Goal: Task Accomplishment & Management: Manage account settings

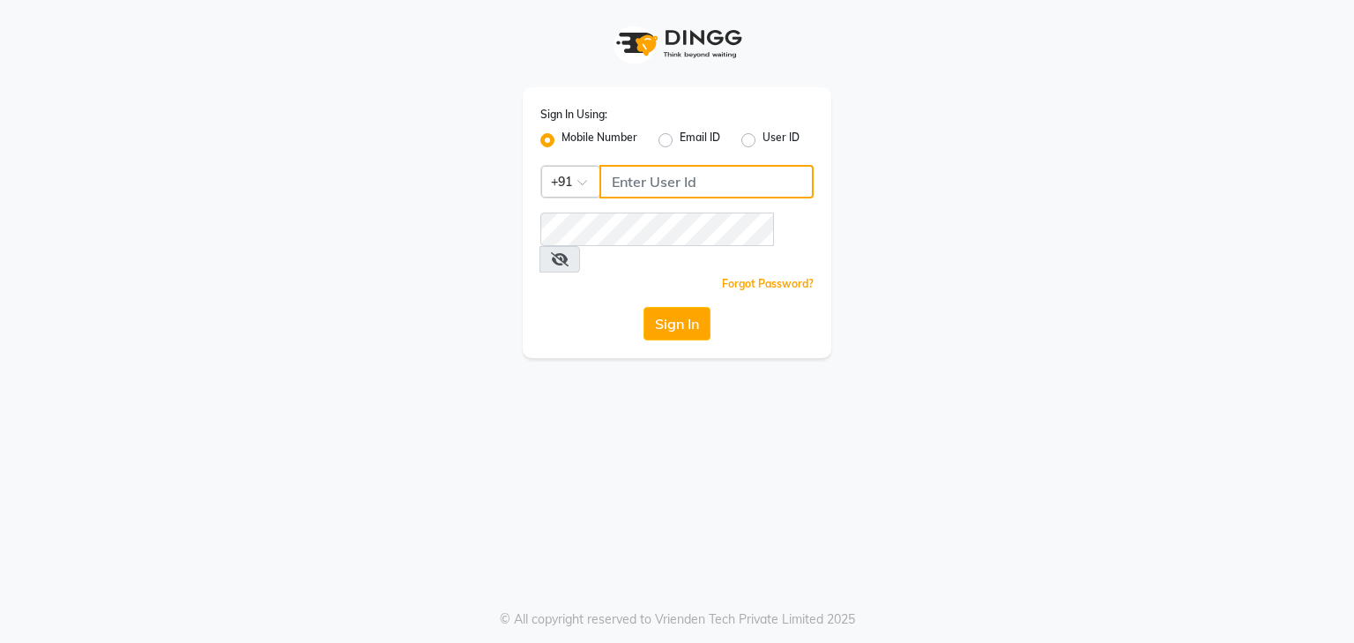
click at [737, 183] on input "Username" at bounding box center [707, 182] width 214 height 34
type input "9815682777"
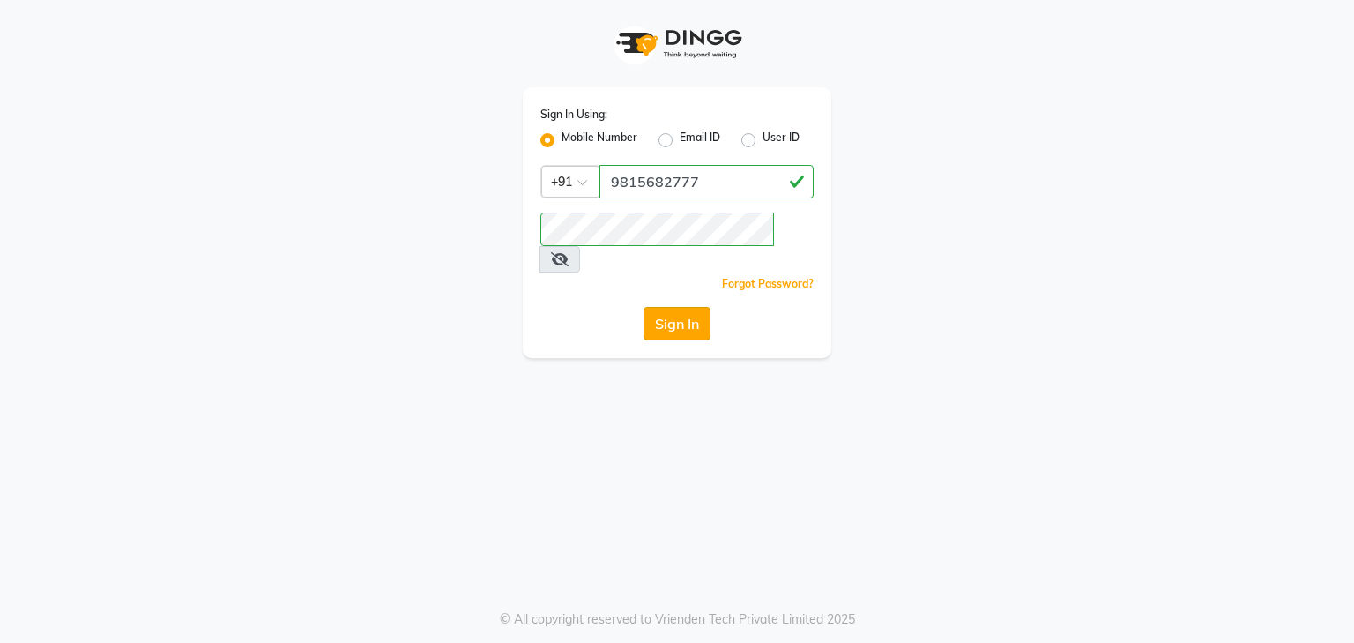
click at [684, 307] on button "Sign In" at bounding box center [677, 324] width 67 height 34
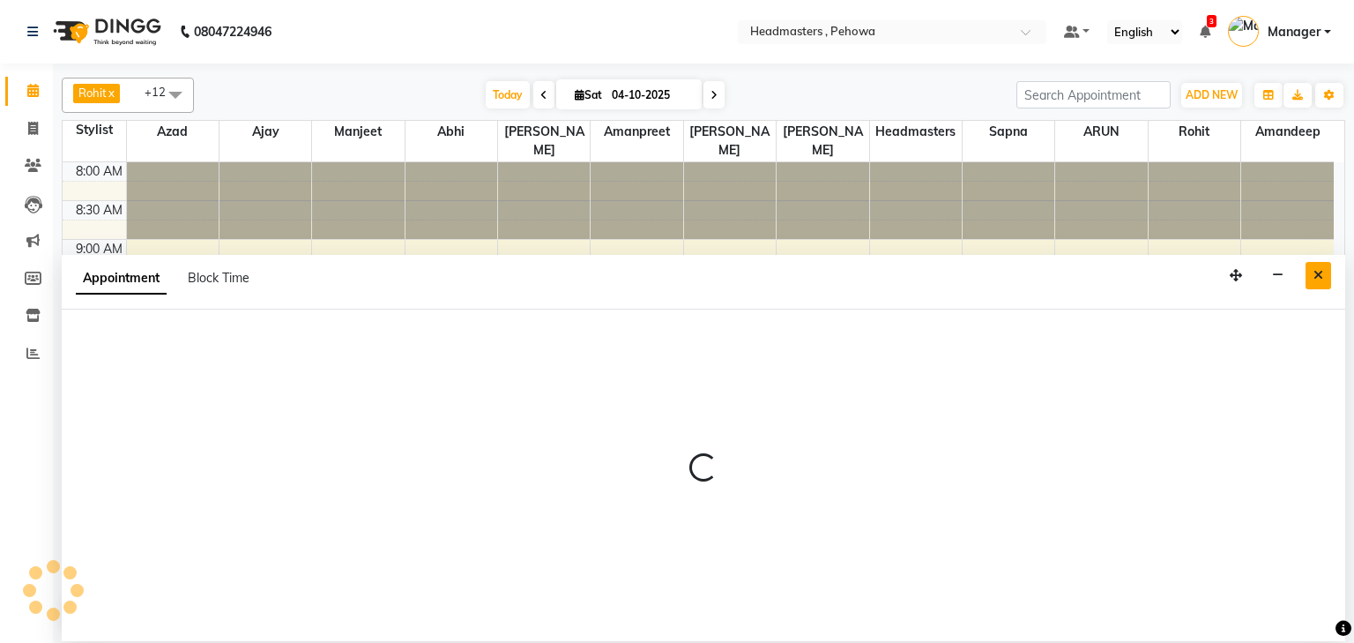
click at [1315, 277] on icon "Close" at bounding box center [1319, 275] width 10 height 12
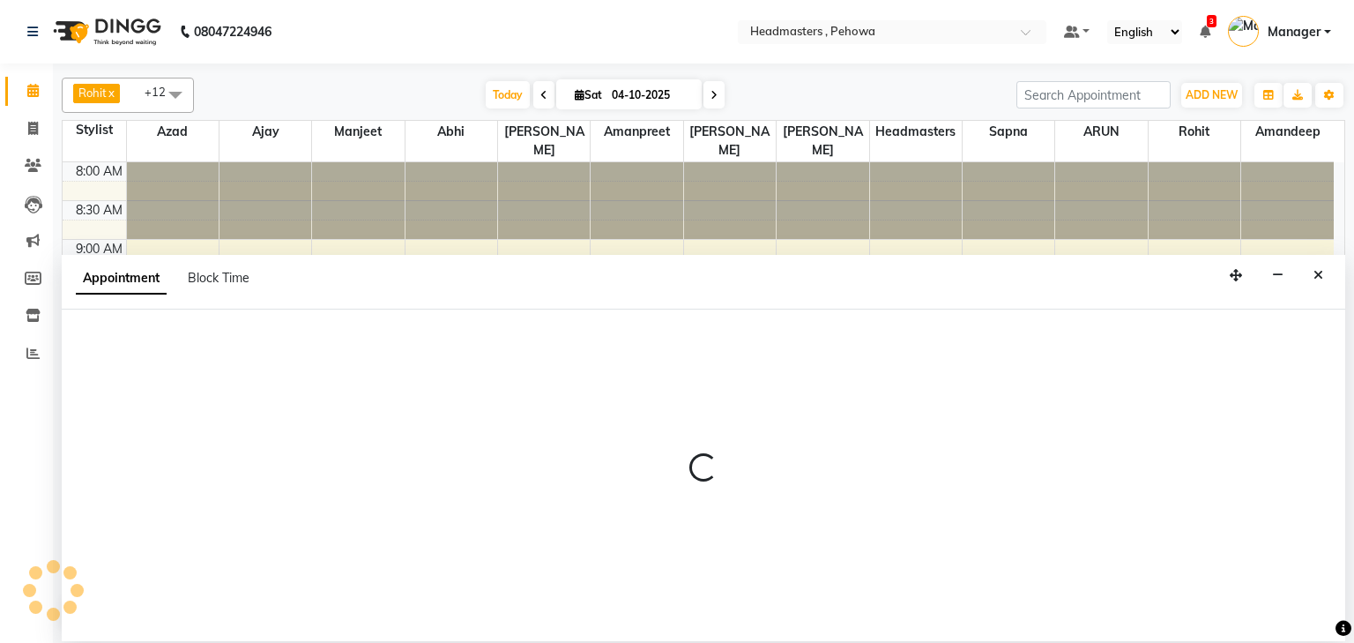
select select "69396"
select select "tentative"
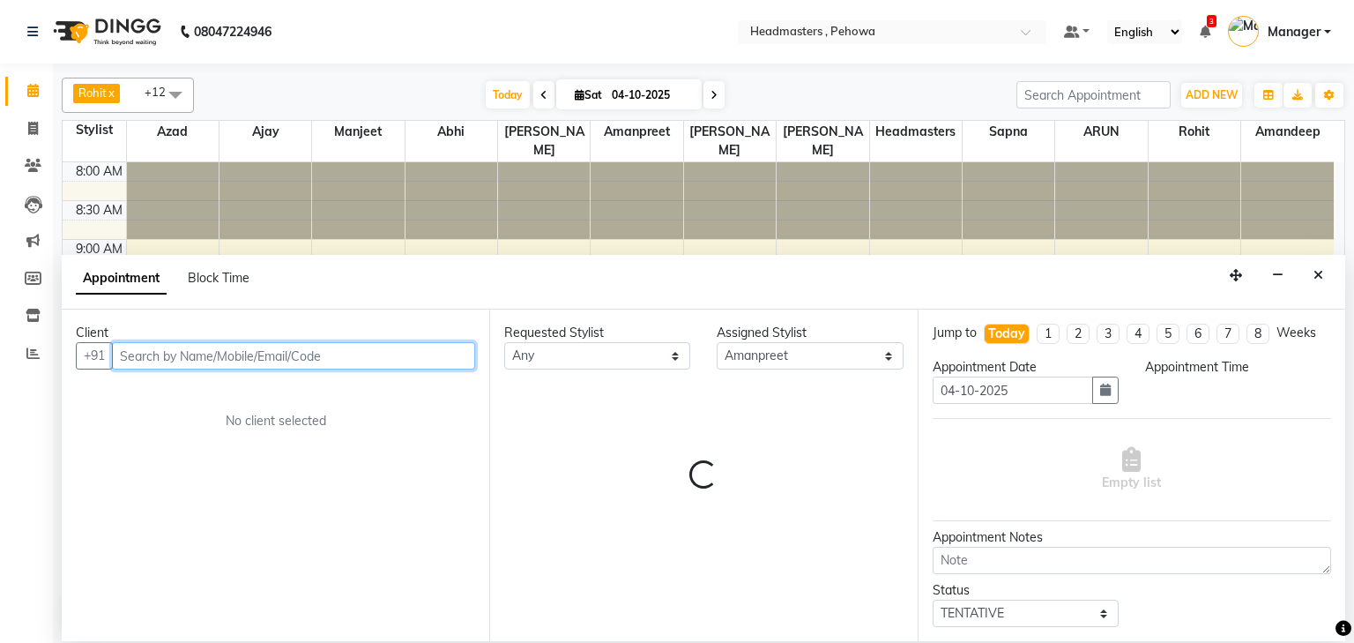
select select "735"
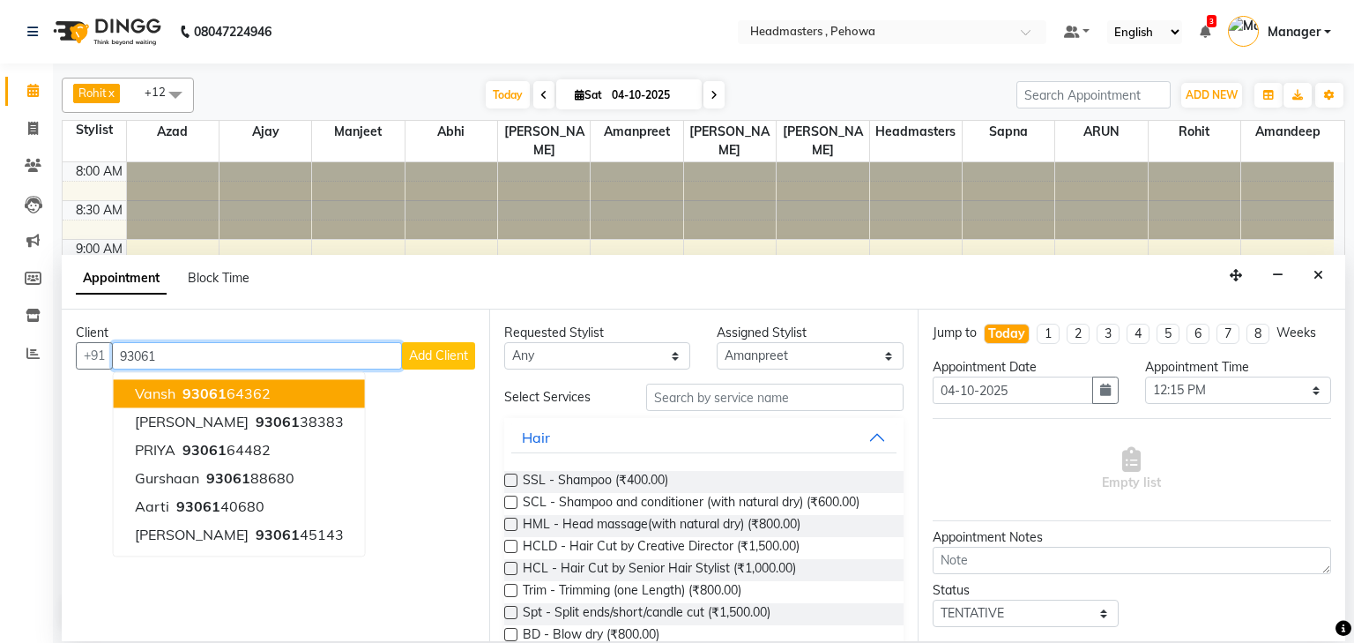
click at [237, 390] on ngb-highlight "93061 64362" at bounding box center [225, 394] width 92 height 18
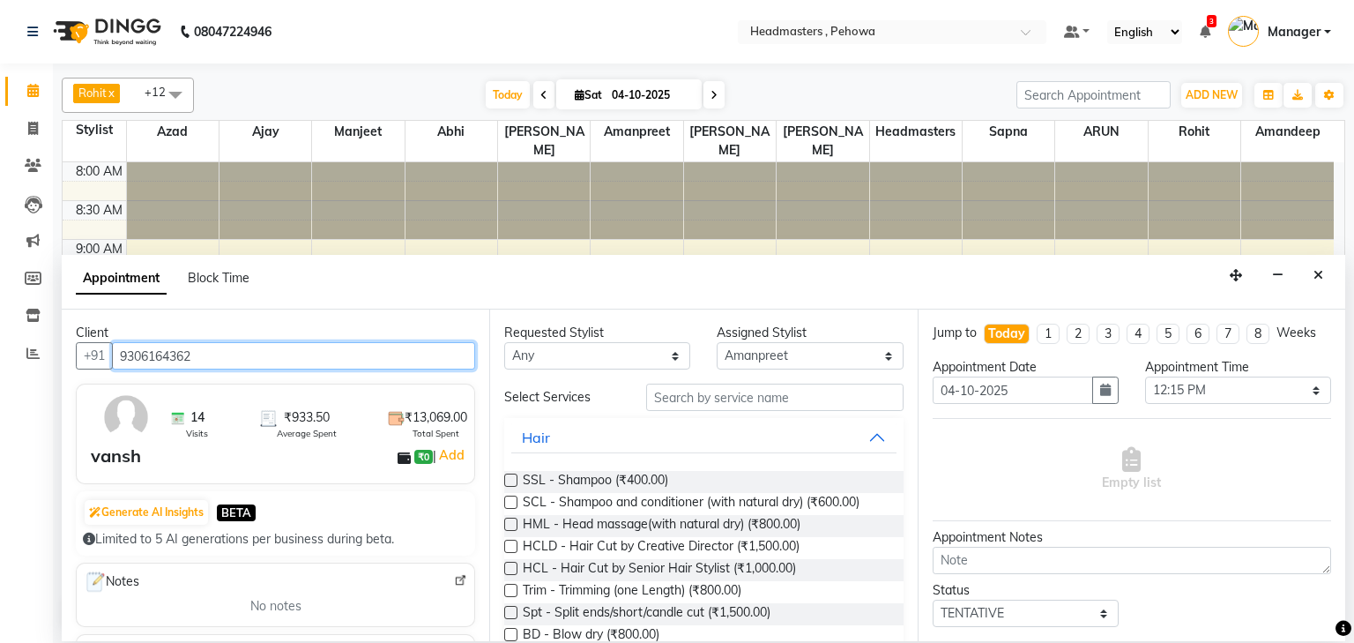
type input "9306164362"
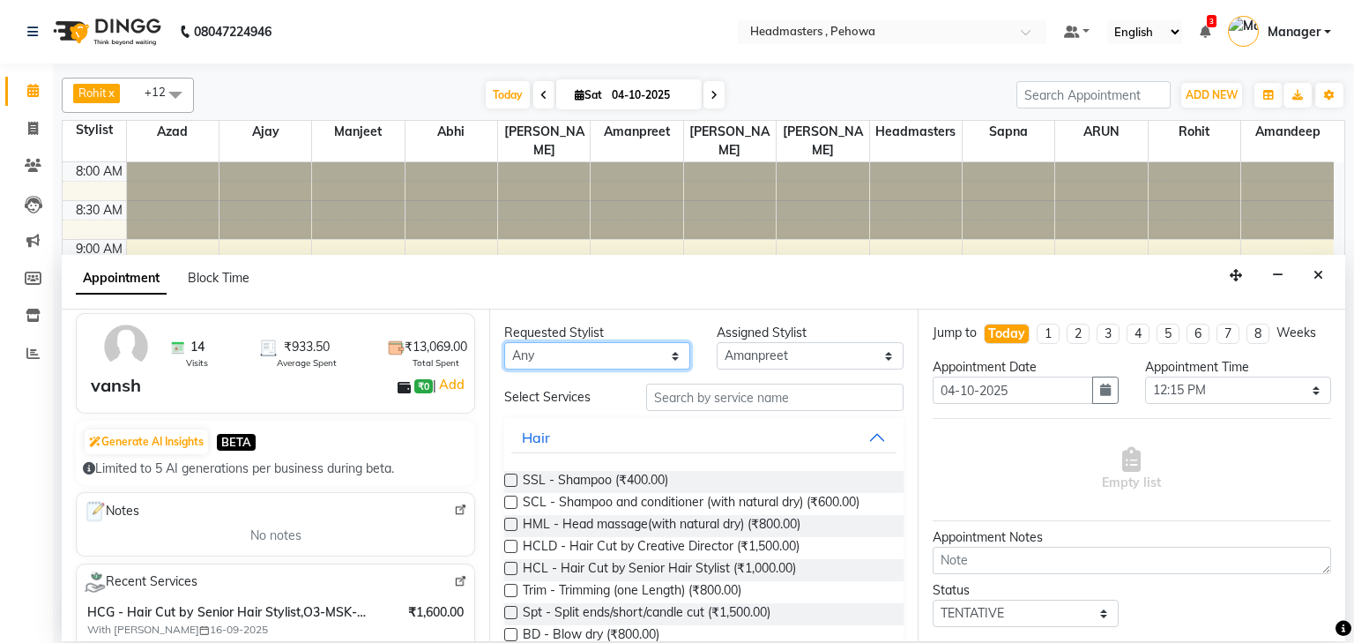
click at [575, 353] on select "Any [PERSON_NAME] [PERSON_NAME] [PERSON_NAME] [PERSON_NAME] Headmasters [PERSON…" at bounding box center [597, 355] width 186 height 27
select select "71125"
click at [504, 342] on select "Any [PERSON_NAME] [PERSON_NAME] [PERSON_NAME] [PERSON_NAME] Headmasters [PERSON…" at bounding box center [597, 355] width 186 height 27
select select "71125"
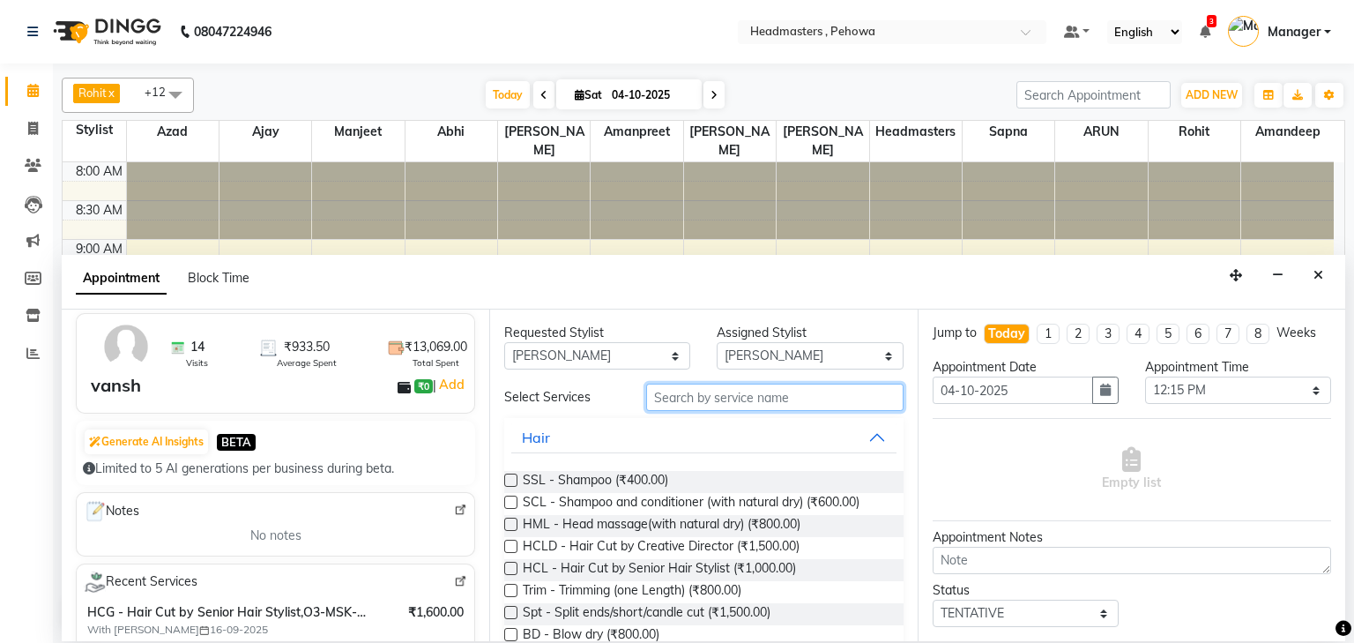
click at [703, 396] on input "text" at bounding box center [774, 397] width 257 height 27
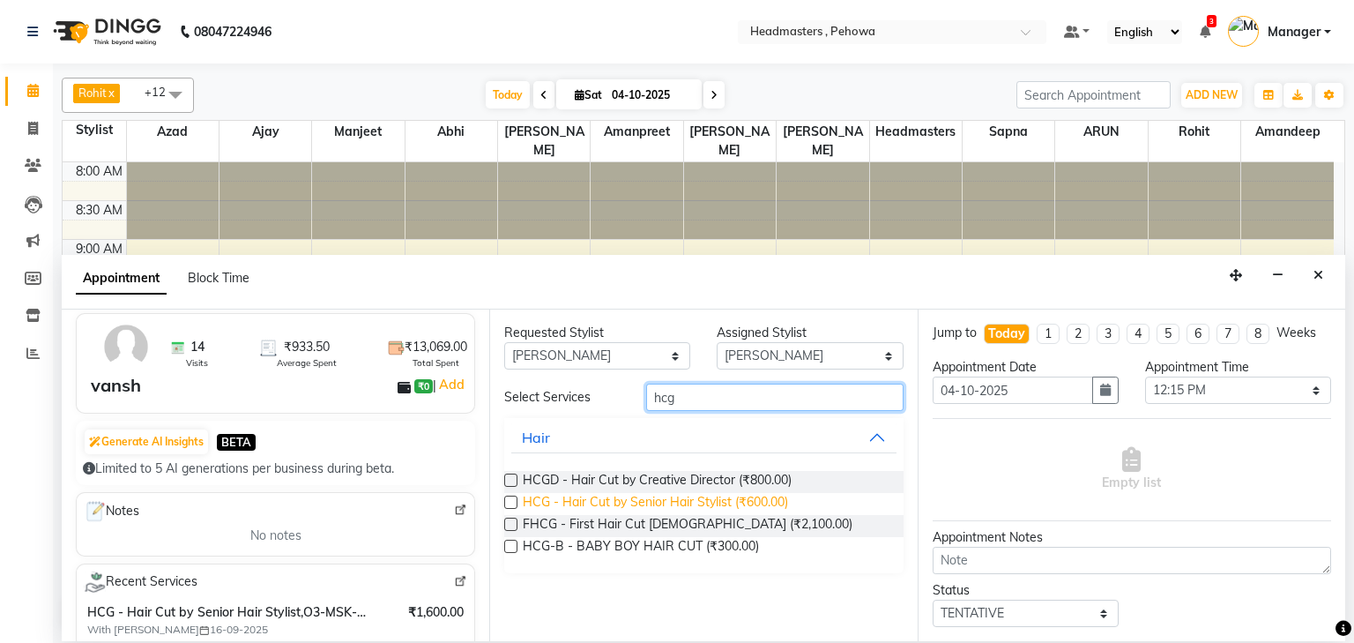
type input "hcg"
click at [754, 499] on span "HCG - Hair Cut by Senior Hair Stylist (₹600.00)" at bounding box center [655, 504] width 265 height 22
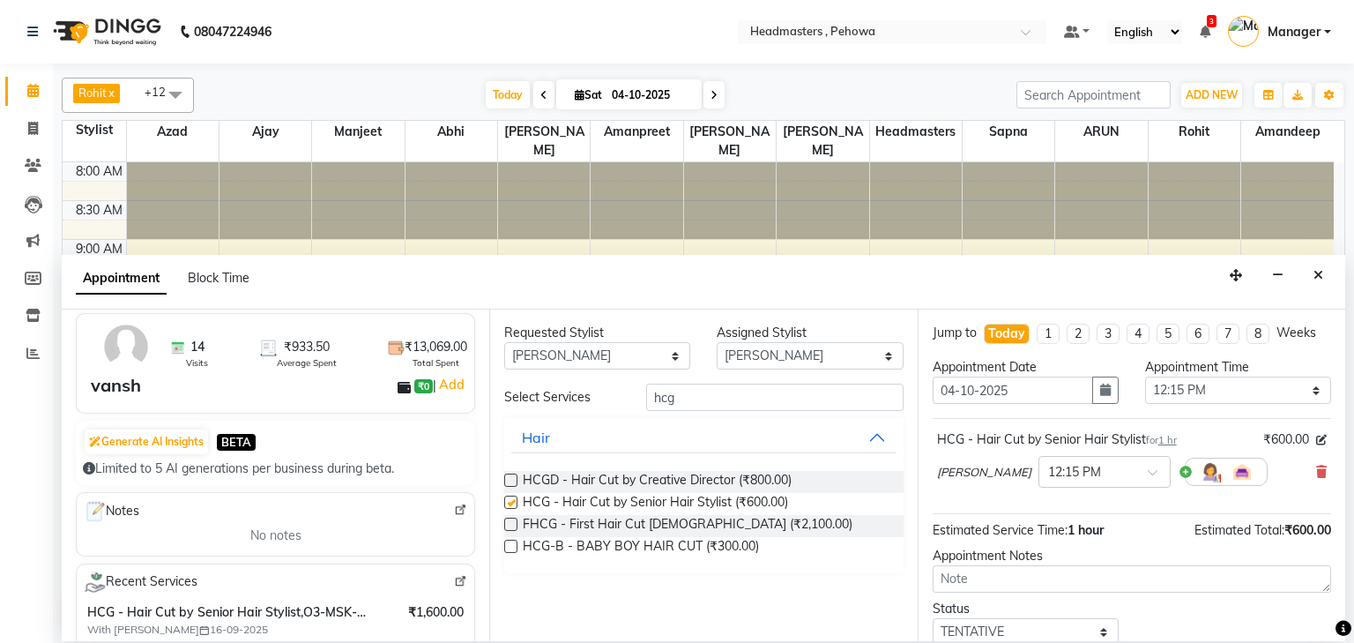
checkbox input "false"
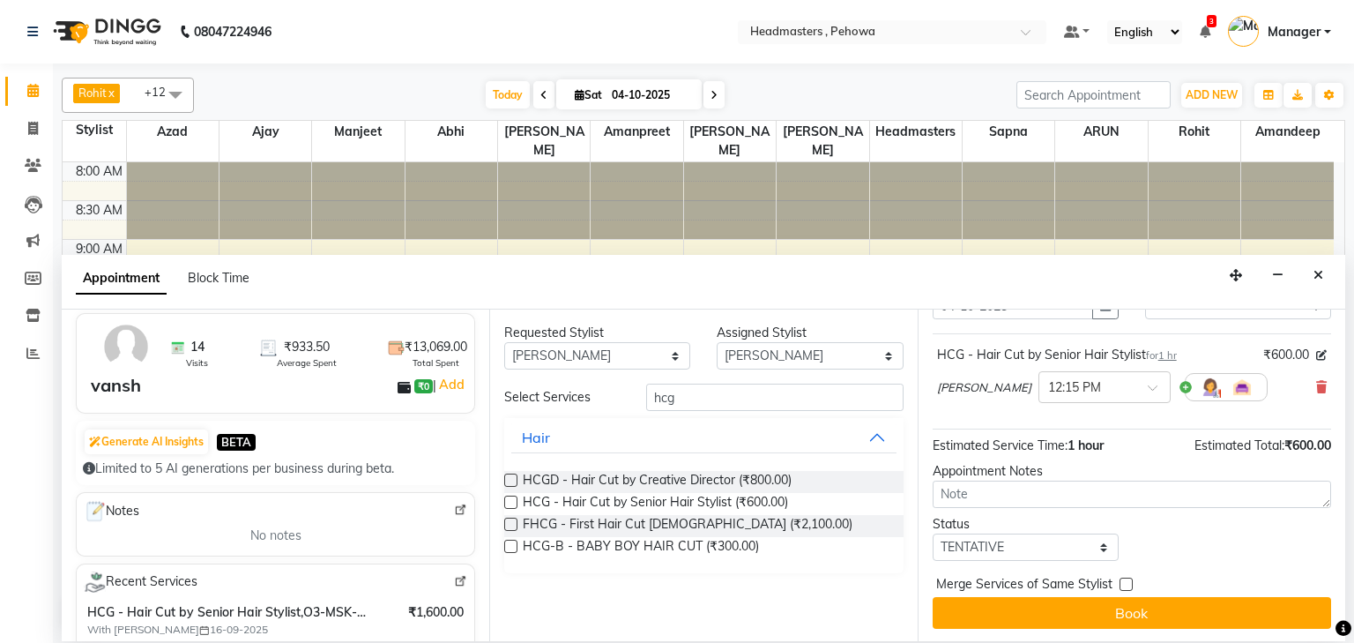
scroll to position [86, 0]
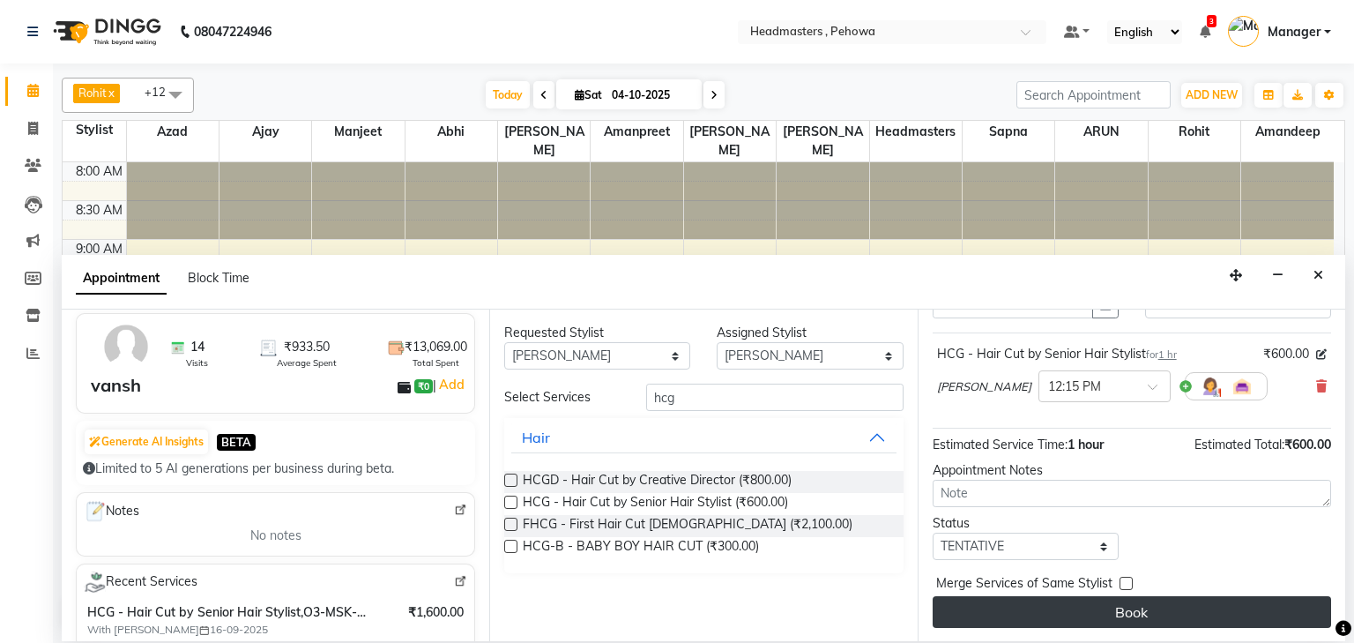
click at [1192, 597] on button "Book" at bounding box center [1132, 612] width 399 height 32
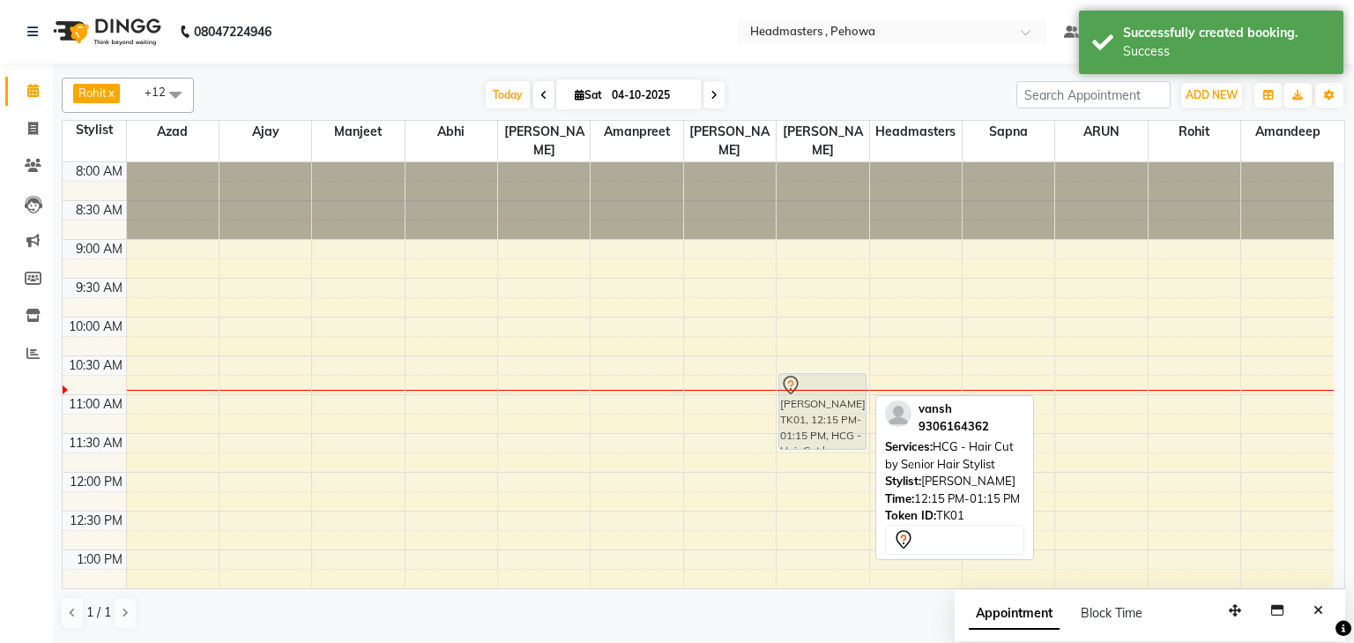
drag, startPoint x: 811, startPoint y: 505, endPoint x: 814, endPoint y: 399, distance: 106.7
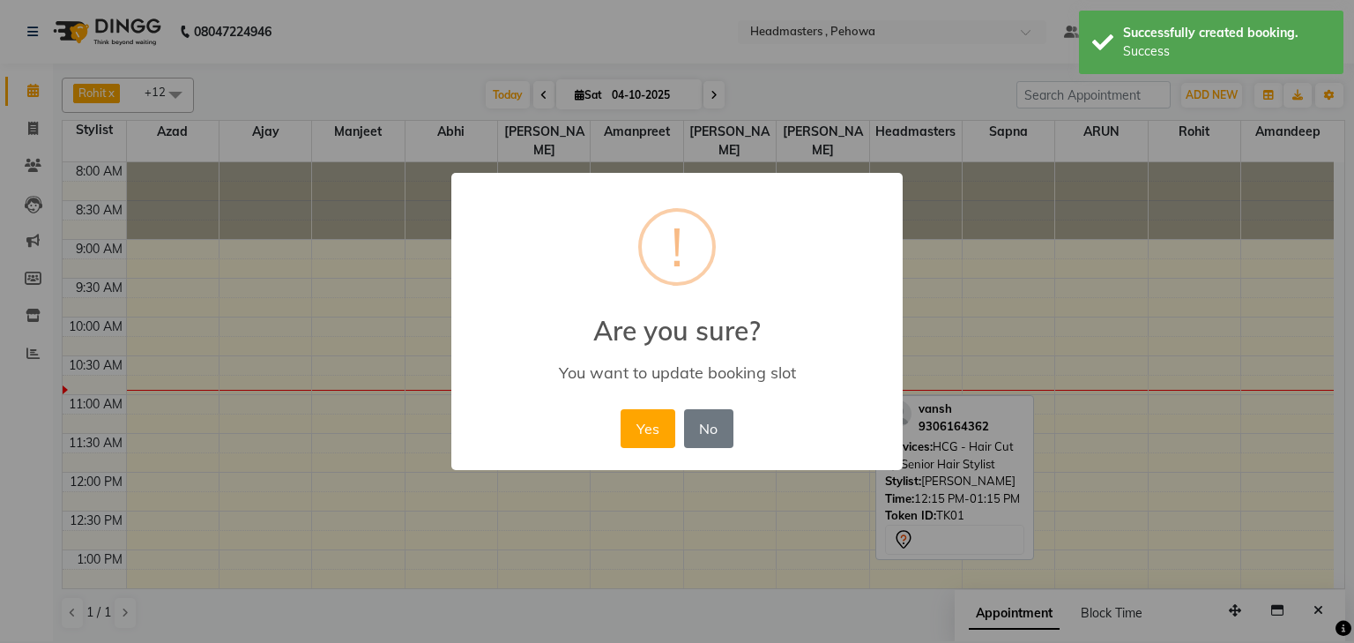
click at [814, 399] on div "× ! Are you sure? You want to update booking slot Yes No No" at bounding box center [676, 322] width 451 height 298
click at [691, 423] on button "No" at bounding box center [708, 428] width 49 height 39
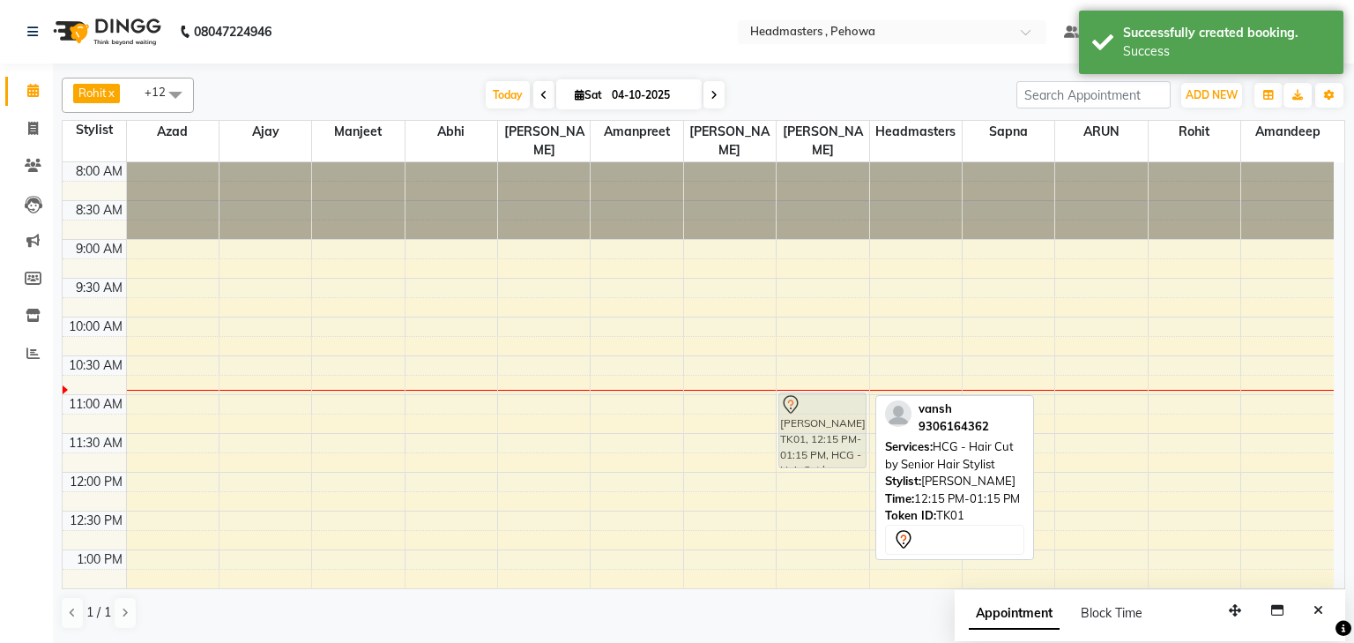
drag, startPoint x: 810, startPoint y: 507, endPoint x: 813, endPoint y: 411, distance: 96.1
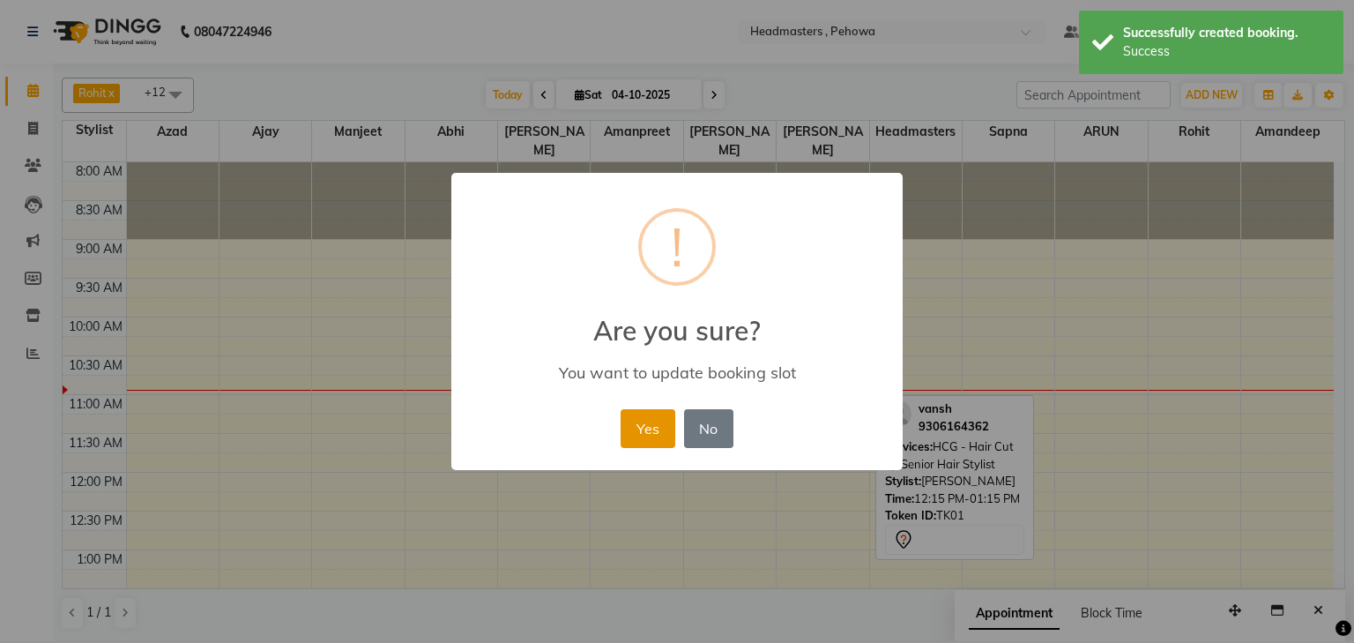
click at [643, 434] on button "Yes" at bounding box center [648, 428] width 54 height 39
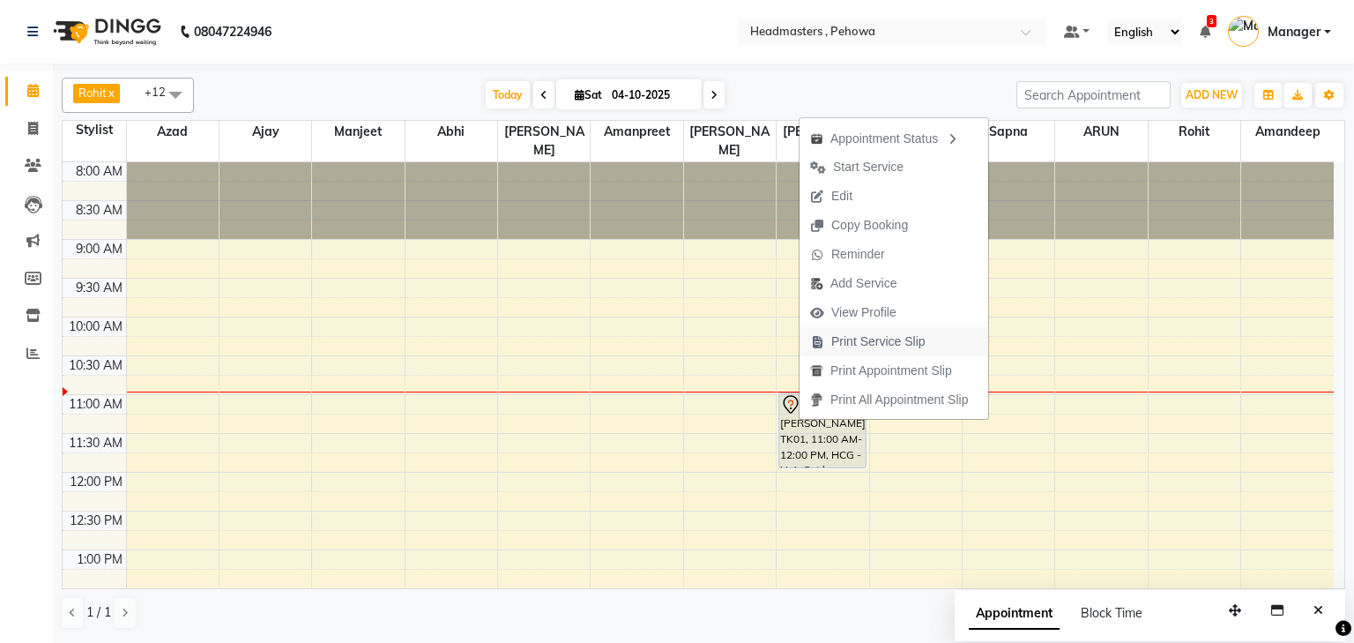
click at [918, 346] on span "Print Service Slip" at bounding box center [878, 341] width 94 height 19
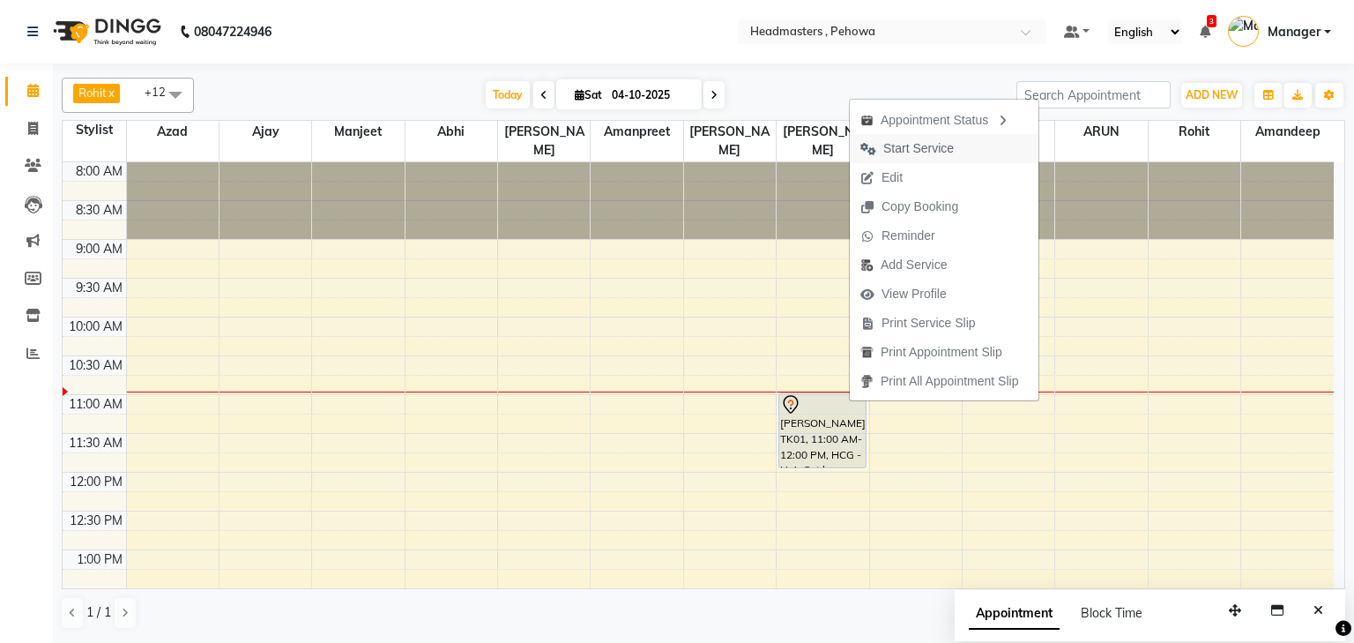
click at [910, 145] on span "Start Service" at bounding box center [918, 148] width 71 height 19
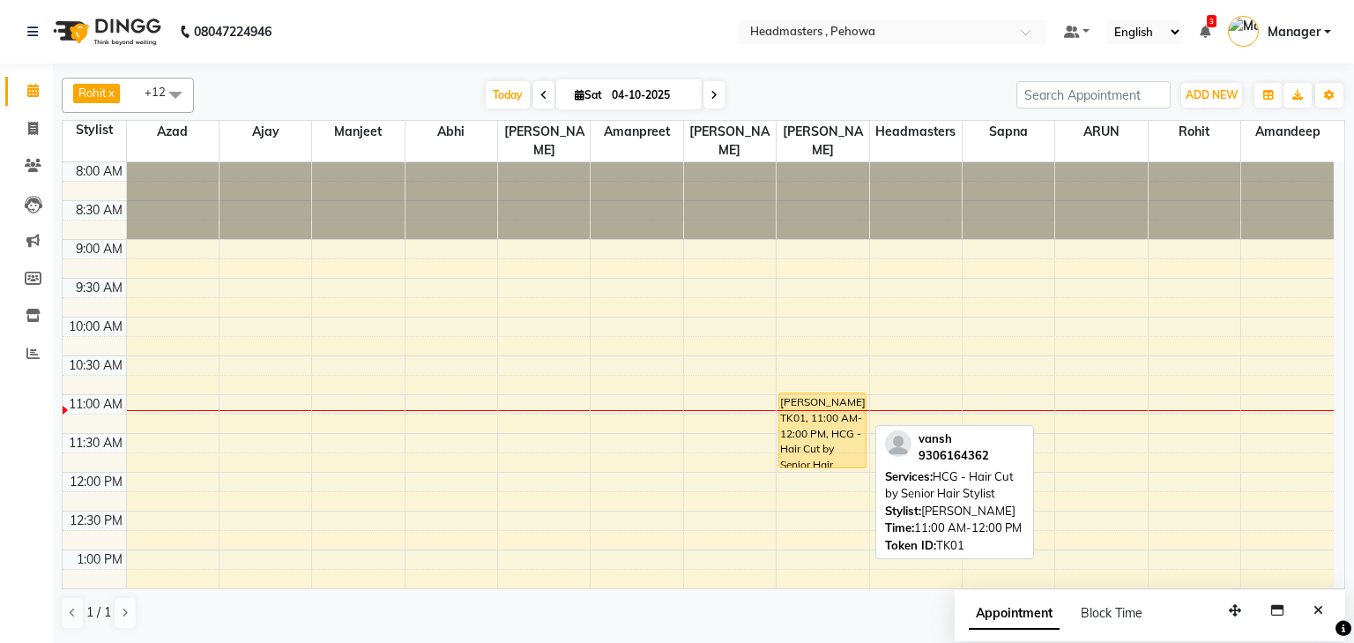
click at [864, 416] on div "[PERSON_NAME], TK01, 11:00 AM-12:00 PM, HCG - Hair Cut by Senior Hair Stylist" at bounding box center [822, 430] width 86 height 74
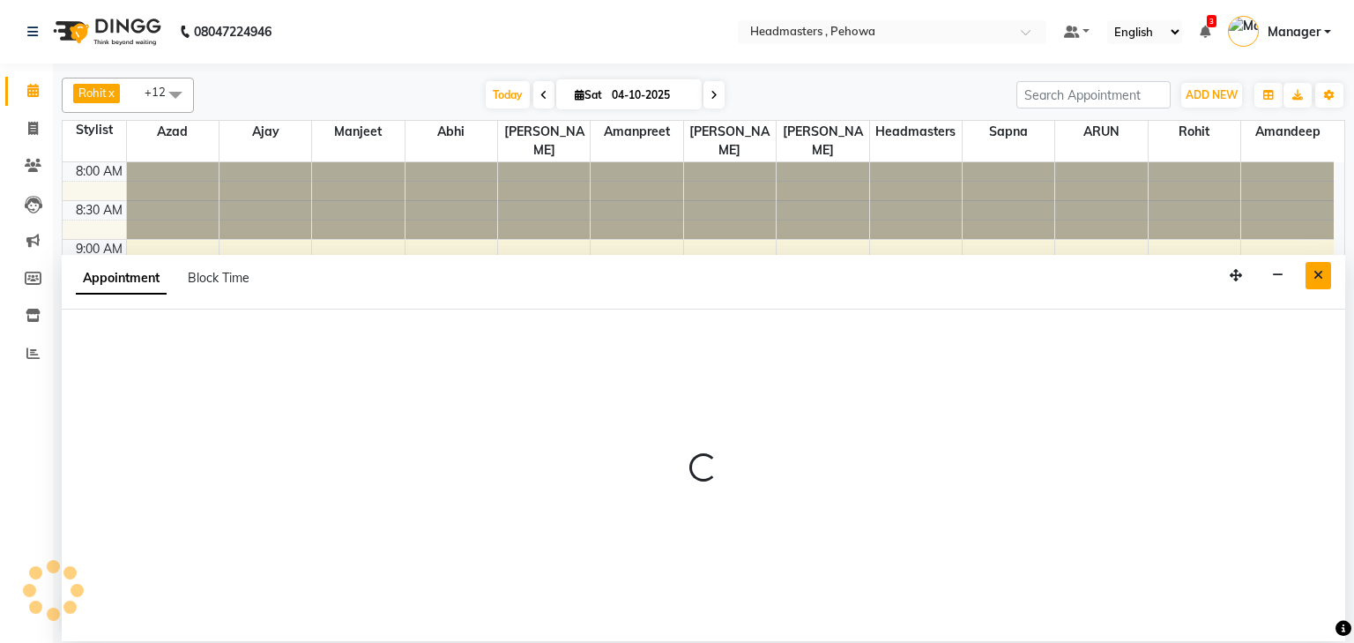
click at [1323, 272] on icon "Close" at bounding box center [1319, 275] width 10 height 12
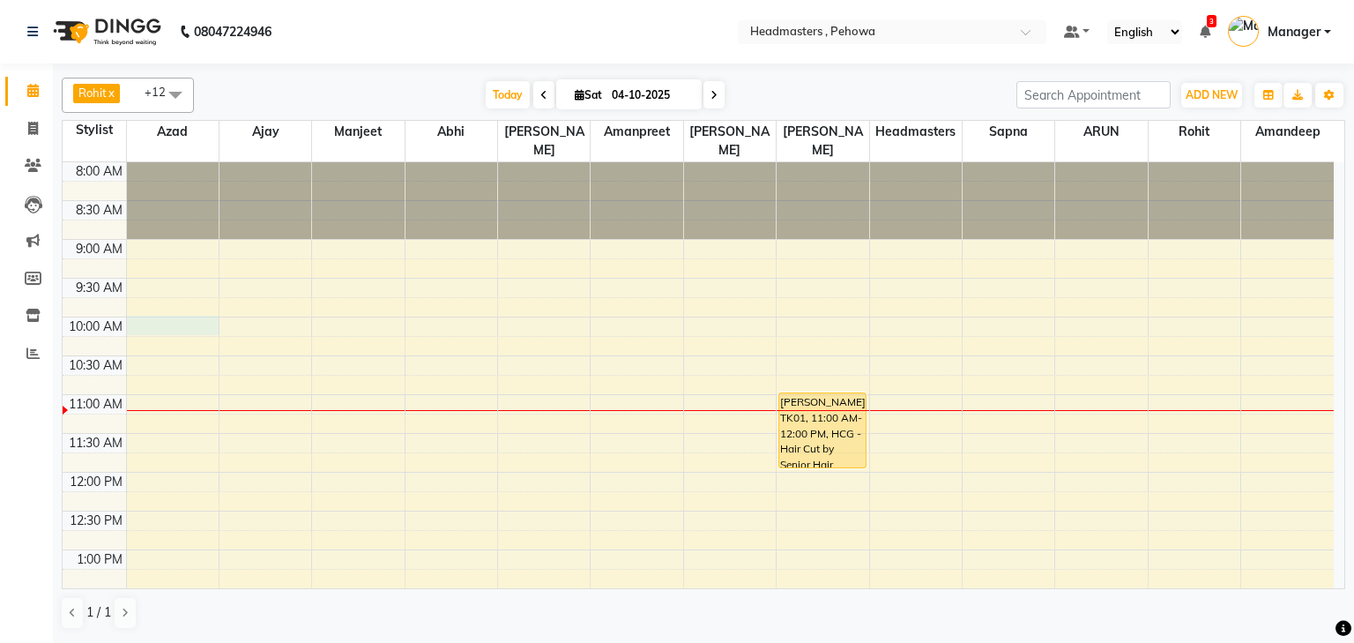
select select "68772"
select select "600"
select select "tentative"
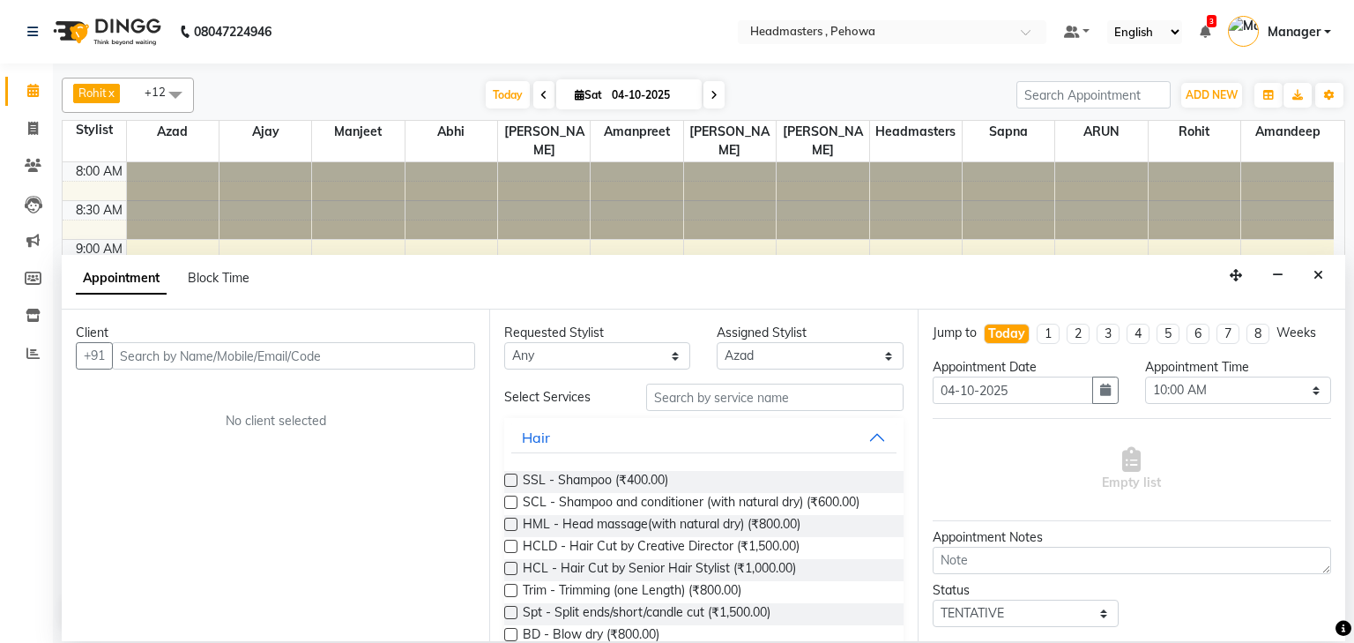
drag, startPoint x: 190, startPoint y: 360, endPoint x: 207, endPoint y: 392, distance: 36.7
click at [197, 368] on input "text" at bounding box center [293, 355] width 363 height 27
type input "8168270269"
click at [423, 362] on span "Add Client" at bounding box center [438, 355] width 59 height 16
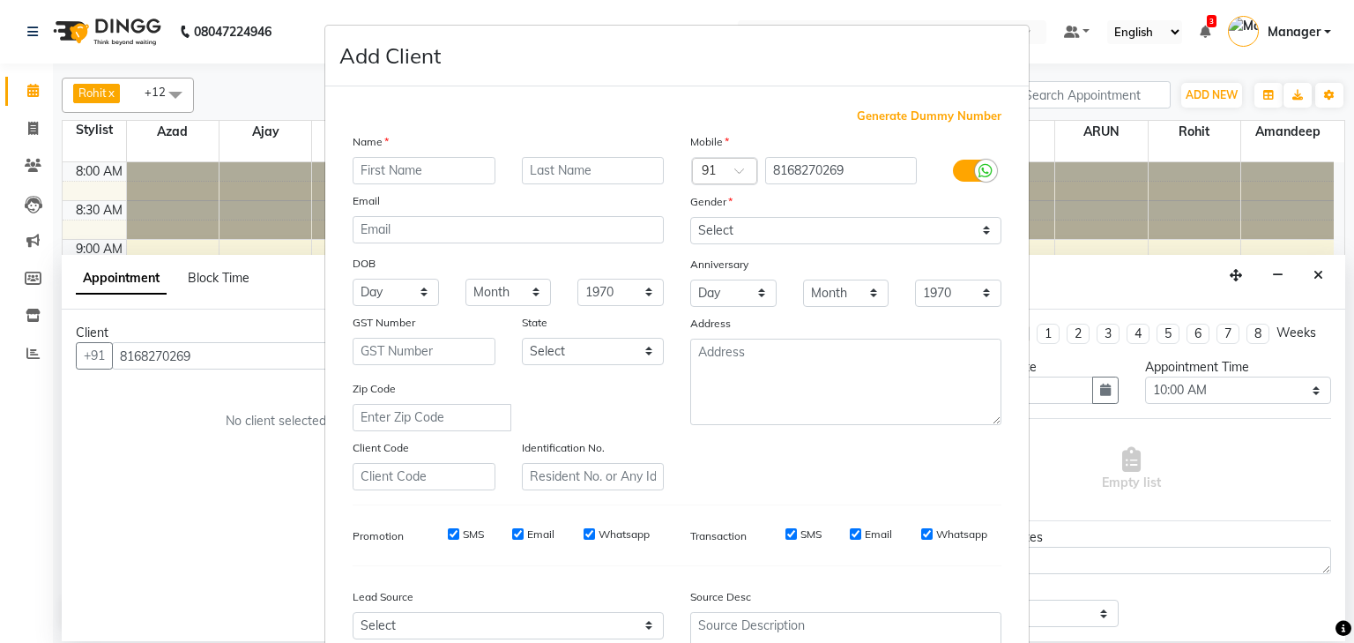
click at [459, 175] on input "text" at bounding box center [424, 170] width 143 height 27
type input "kashish"
click at [839, 233] on select "Select Male Female Other Prefer Not To Say" at bounding box center [845, 230] width 311 height 27
select select "female"
click at [690, 218] on select "Select Male Female Other Prefer Not To Say" at bounding box center [845, 230] width 311 height 27
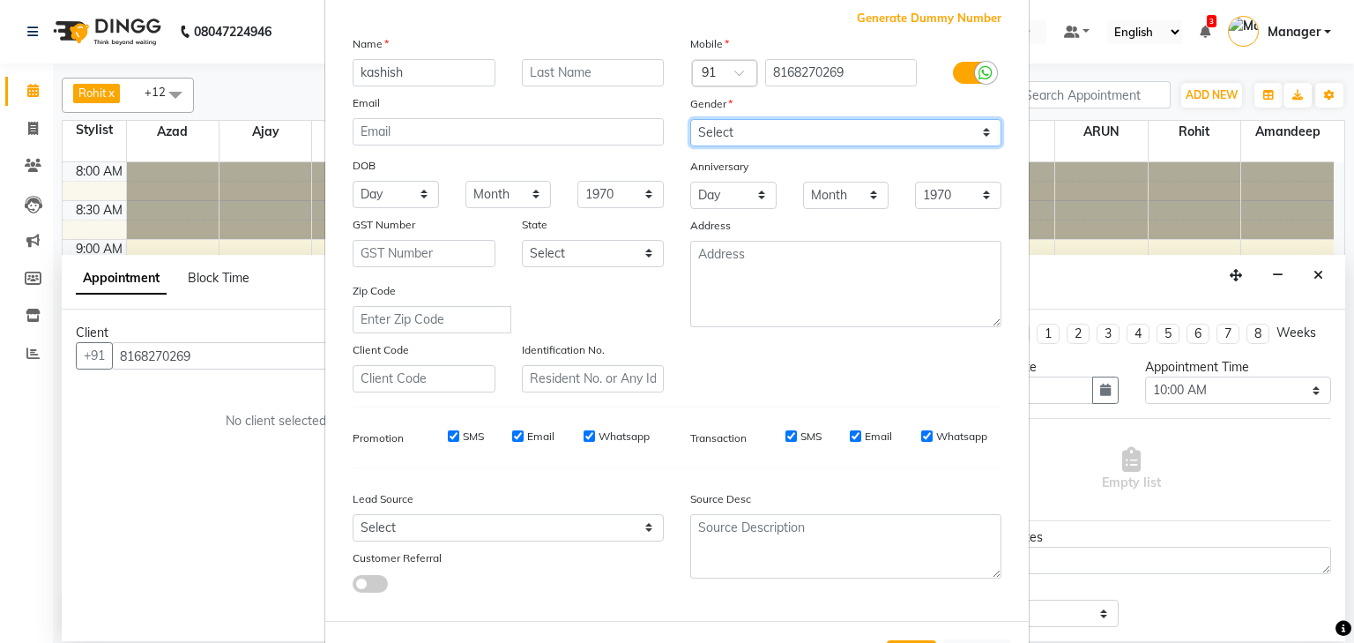
scroll to position [180, 0]
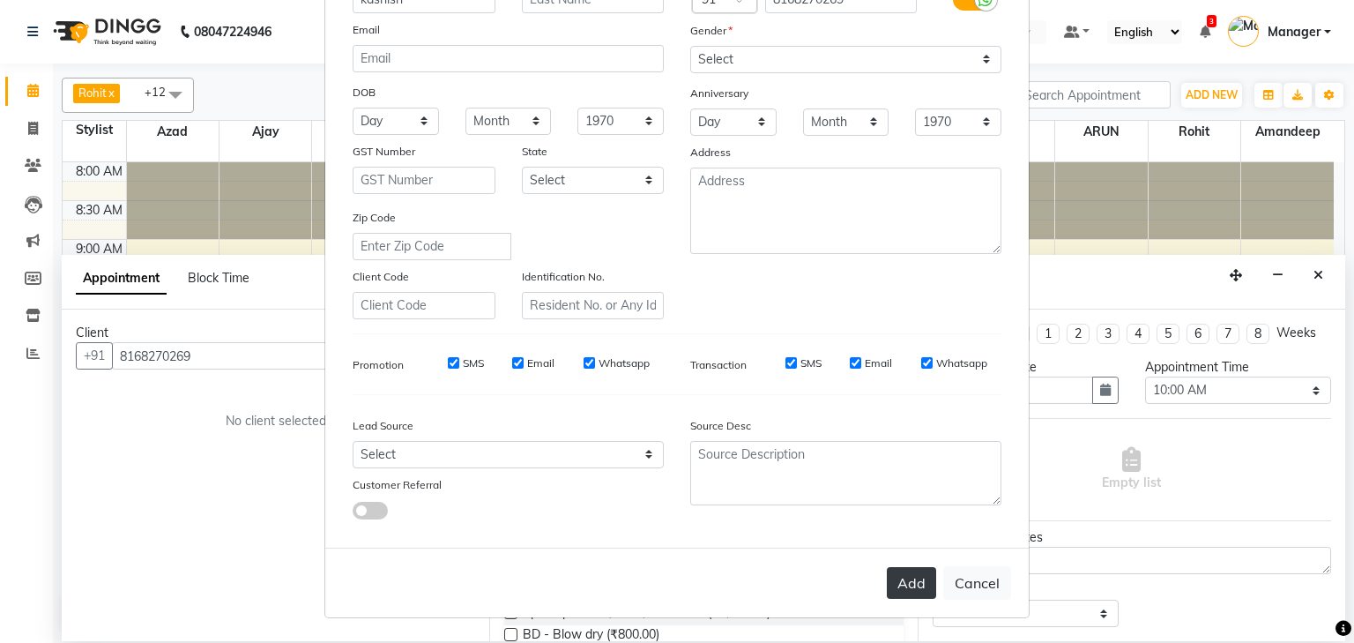
click at [918, 583] on button "Add" at bounding box center [911, 583] width 49 height 32
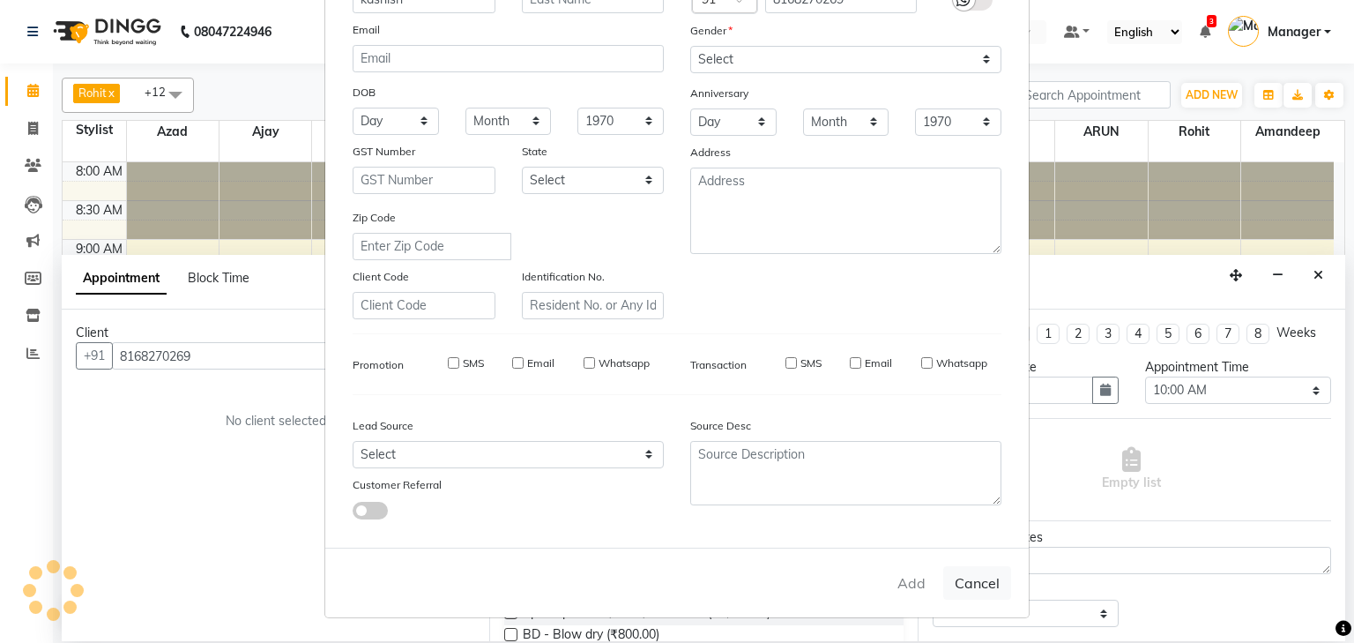
select select
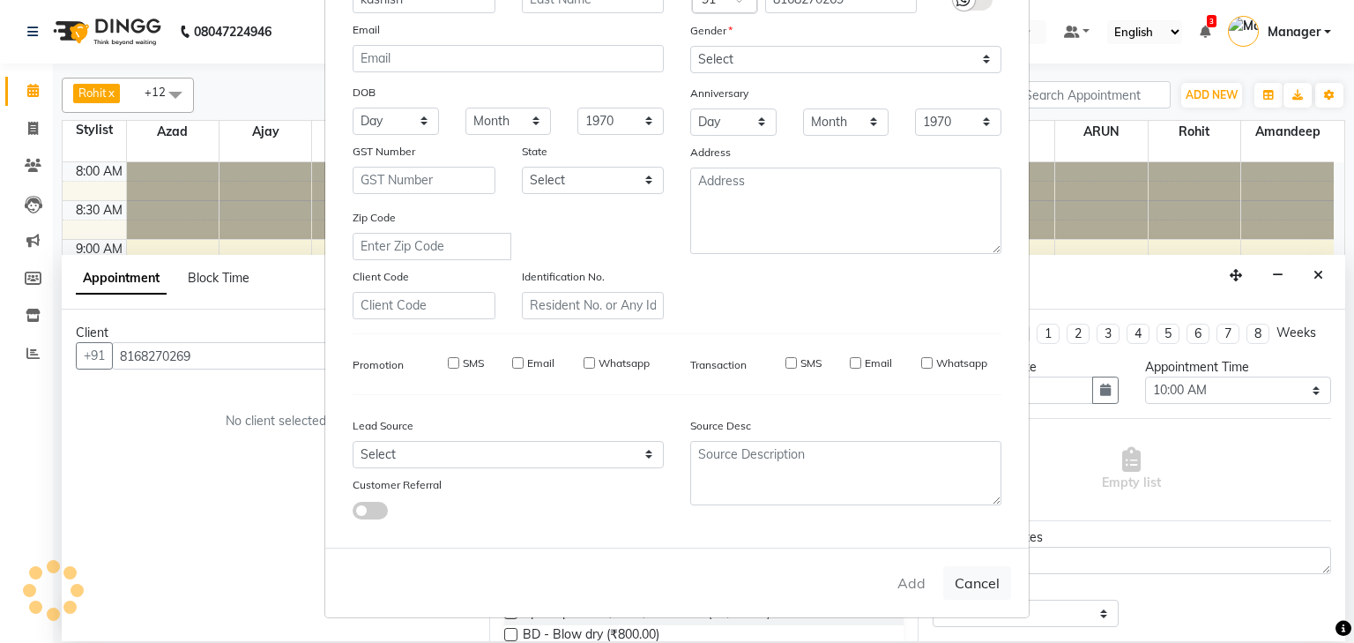
select select
checkbox input "false"
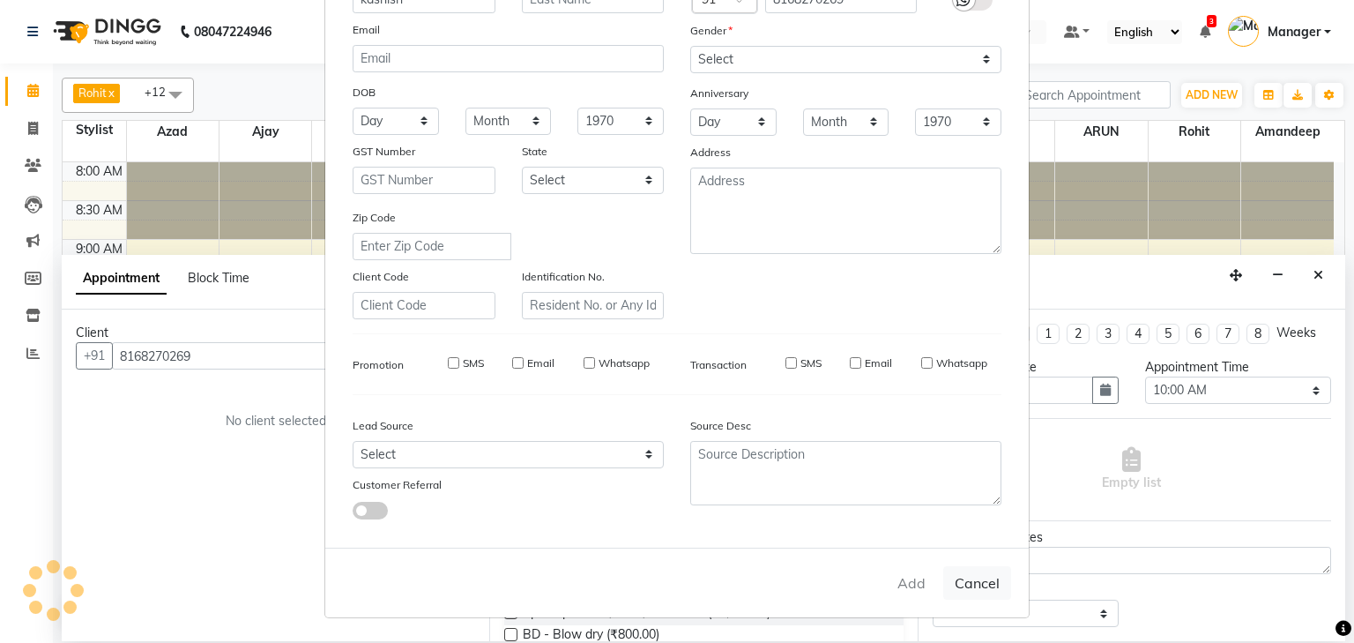
checkbox input "false"
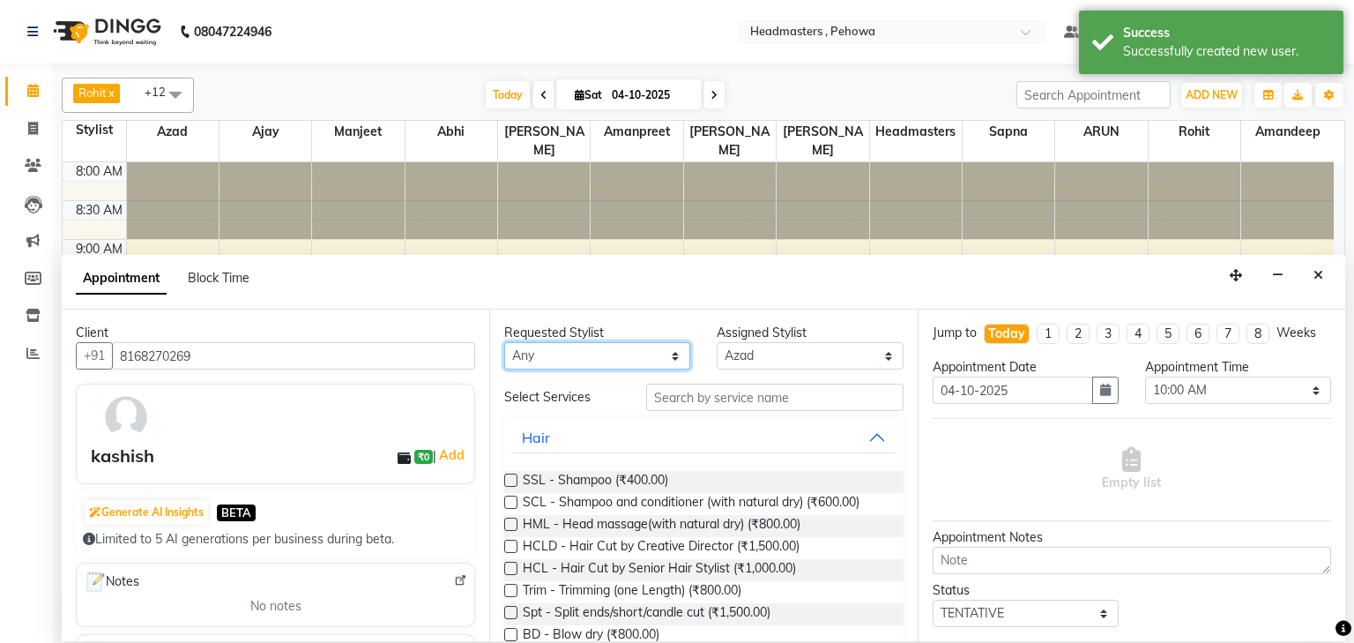
click at [600, 343] on select "Any [PERSON_NAME] [PERSON_NAME] [PERSON_NAME] [PERSON_NAME] Headmasters [PERSON…" at bounding box center [597, 355] width 186 height 27
select select "88381"
click at [504, 342] on select "Any [PERSON_NAME] [PERSON_NAME] [PERSON_NAME] [PERSON_NAME] Headmasters [PERSON…" at bounding box center [597, 355] width 186 height 27
select select "88381"
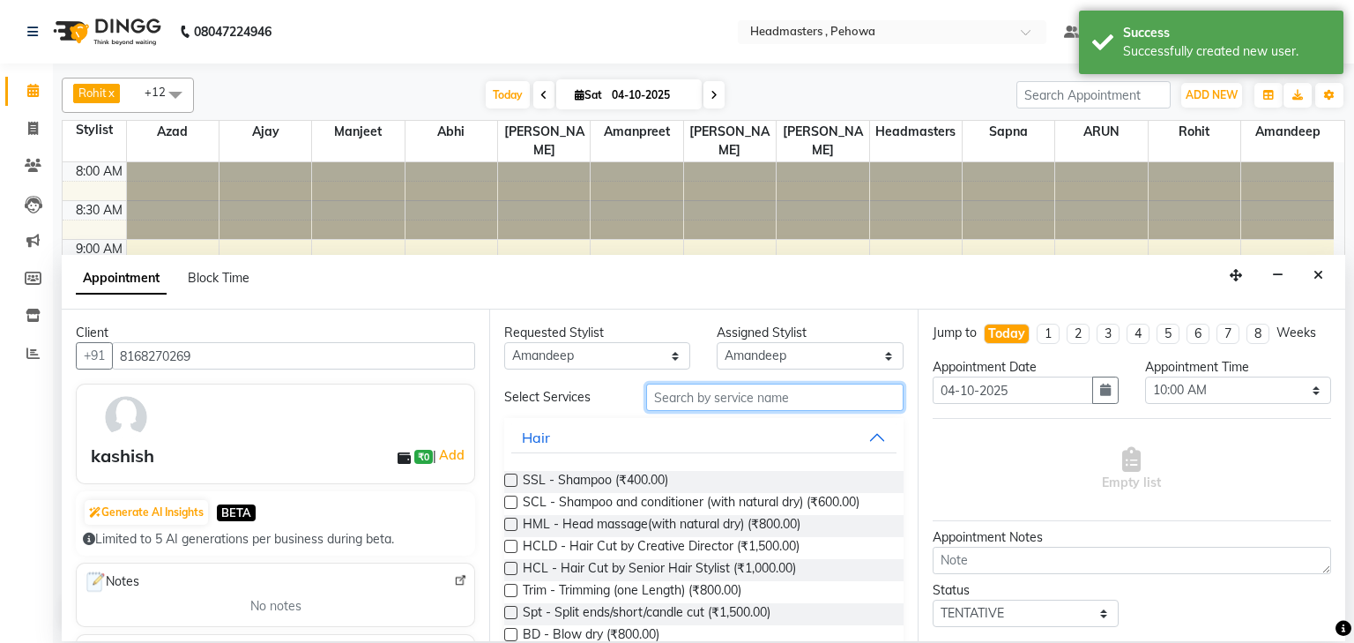
click at [723, 398] on input "text" at bounding box center [774, 397] width 257 height 27
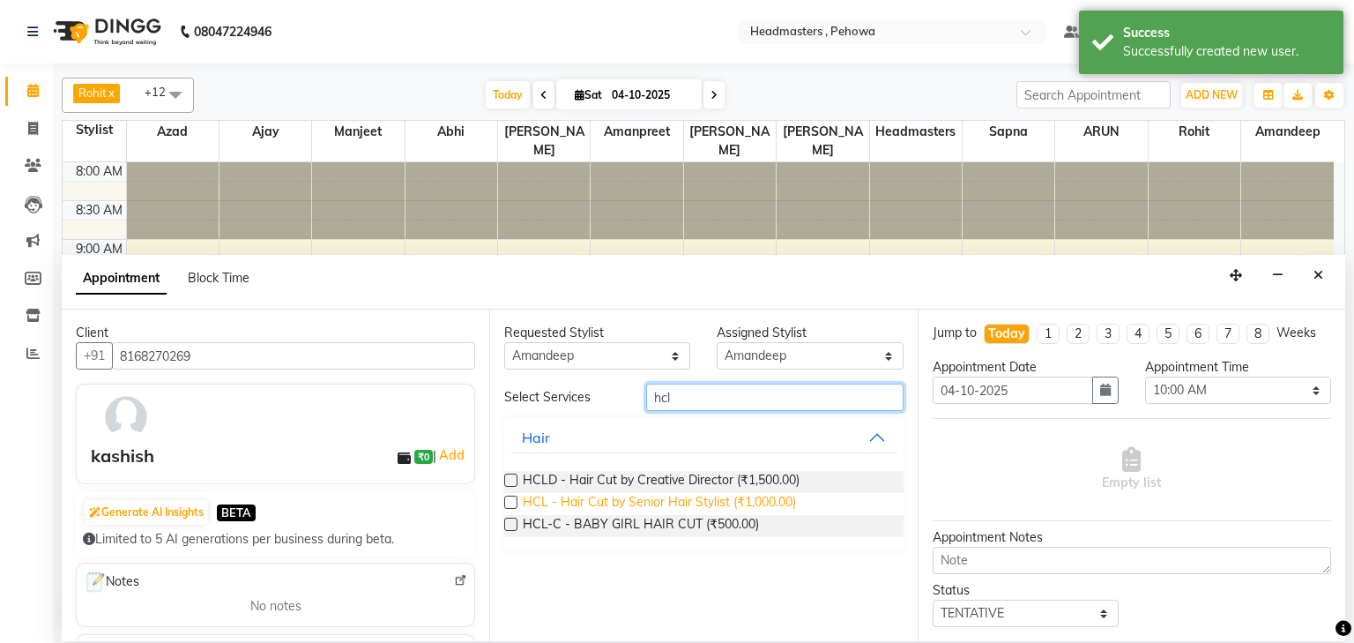
type input "hcl"
click at [744, 500] on span "HCL - Hair Cut by Senior Hair Stylist (₹1,000.00)" at bounding box center [659, 504] width 273 height 22
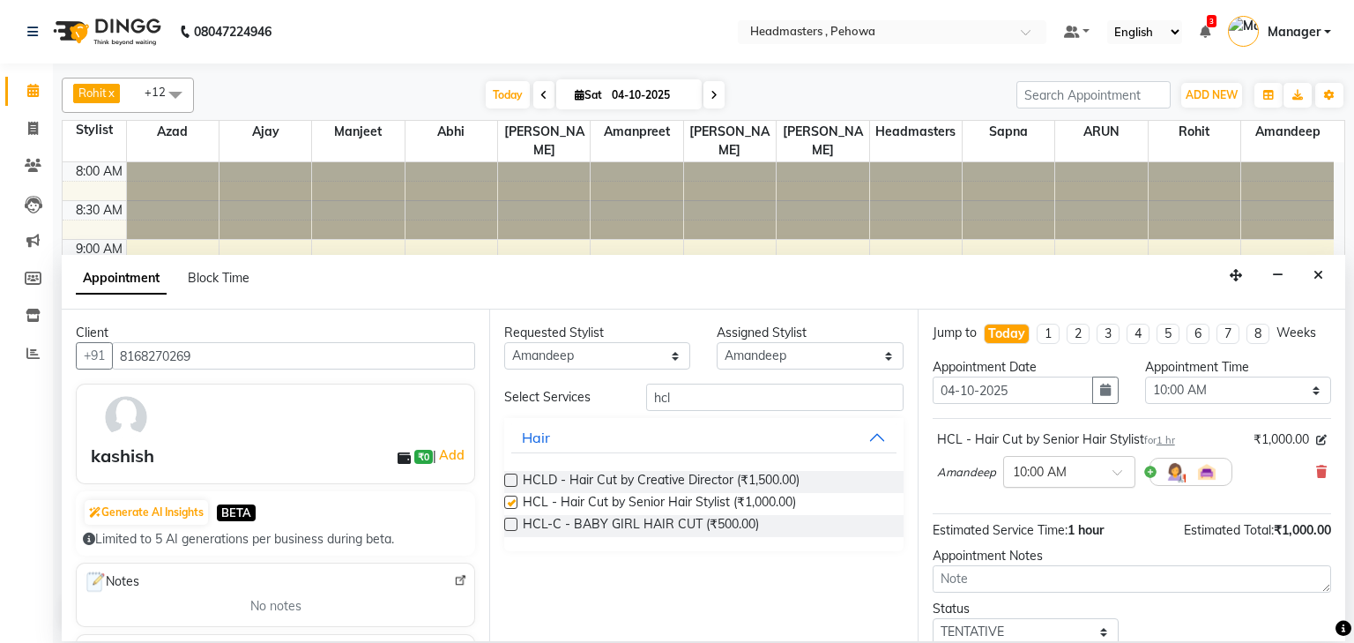
checkbox input "false"
click at [1249, 389] on select "Select 09:00 AM 09:15 AM 09:30 AM 09:45 AM 10:00 AM 10:15 AM 10:30 AM 10:45 AM …" at bounding box center [1238, 389] width 186 height 27
select select "615"
click at [1145, 376] on select "Select 09:00 AM 09:15 AM 09:30 AM 09:45 AM 10:00 AM 10:15 AM 10:30 AM 10:45 AM …" at bounding box center [1238, 389] width 186 height 27
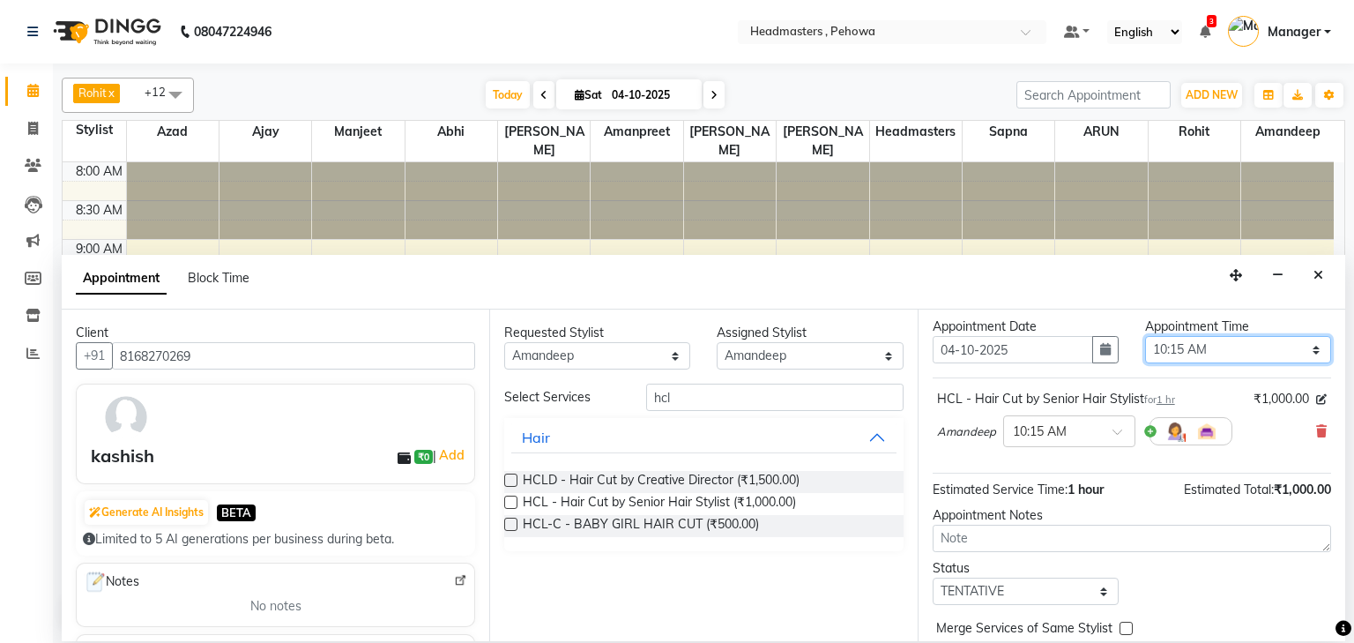
scroll to position [86, 0]
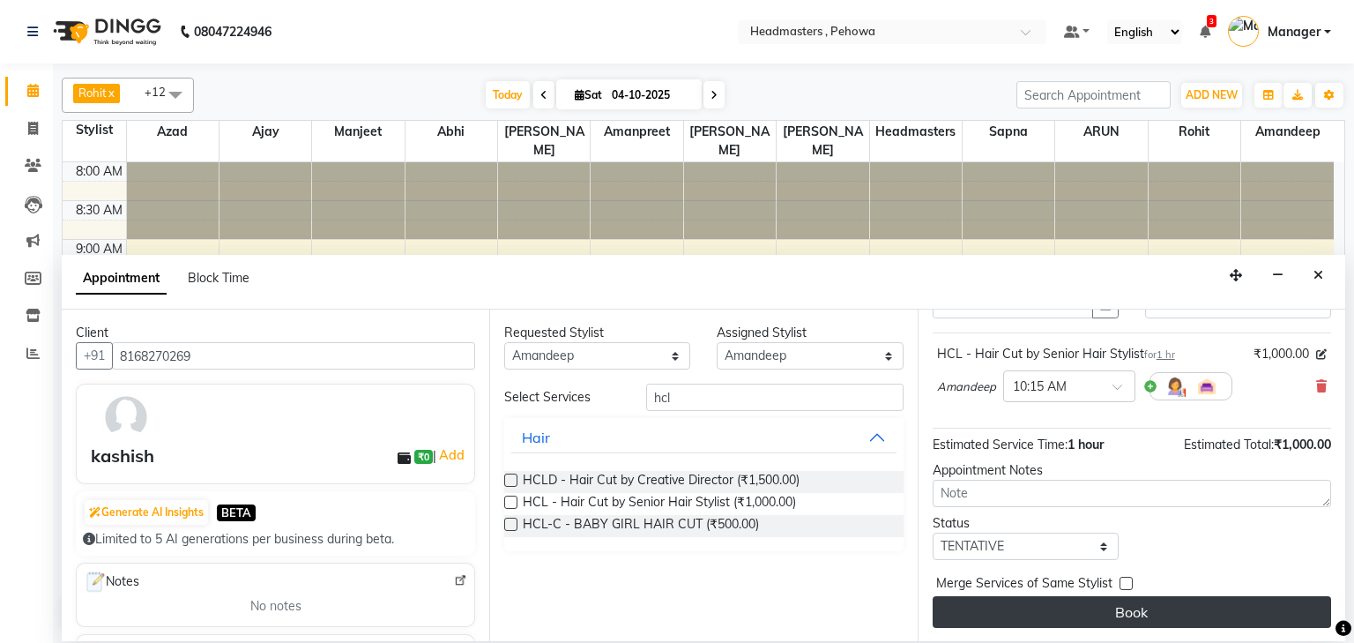
click at [1241, 614] on button "Book" at bounding box center [1132, 612] width 399 height 32
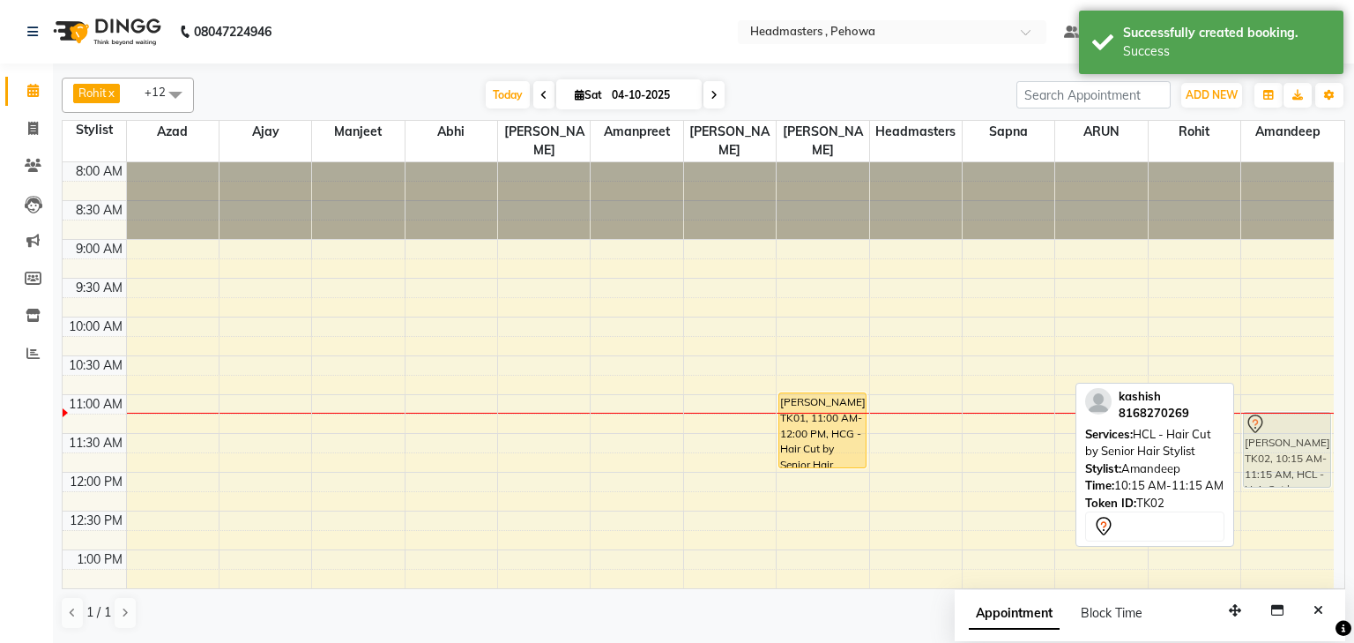
drag, startPoint x: 1308, startPoint y: 335, endPoint x: 1305, endPoint y: 420, distance: 84.7
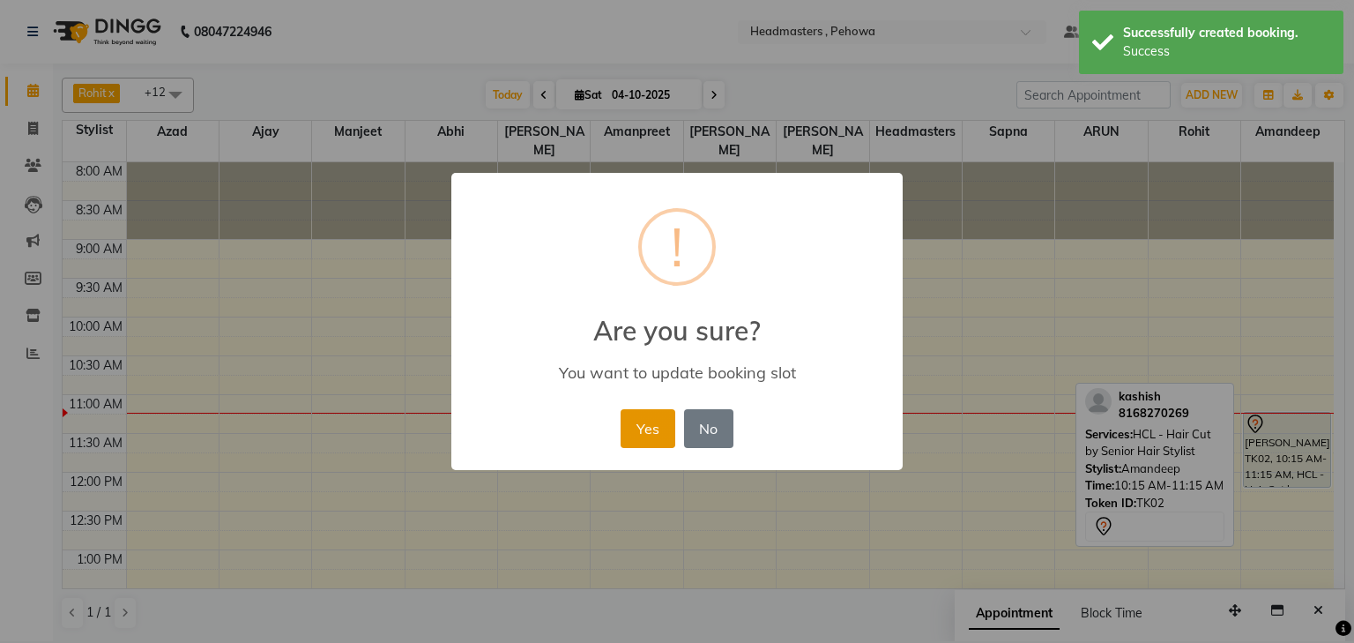
click at [652, 426] on button "Yes" at bounding box center [648, 428] width 54 height 39
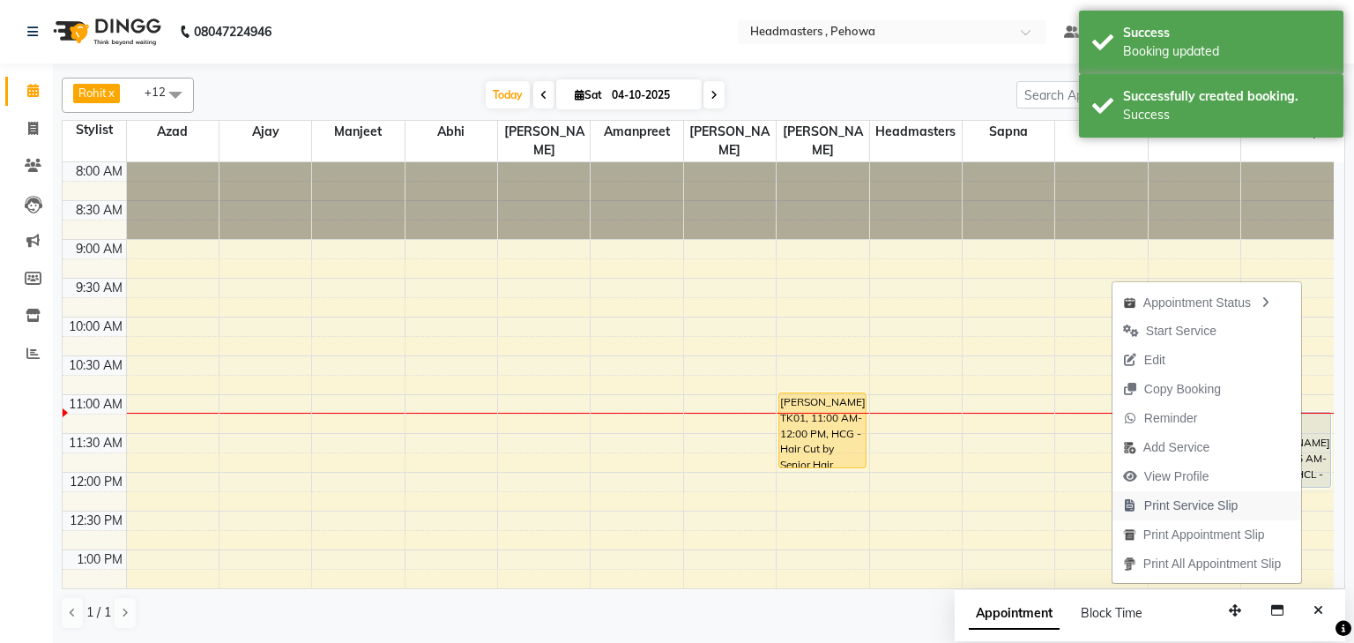
click at [1210, 501] on span "Print Service Slip" at bounding box center [1191, 505] width 94 height 19
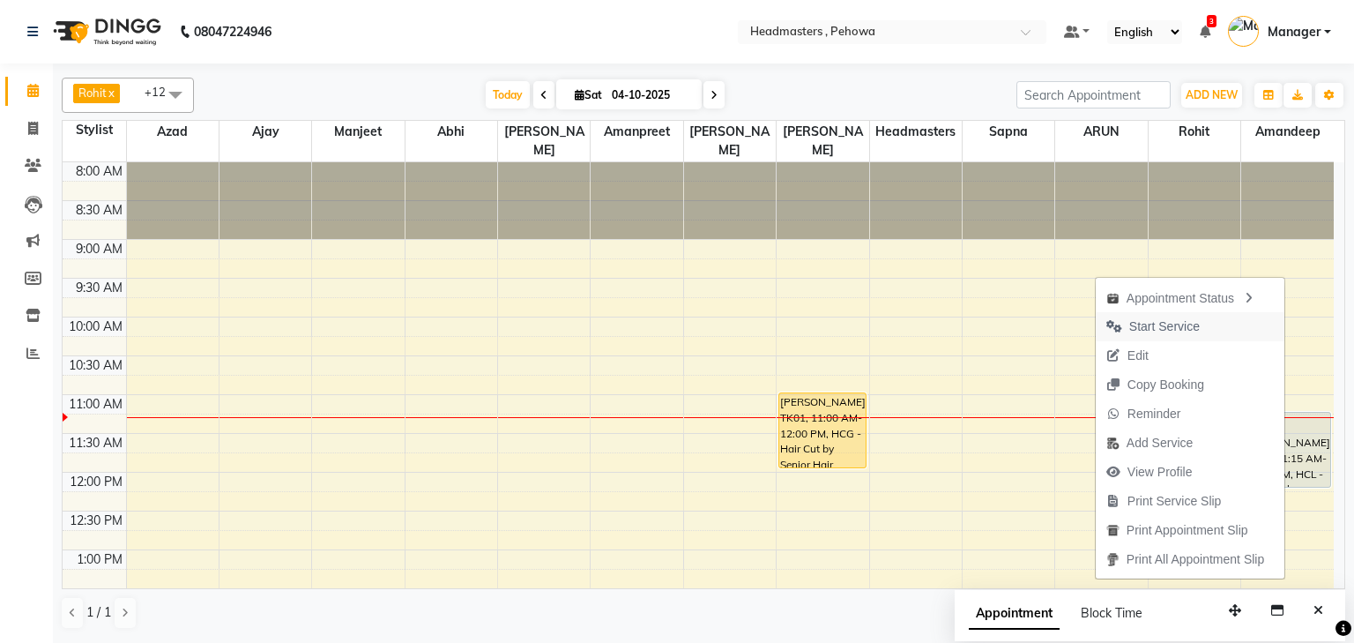
click at [1170, 325] on span "Start Service" at bounding box center [1164, 326] width 71 height 19
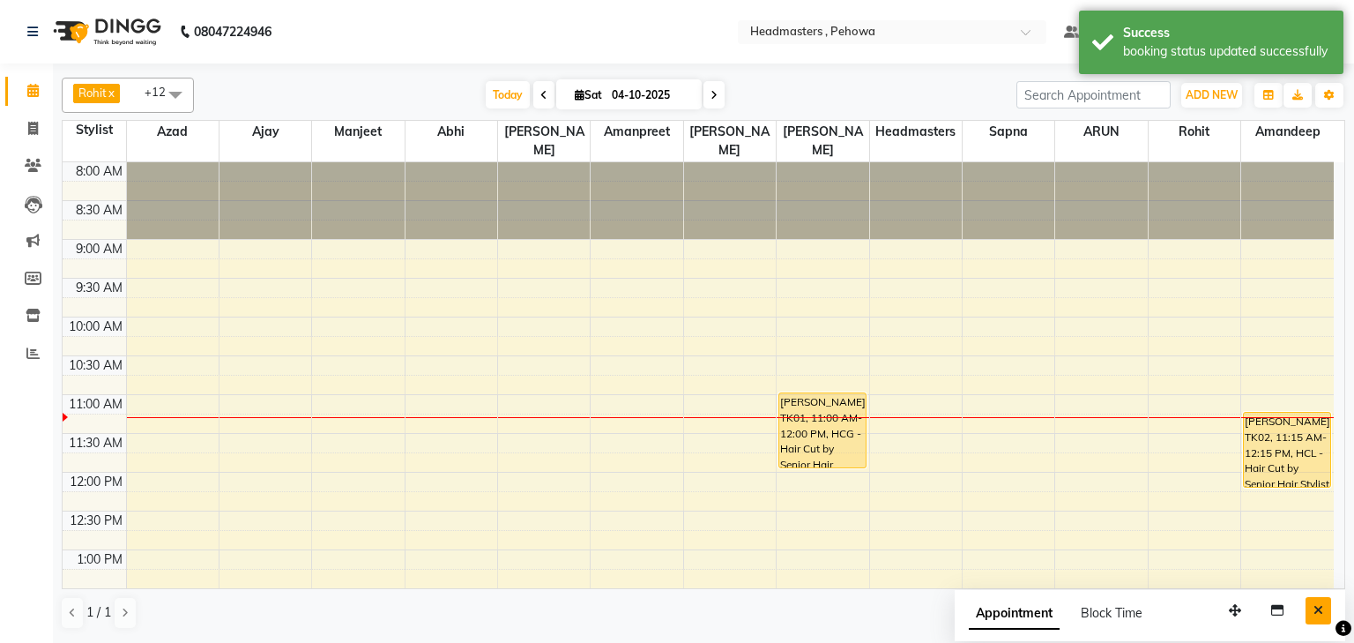
click at [1323, 602] on button "Close" at bounding box center [1319, 610] width 26 height 27
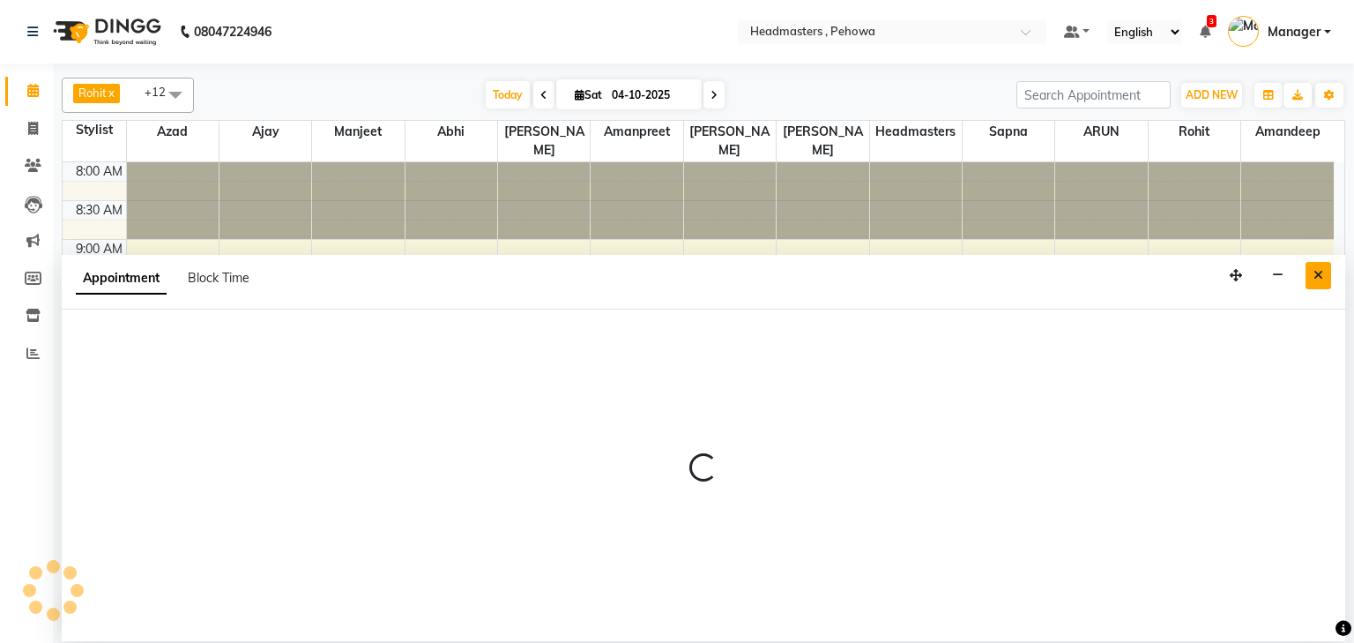
click at [1319, 269] on icon "Close" at bounding box center [1319, 275] width 10 height 12
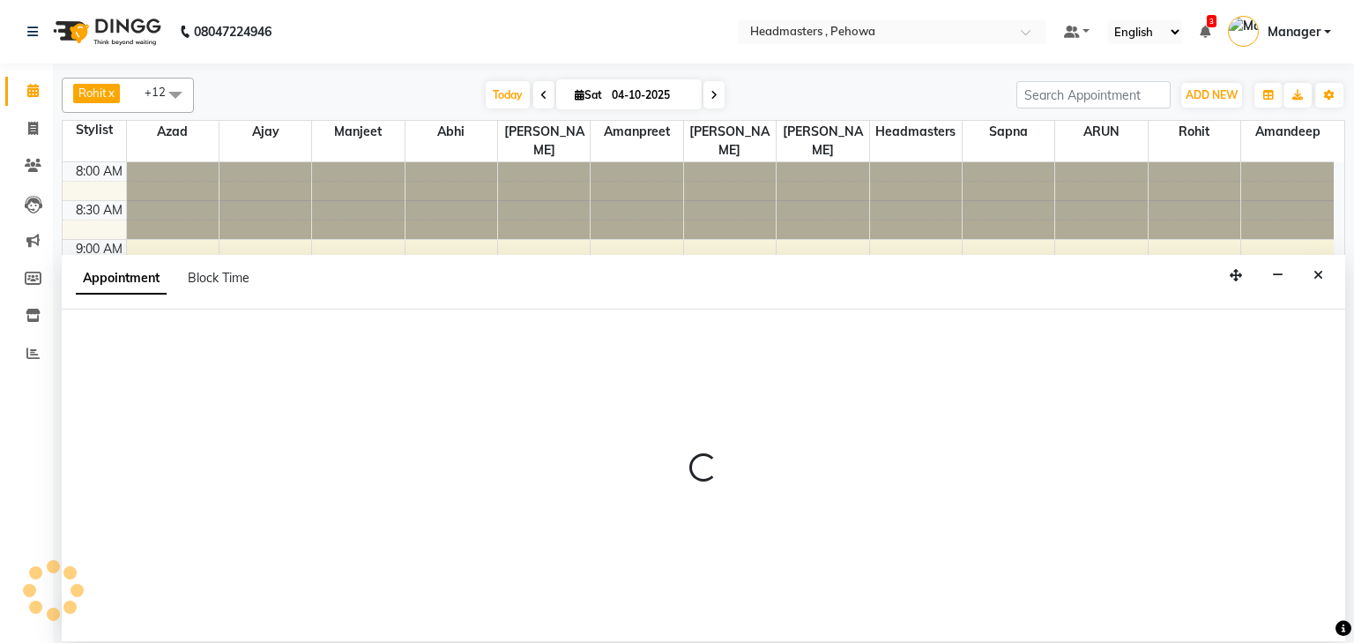
click at [1030, 294] on div "Appointment Block Time" at bounding box center [704, 282] width 1284 height 55
click at [1318, 275] on icon "Close" at bounding box center [1319, 275] width 10 height 12
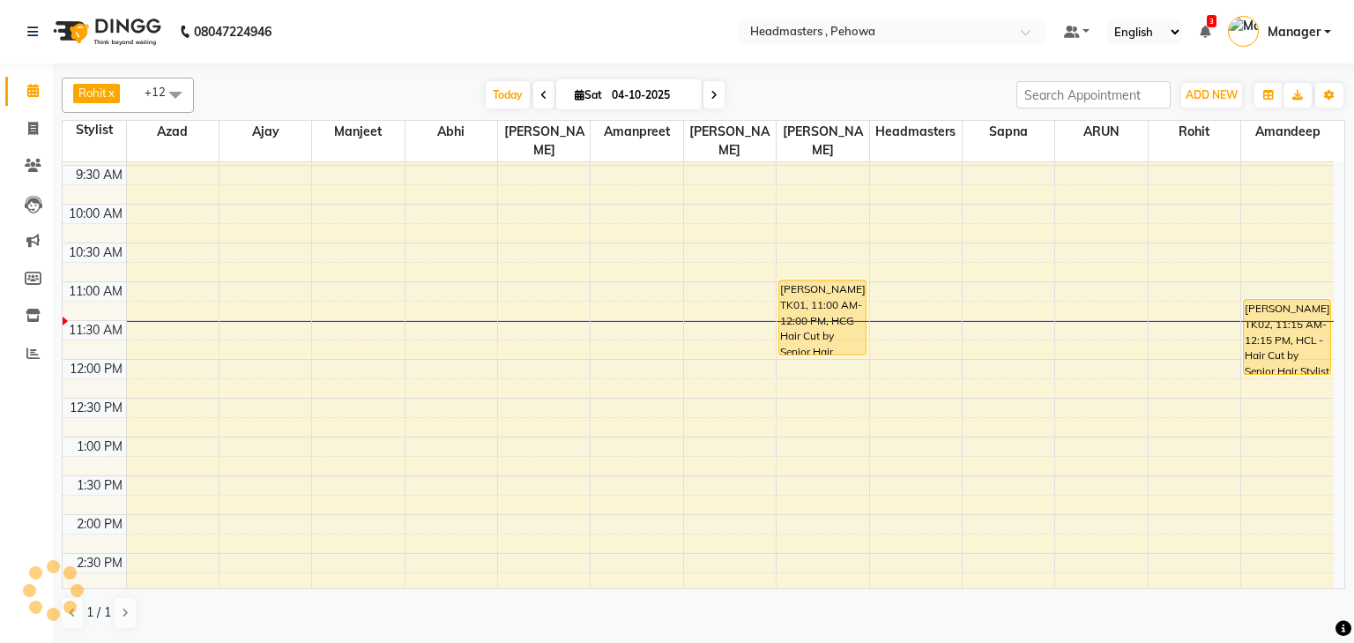
scroll to position [232, 0]
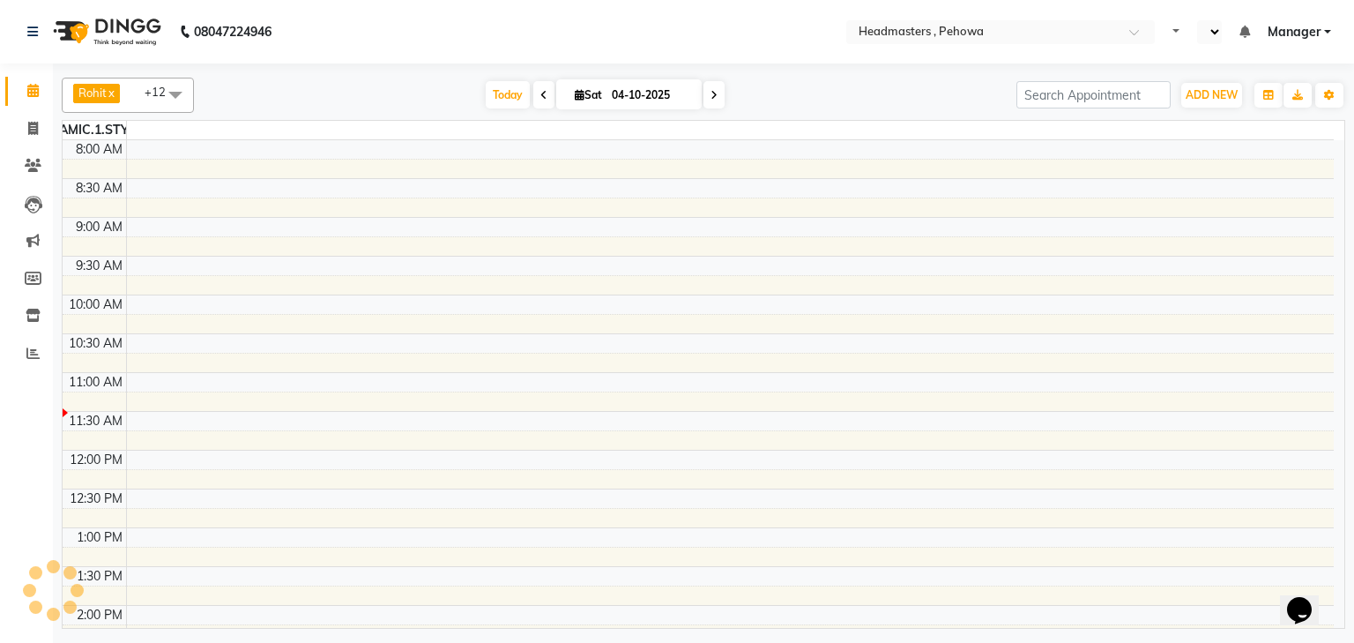
select select "en"
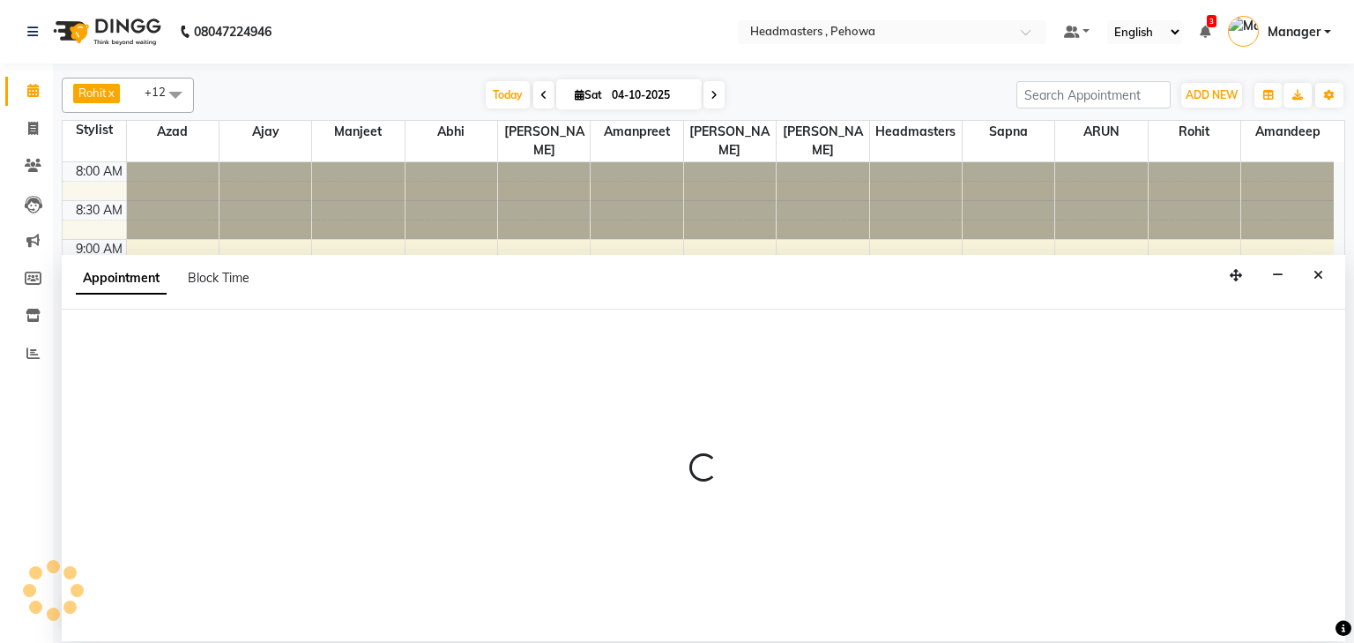
select select "68783"
select select "675"
select select "tentative"
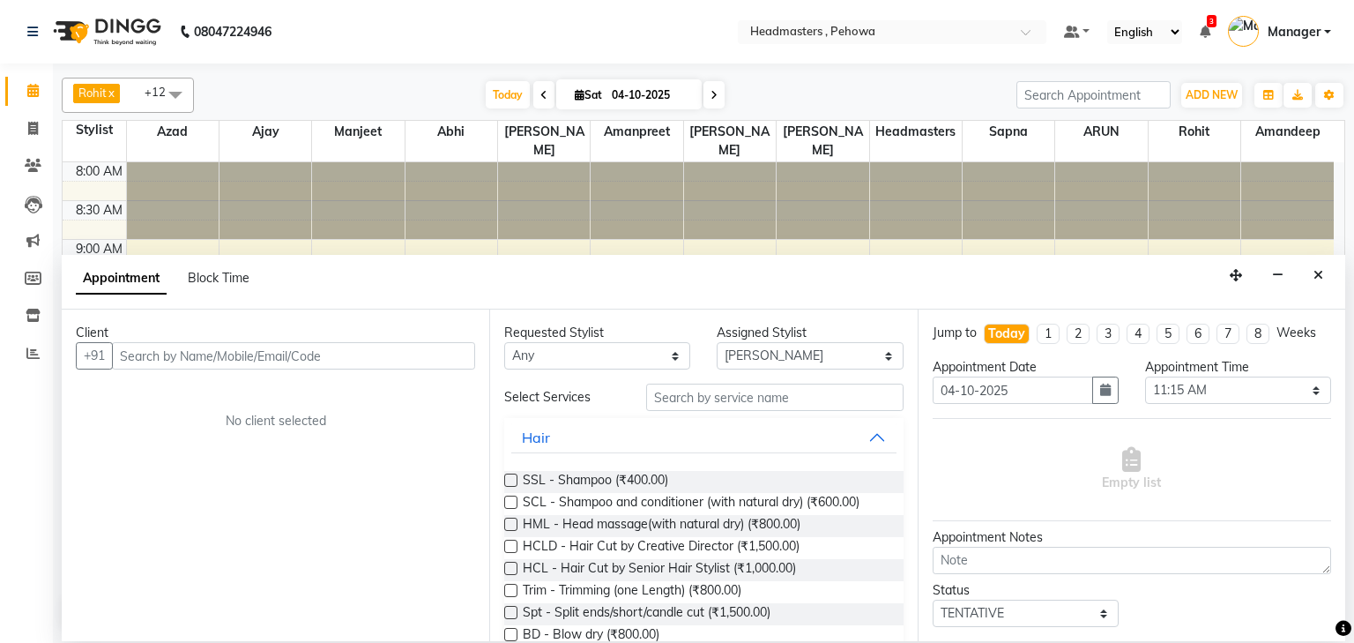
click at [185, 359] on input "text" at bounding box center [293, 355] width 363 height 27
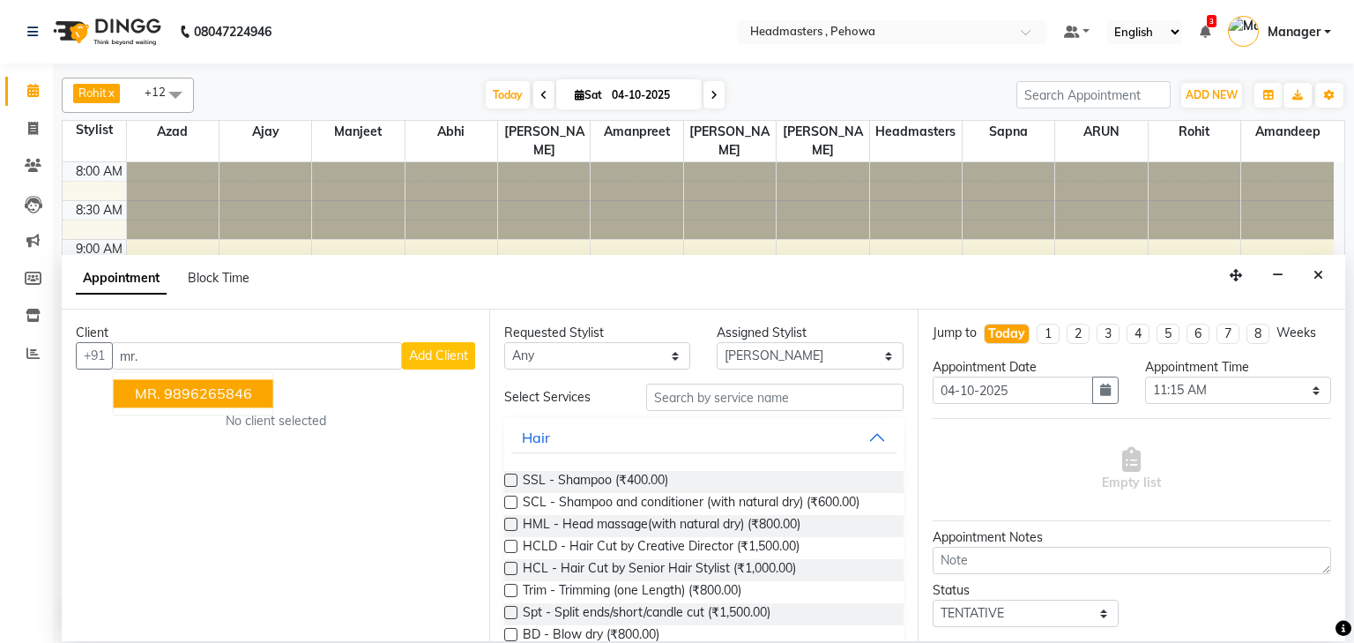
click at [192, 386] on ngb-highlight "9896265846" at bounding box center [208, 394] width 88 height 18
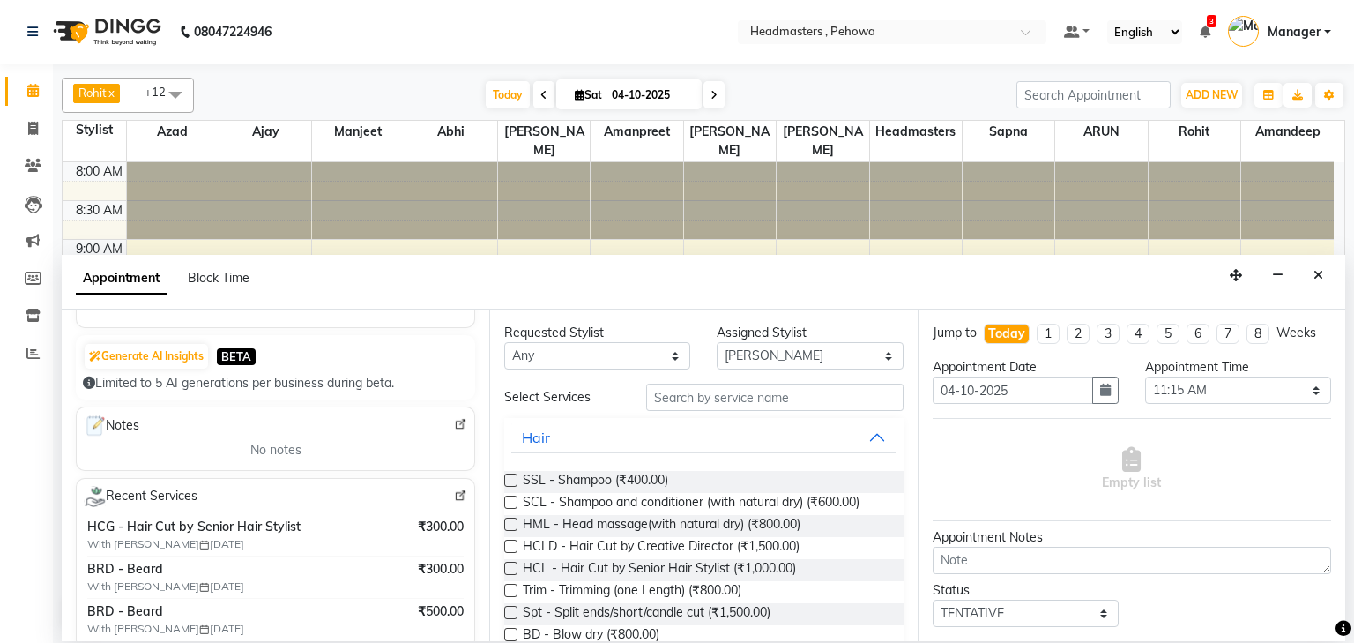
scroll to position [141, 0]
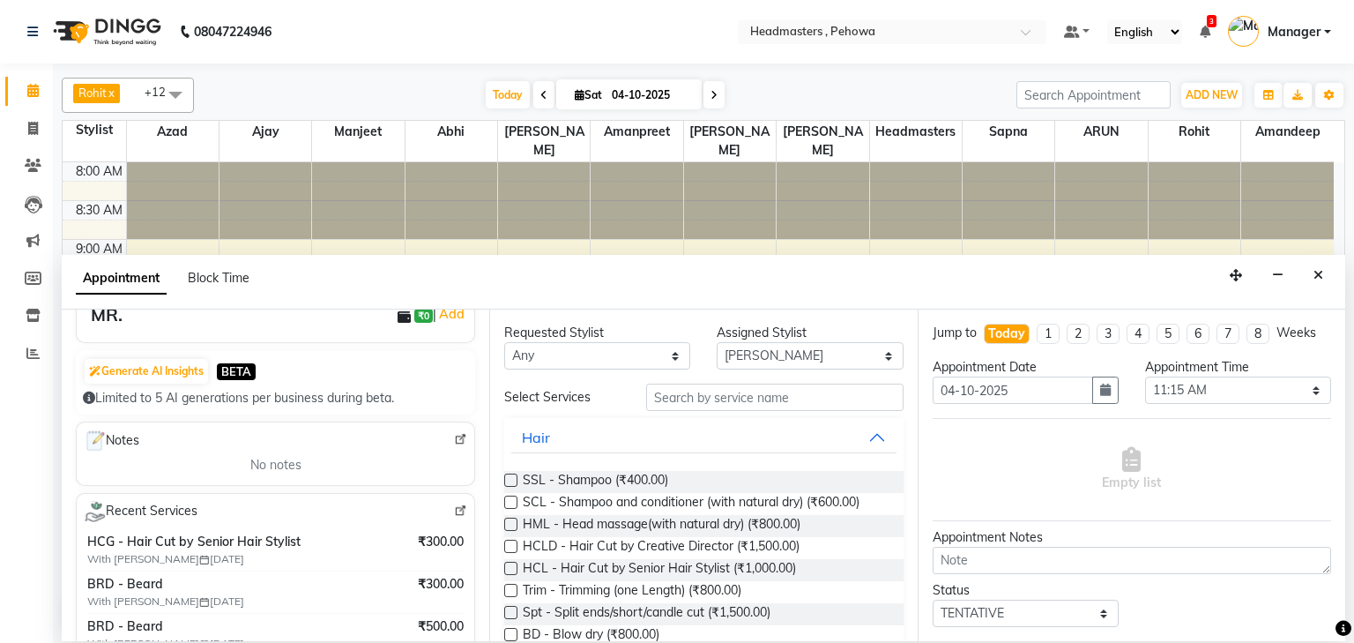
type input "9896265846"
click at [610, 356] on select "Any [PERSON_NAME] [PERSON_NAME] [PERSON_NAME] [PERSON_NAME] Headmasters [PERSON…" at bounding box center [597, 355] width 186 height 27
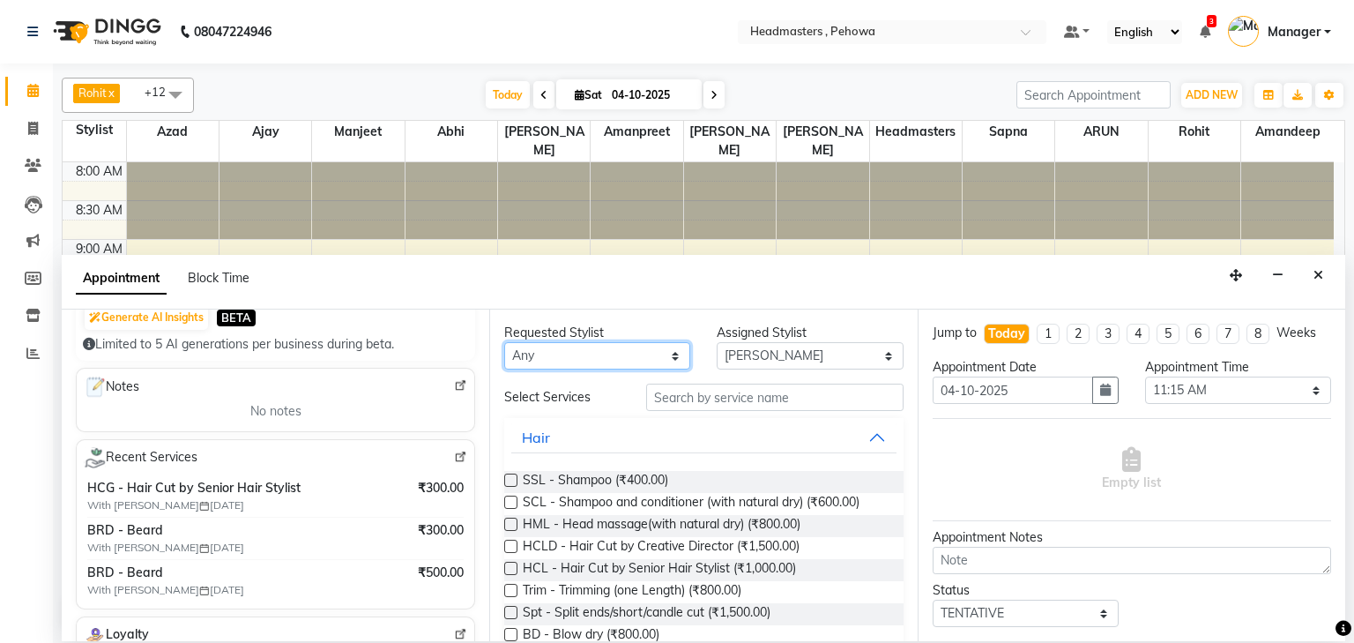
scroll to position [212, 0]
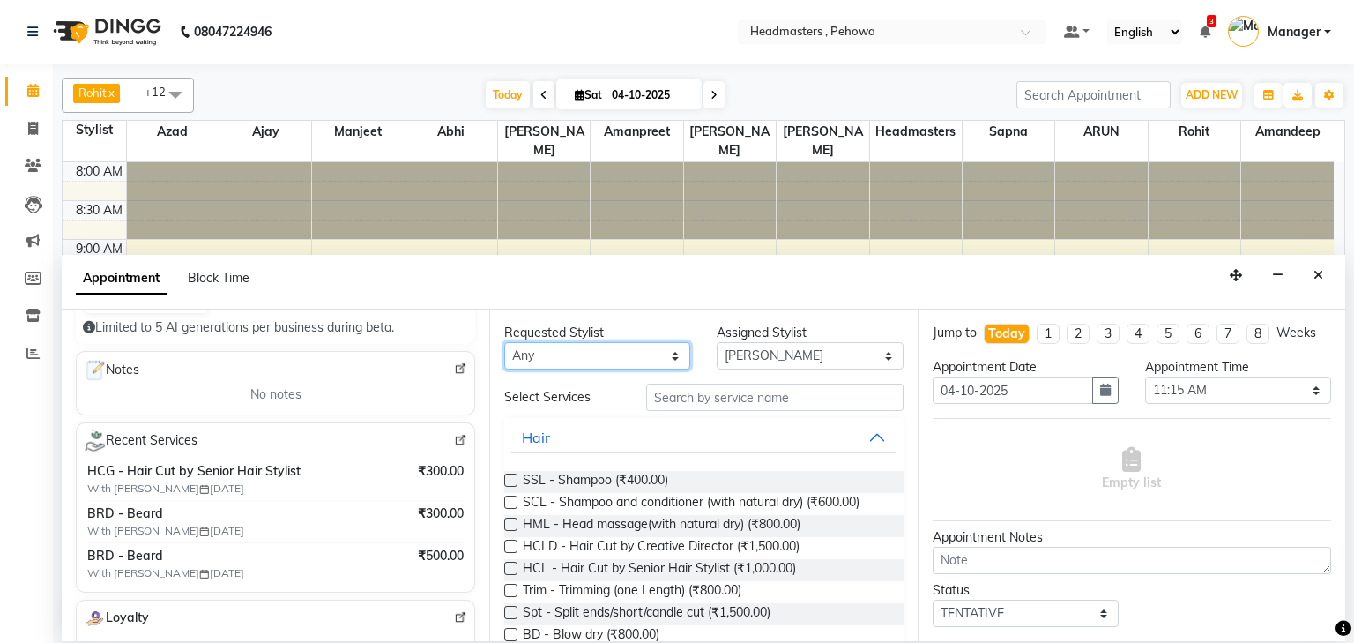
click at [601, 358] on select "Any [PERSON_NAME] [PERSON_NAME] [PERSON_NAME] [PERSON_NAME] Headmasters [PERSON…" at bounding box center [597, 355] width 186 height 27
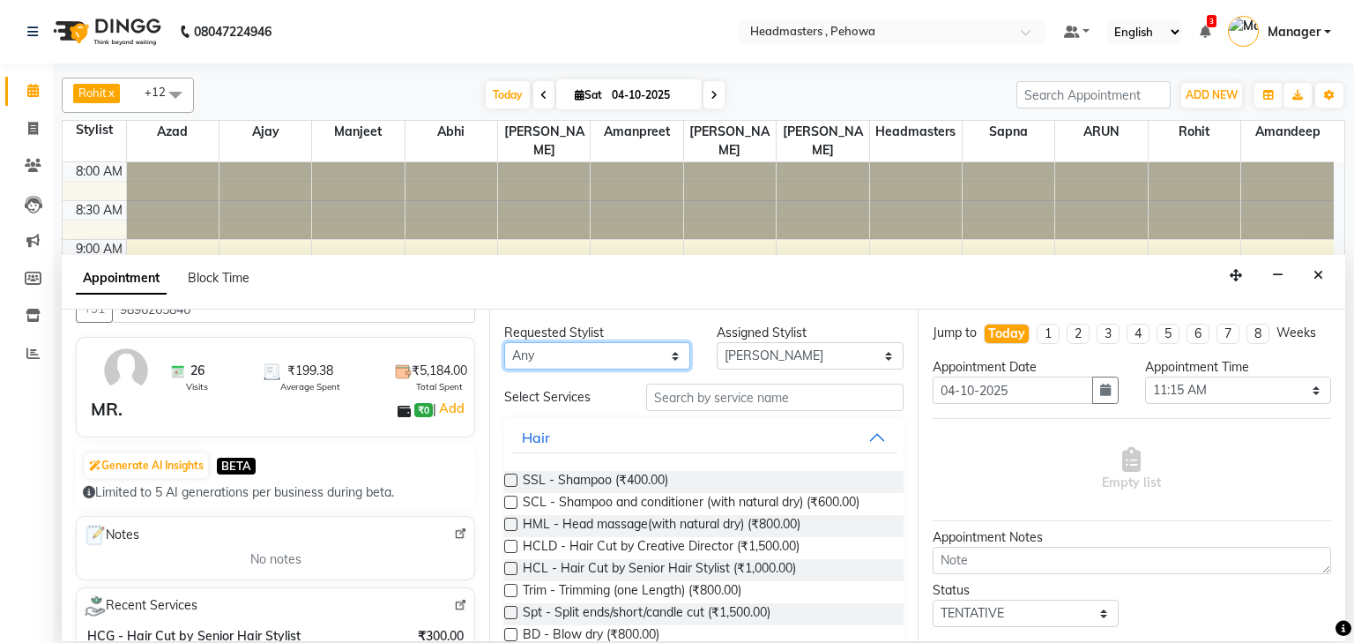
scroll to position [71, 0]
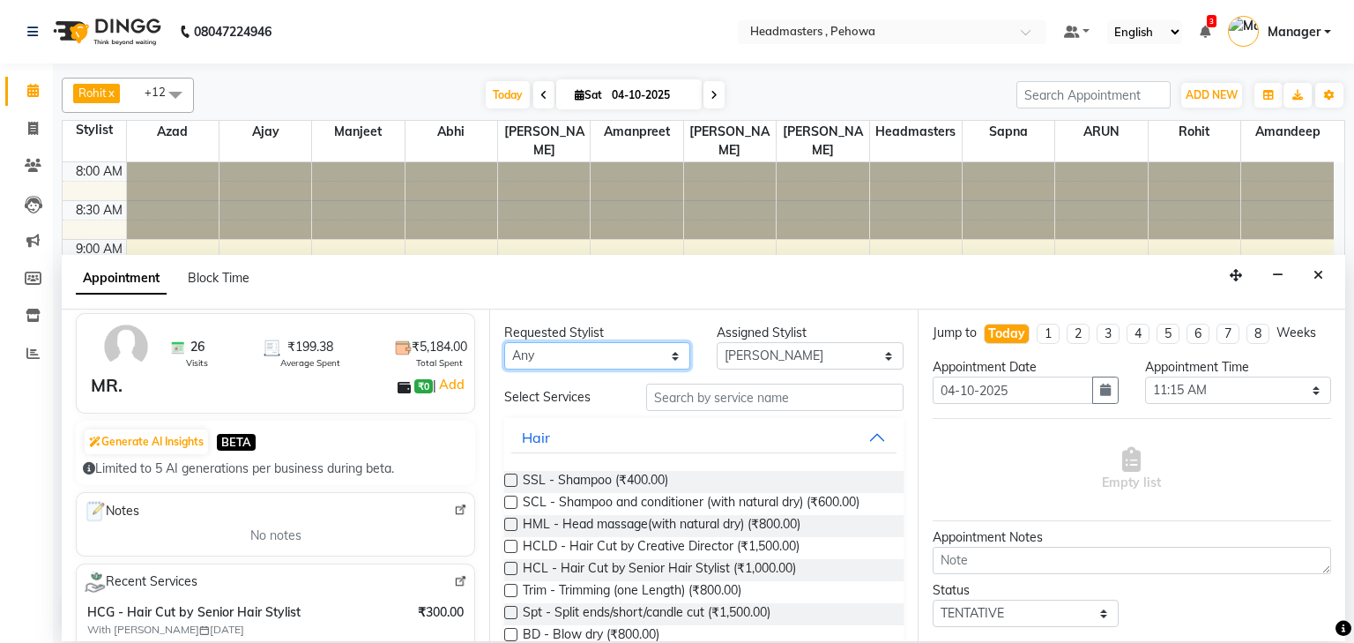
click at [563, 360] on select "Any [PERSON_NAME] [PERSON_NAME] [PERSON_NAME] [PERSON_NAME] Headmasters [PERSON…" at bounding box center [597, 355] width 186 height 27
select select "68772"
click at [504, 342] on select "Any [PERSON_NAME] [PERSON_NAME] [PERSON_NAME] [PERSON_NAME] Headmasters [PERSON…" at bounding box center [597, 355] width 186 height 27
select select "68772"
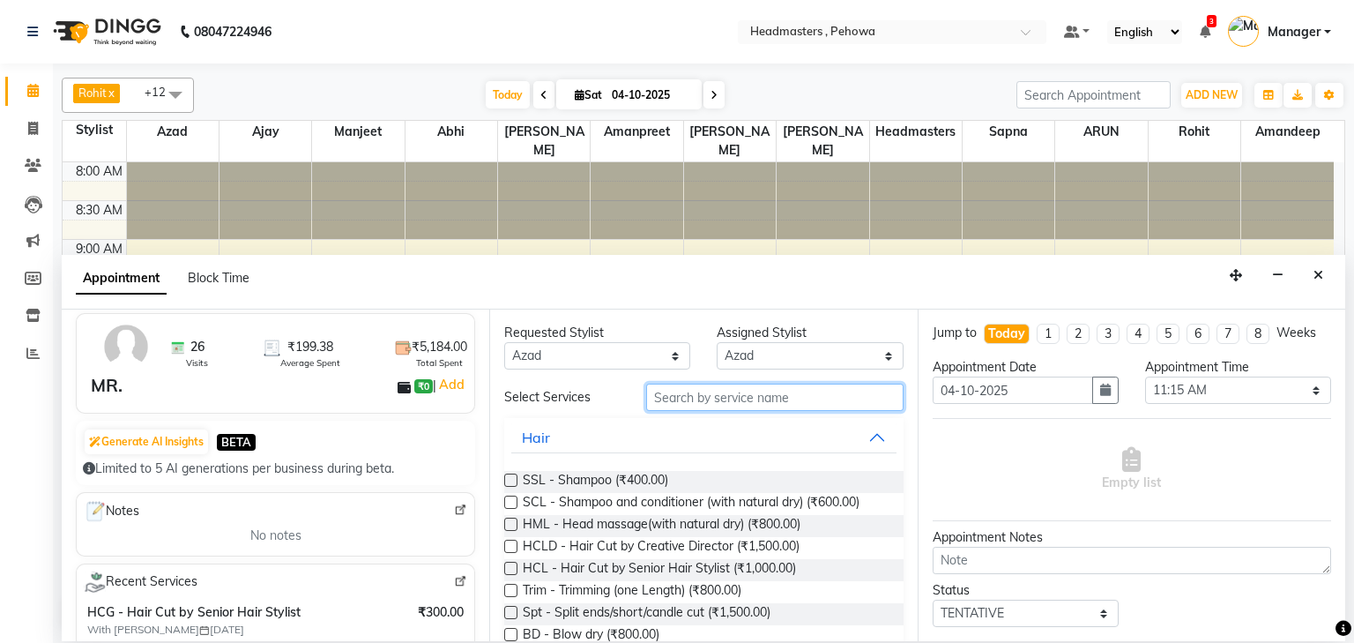
click at [722, 402] on input "text" at bounding box center [774, 397] width 257 height 27
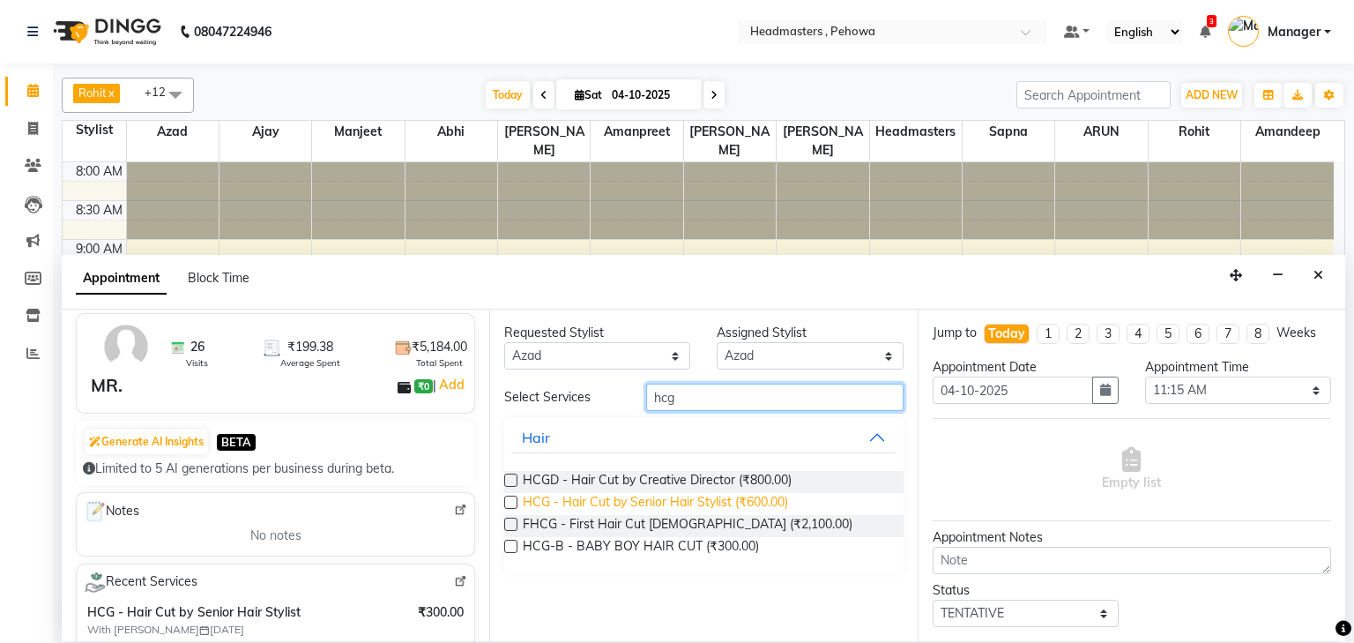
type input "hcg"
click at [726, 500] on span "HCG - Hair Cut by Senior Hair Stylist (₹600.00)" at bounding box center [655, 504] width 265 height 22
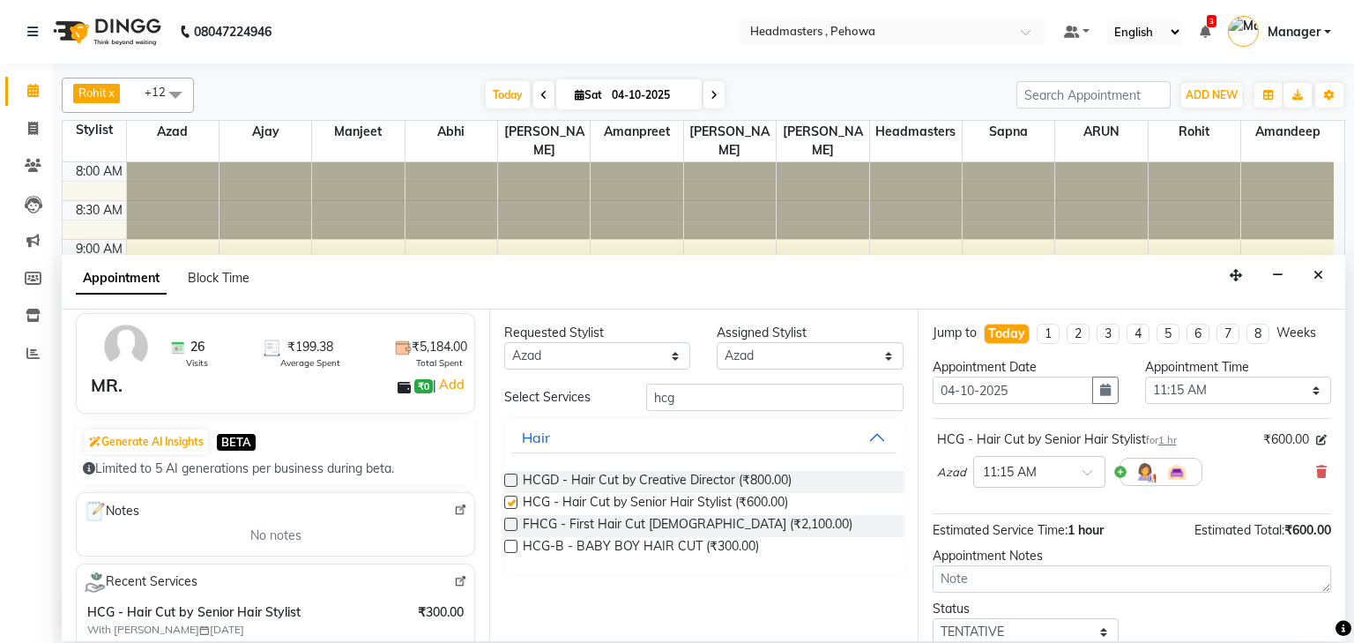
checkbox input "false"
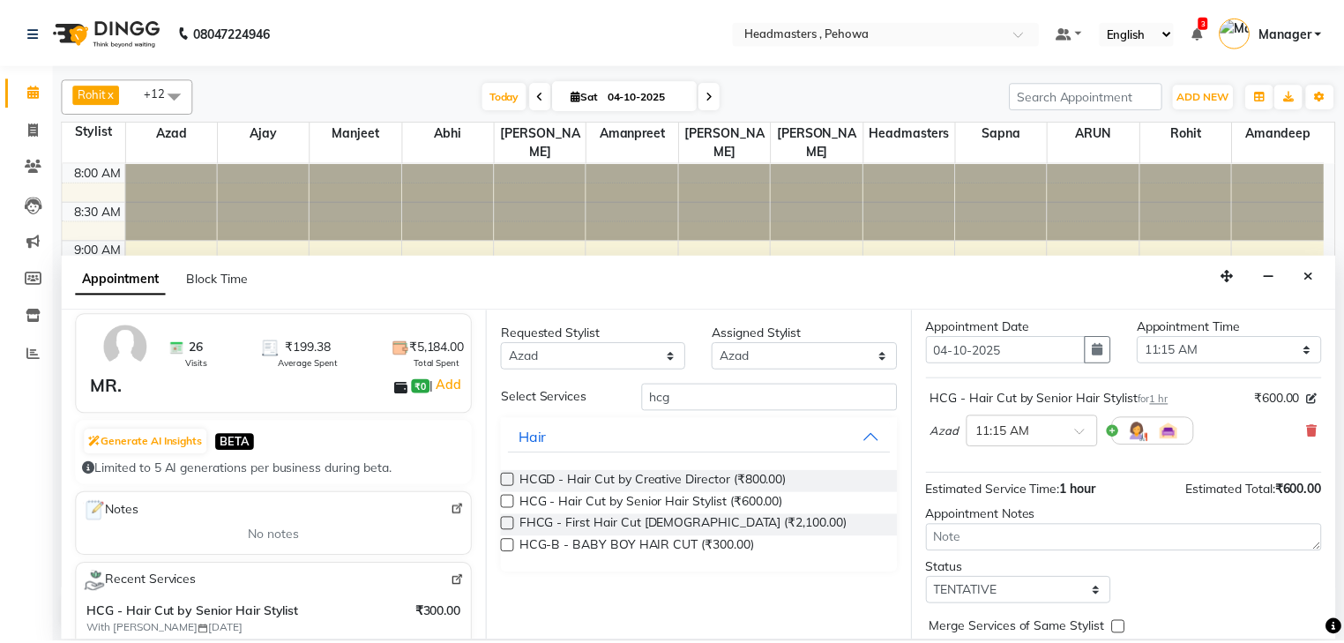
scroll to position [86, 0]
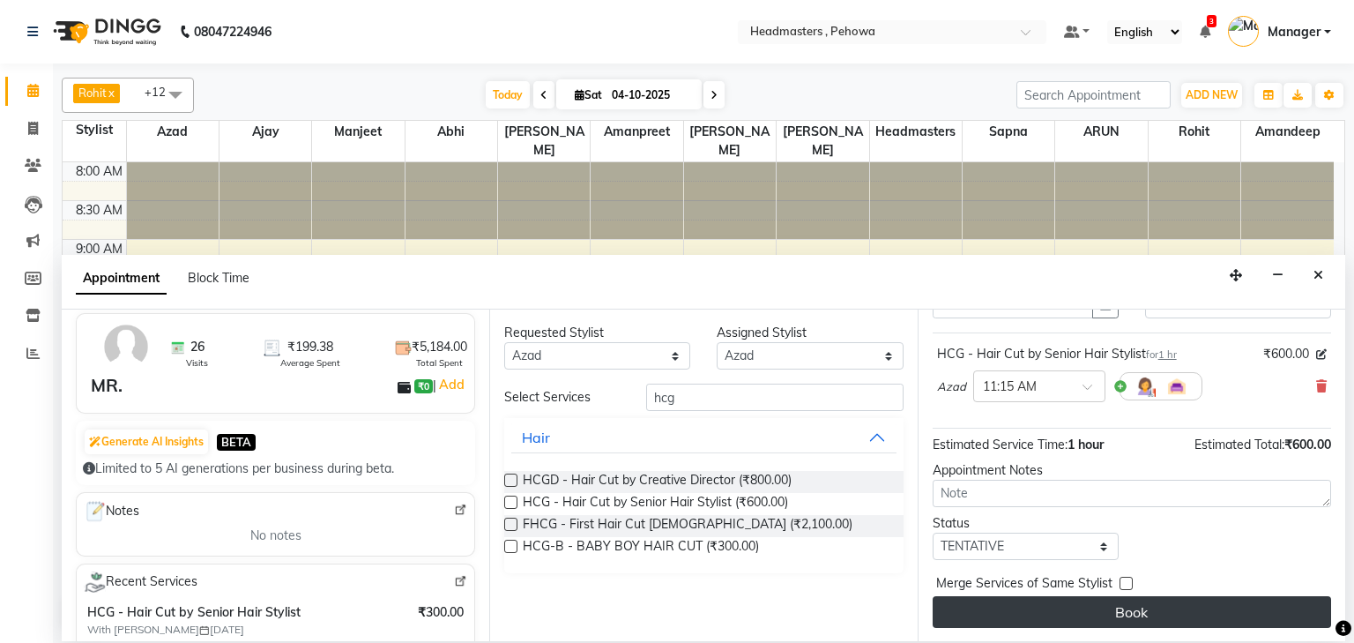
click at [1263, 614] on button "Book" at bounding box center [1132, 612] width 399 height 32
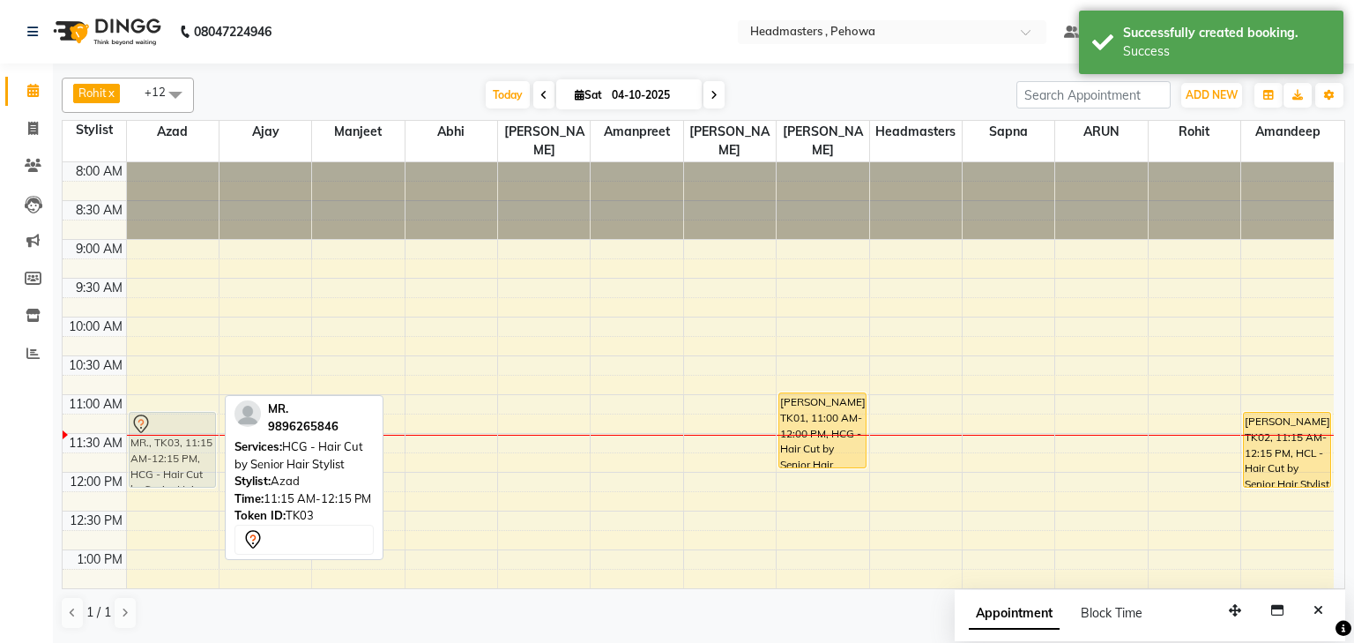
drag, startPoint x: 156, startPoint y: 407, endPoint x: 166, endPoint y: 413, distance: 11.0
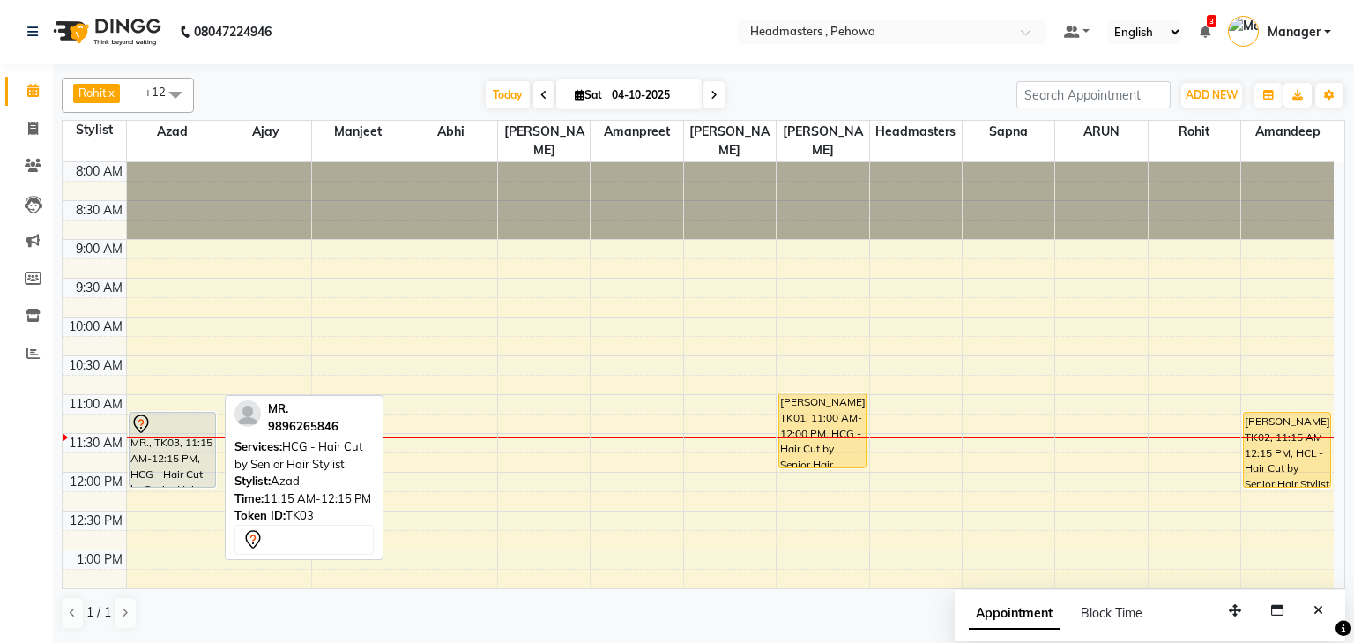
click at [187, 458] on div "MR., TK03, 11:15 AM-12:15 PM, HCG - Hair Cut by Senior Hair Stylist" at bounding box center [173, 450] width 86 height 74
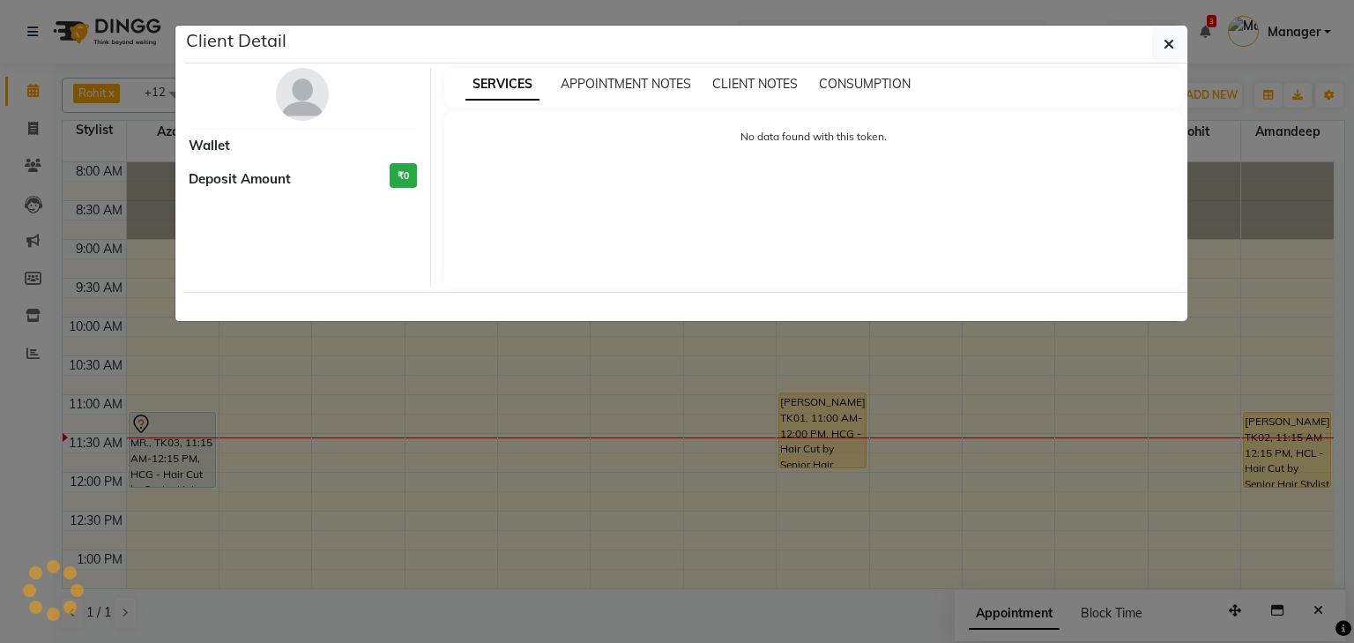
select select "7"
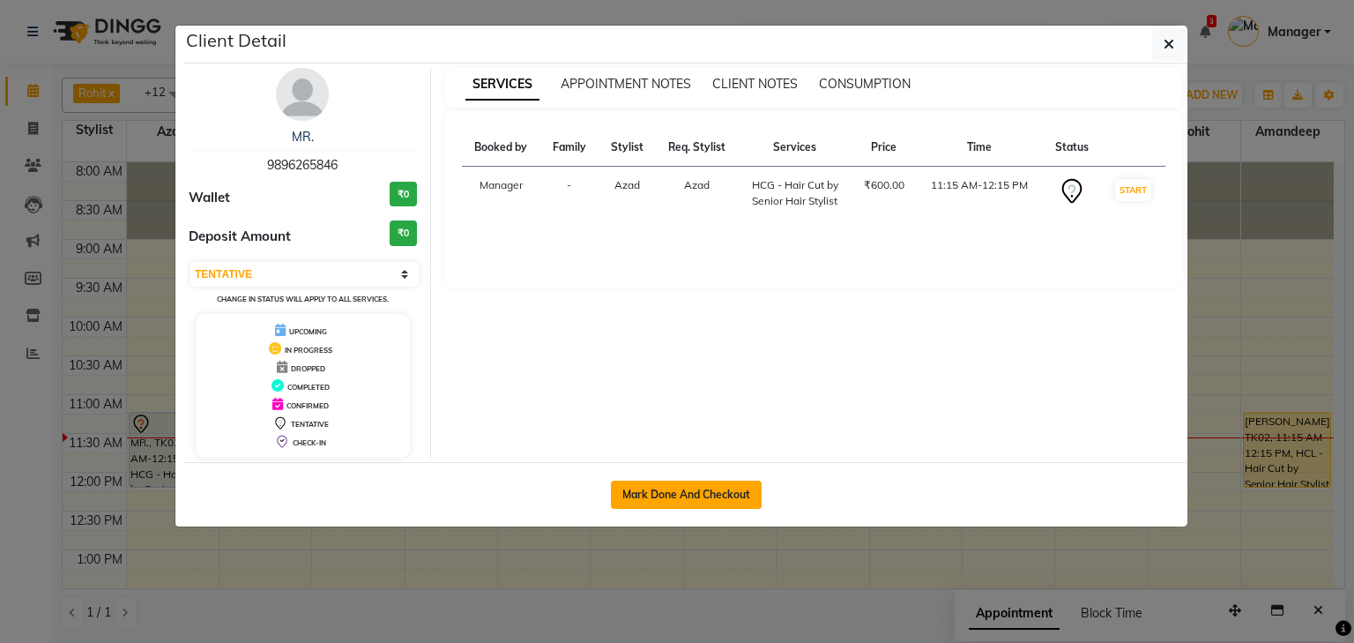
click at [716, 487] on button "Mark Done And Checkout" at bounding box center [686, 495] width 151 height 28
select select "service"
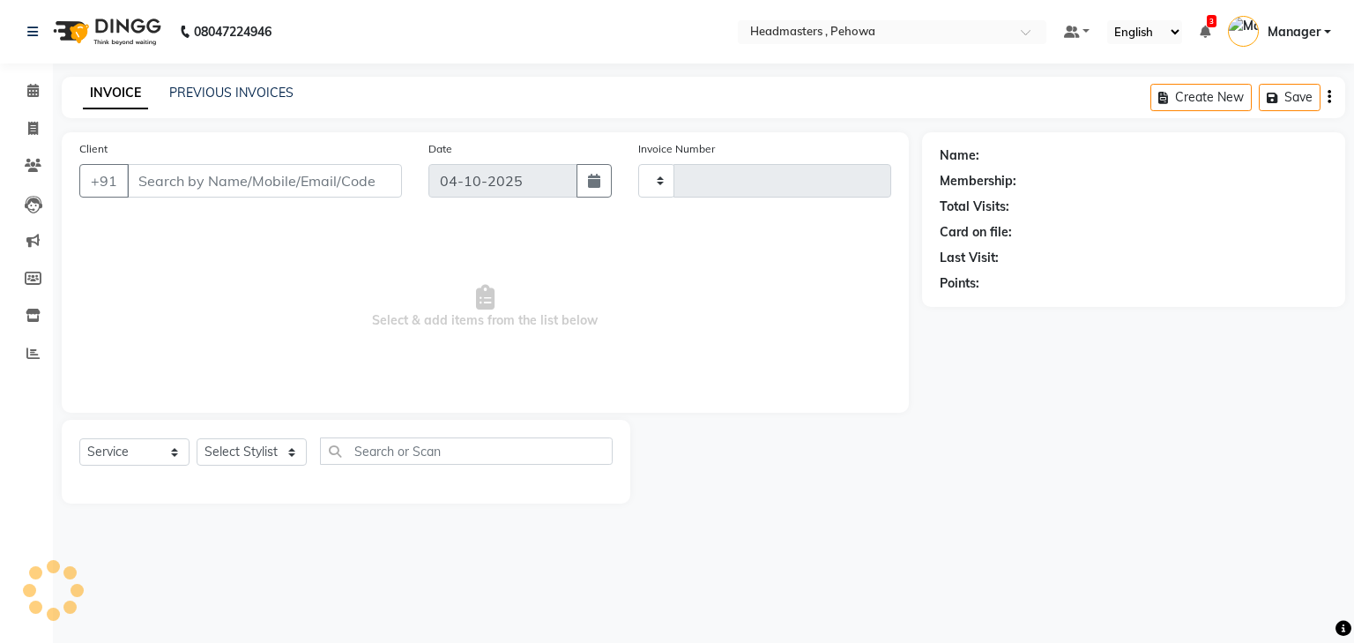
type input "3028"
select select "7727"
type input "9896265846"
select select "68772"
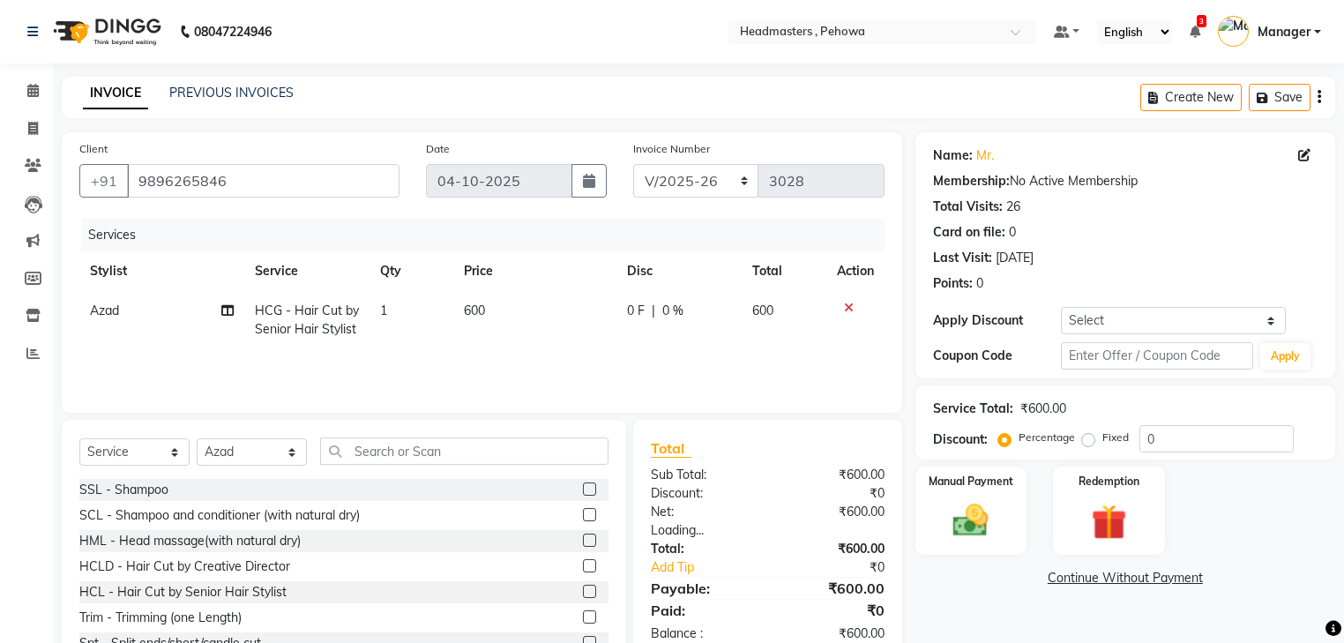
click at [293, 324] on span "HCG - Hair Cut by Senior Hair Stylist" at bounding box center [307, 319] width 104 height 34
select select "68772"
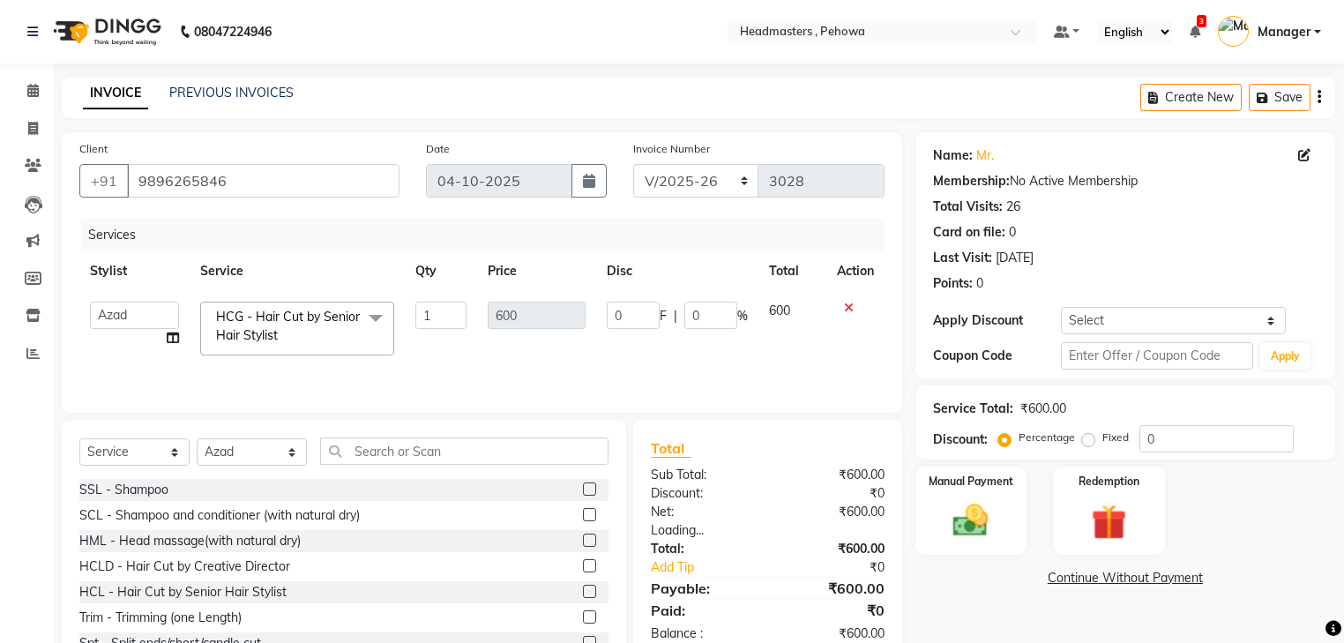
click at [292, 324] on span "HCG - Hair Cut by Senior Hair Stylist" at bounding box center [288, 326] width 144 height 34
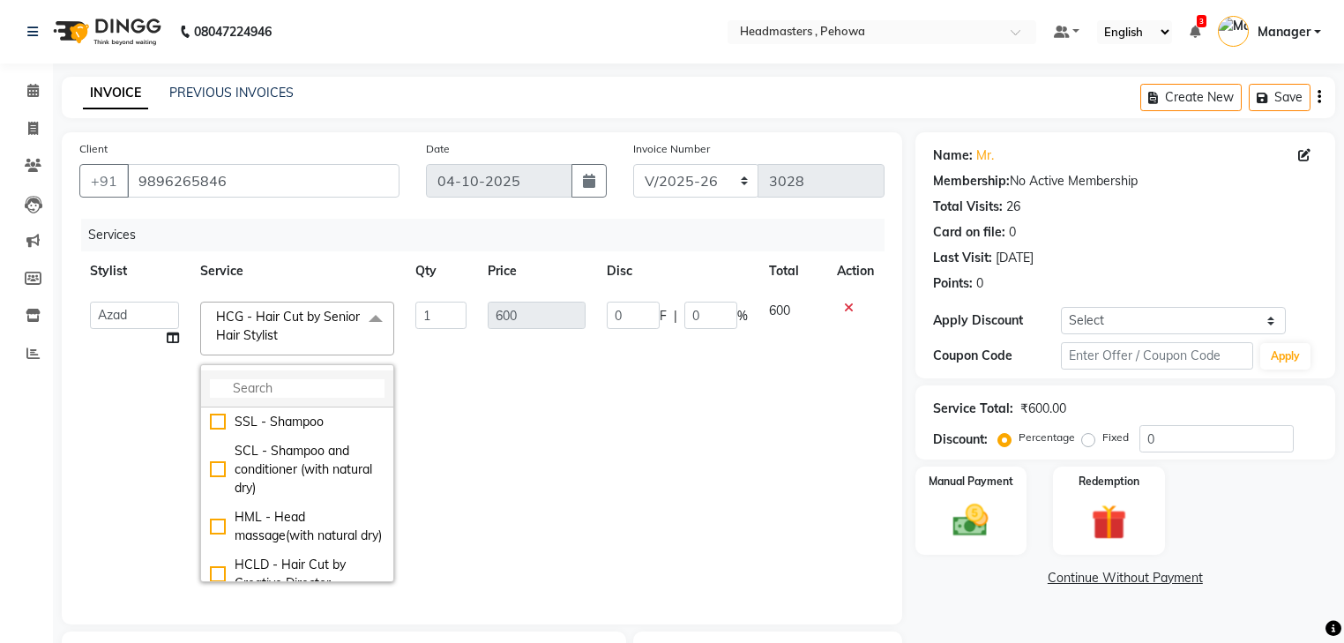
click at [269, 395] on input "multiselect-search" at bounding box center [297, 388] width 175 height 19
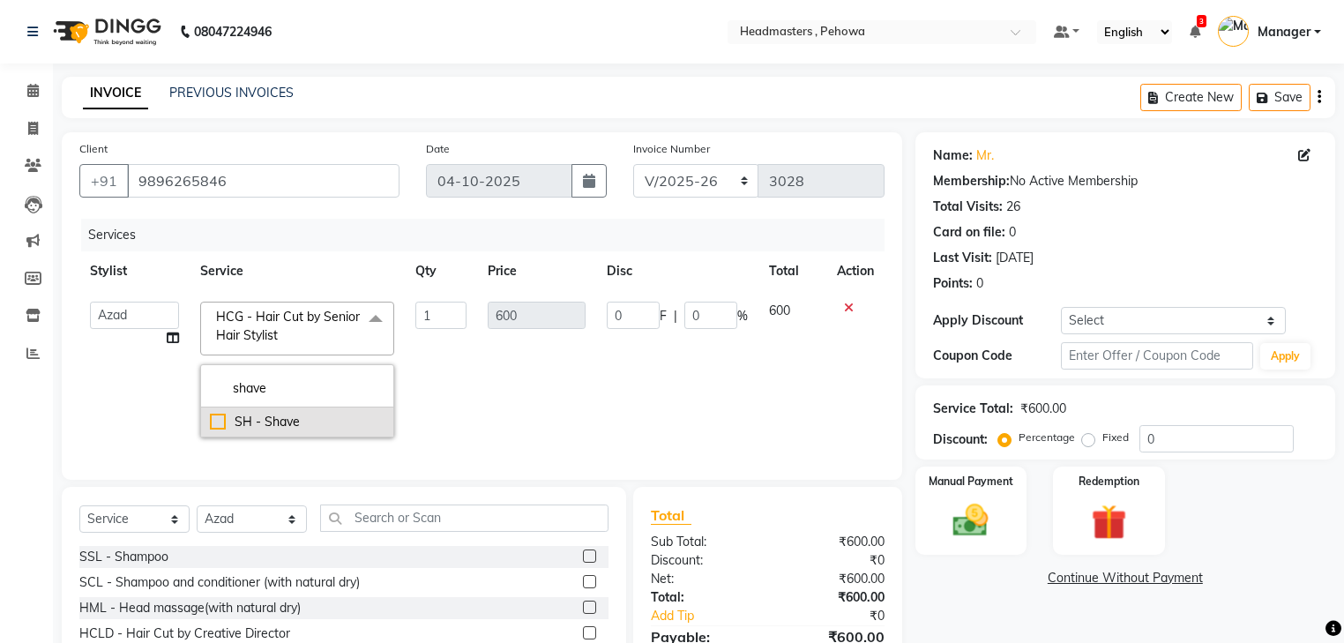
type input "shave"
click at [287, 430] on div "SH - Shave" at bounding box center [297, 422] width 175 height 19
checkbox input "true"
type input "300"
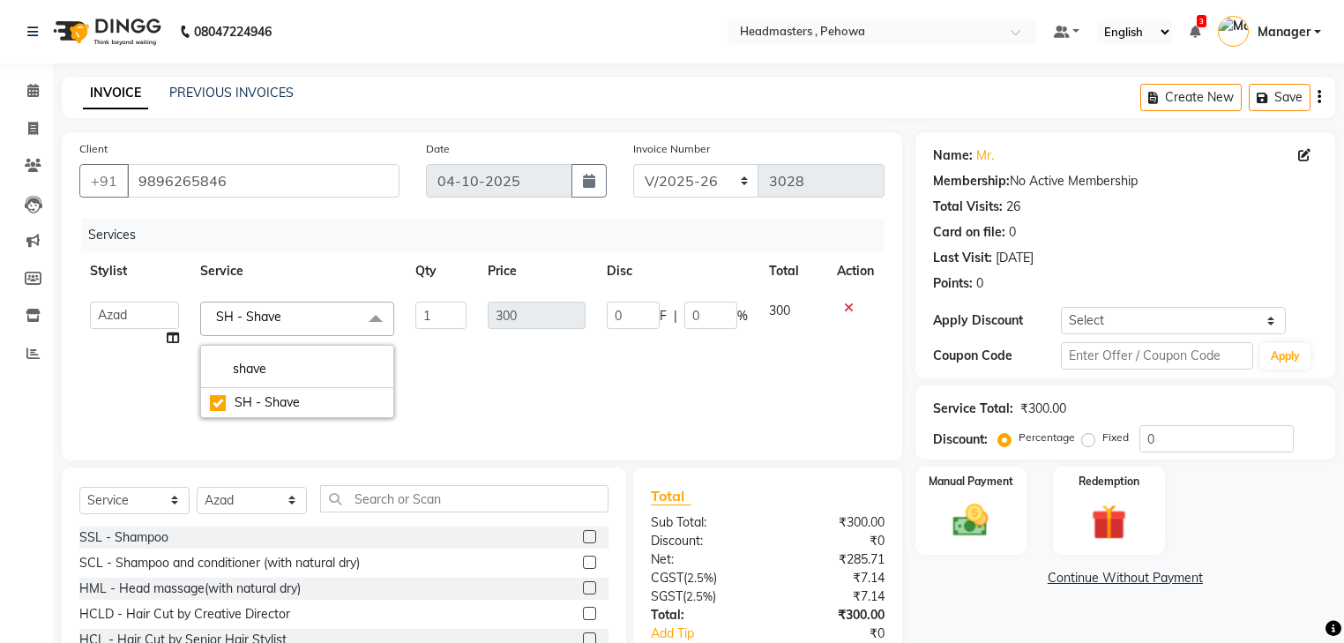
click at [727, 414] on td "0 F | 0 %" at bounding box center [677, 360] width 162 height 138
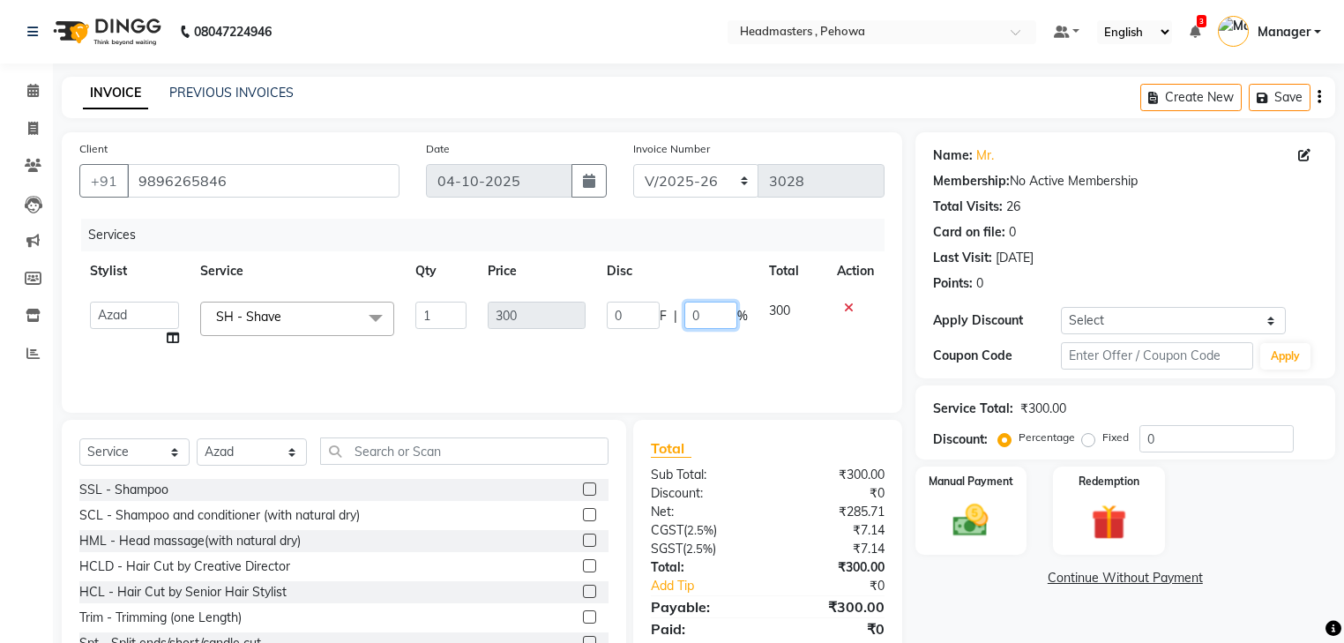
click at [731, 322] on input "0" at bounding box center [710, 315] width 53 height 27
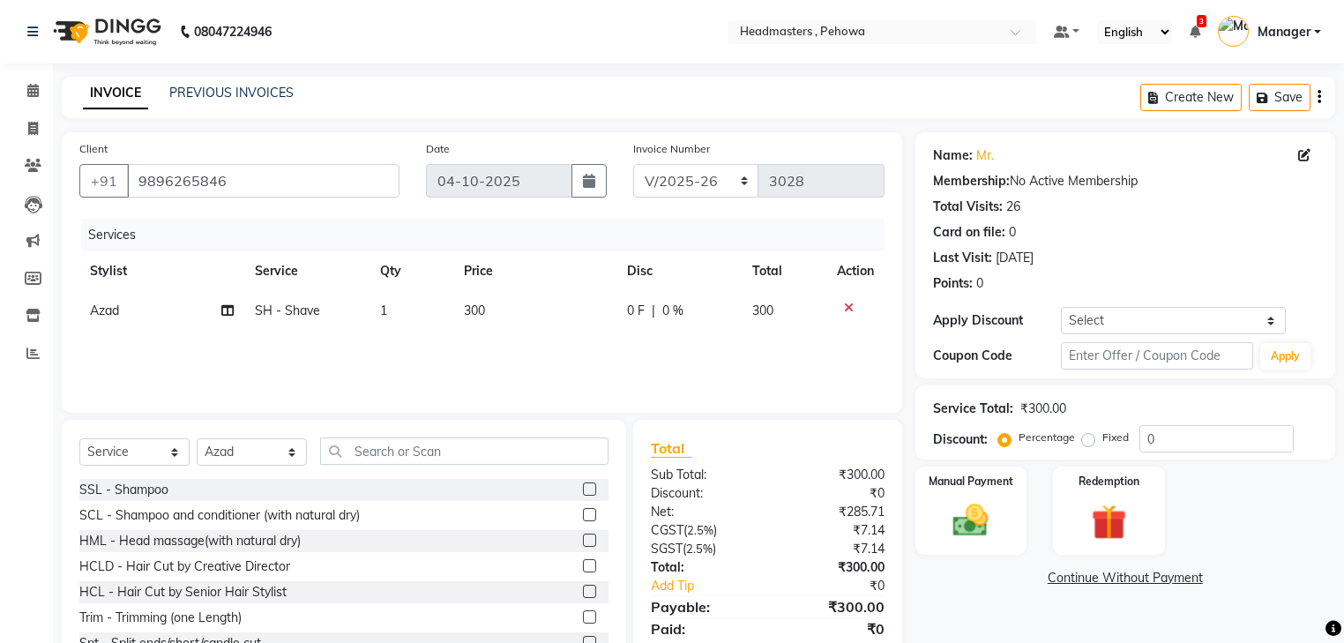
click at [631, 310] on span "0 F" at bounding box center [636, 311] width 18 height 19
select select "68772"
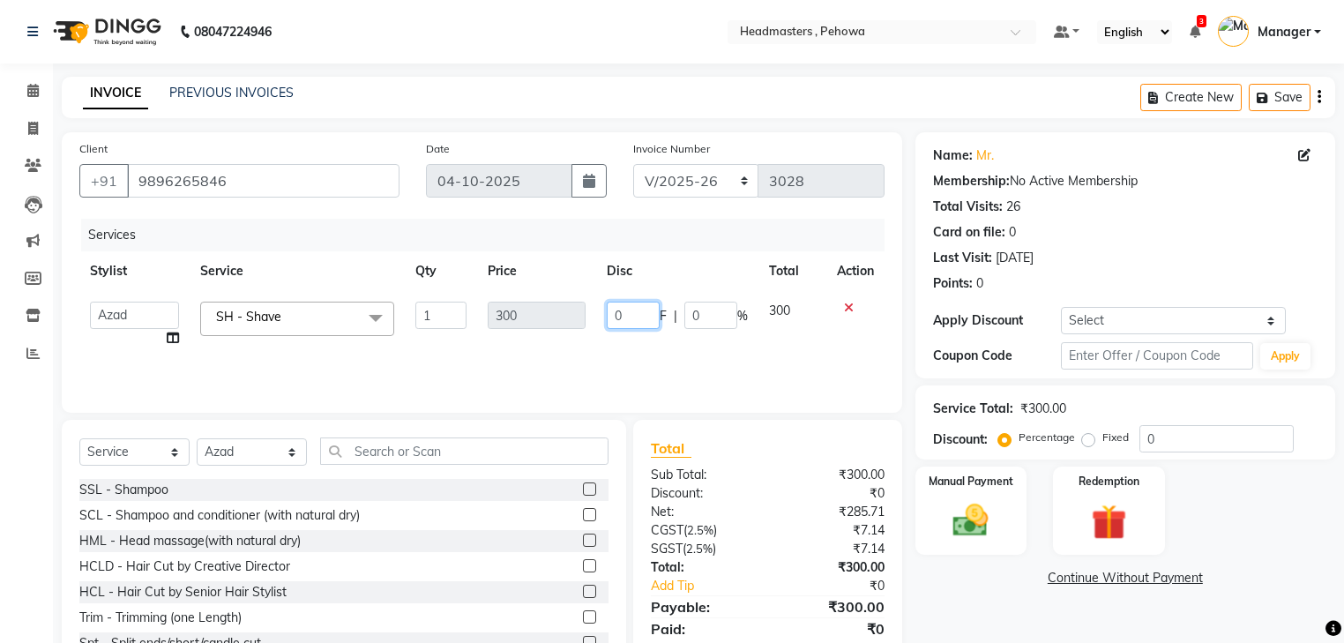
click at [645, 317] on input "0" at bounding box center [633, 315] width 53 height 27
type input "0100"
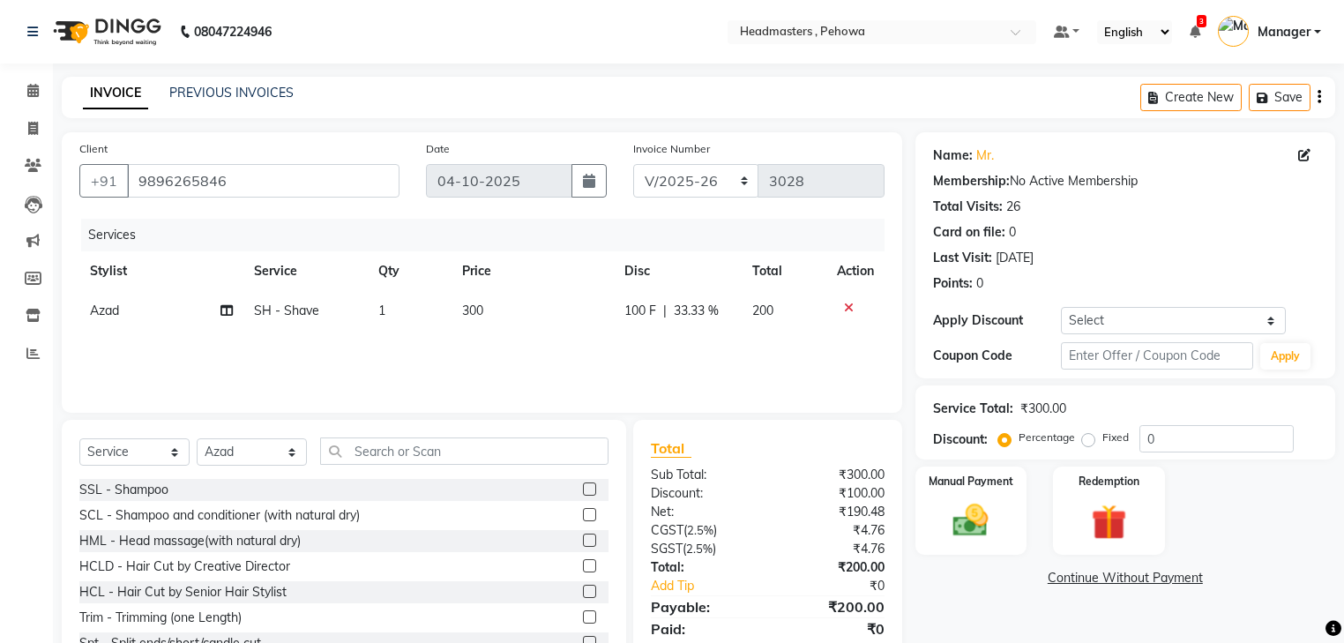
click at [663, 345] on div "Services Stylist Service Qty Price Disc Total Action Azad SH - Shave 1 300 100 …" at bounding box center [481, 307] width 805 height 176
click at [990, 490] on div "Manual Payment" at bounding box center [971, 511] width 116 height 92
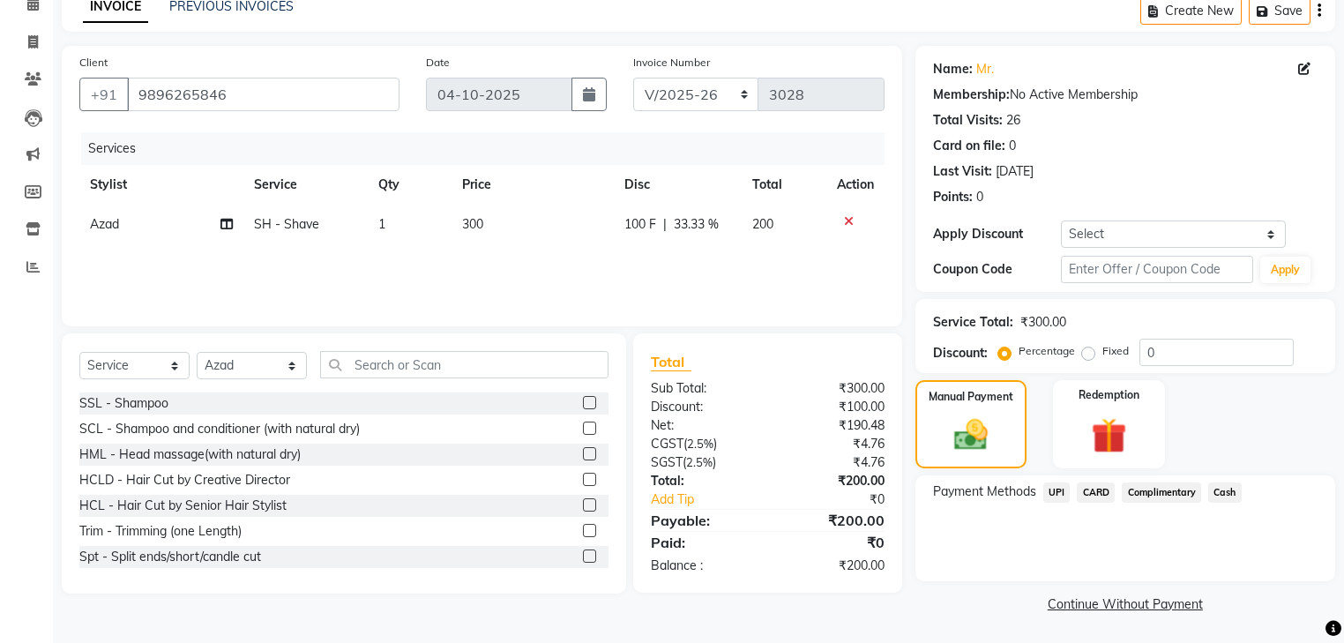
scroll to position [86, 0]
click at [1220, 493] on span "Cash" at bounding box center [1225, 492] width 34 height 20
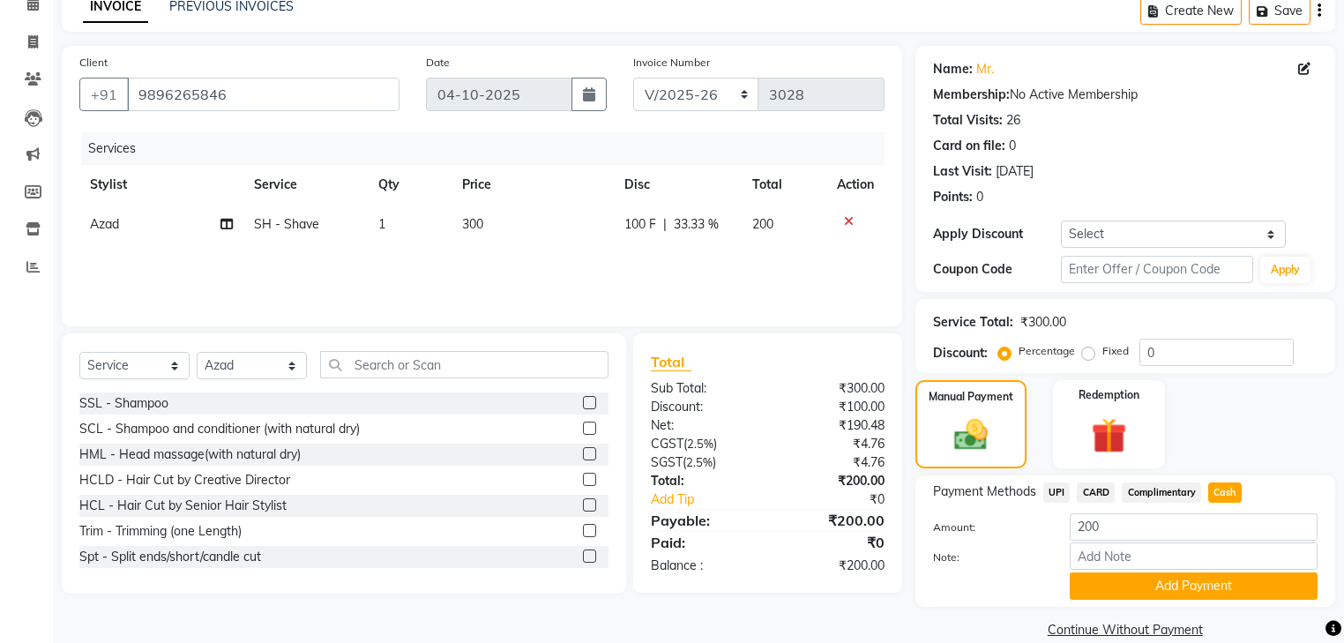
scroll to position [114, 0]
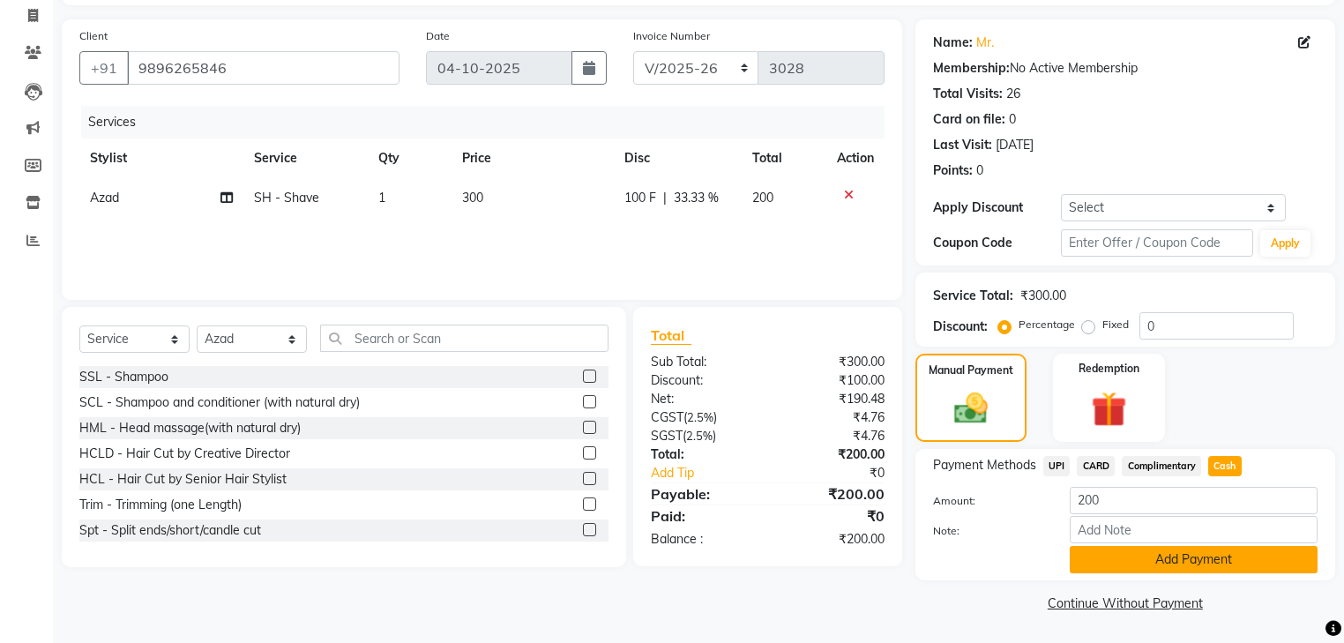
click at [1226, 563] on button "Add Payment" at bounding box center [1194, 559] width 248 height 27
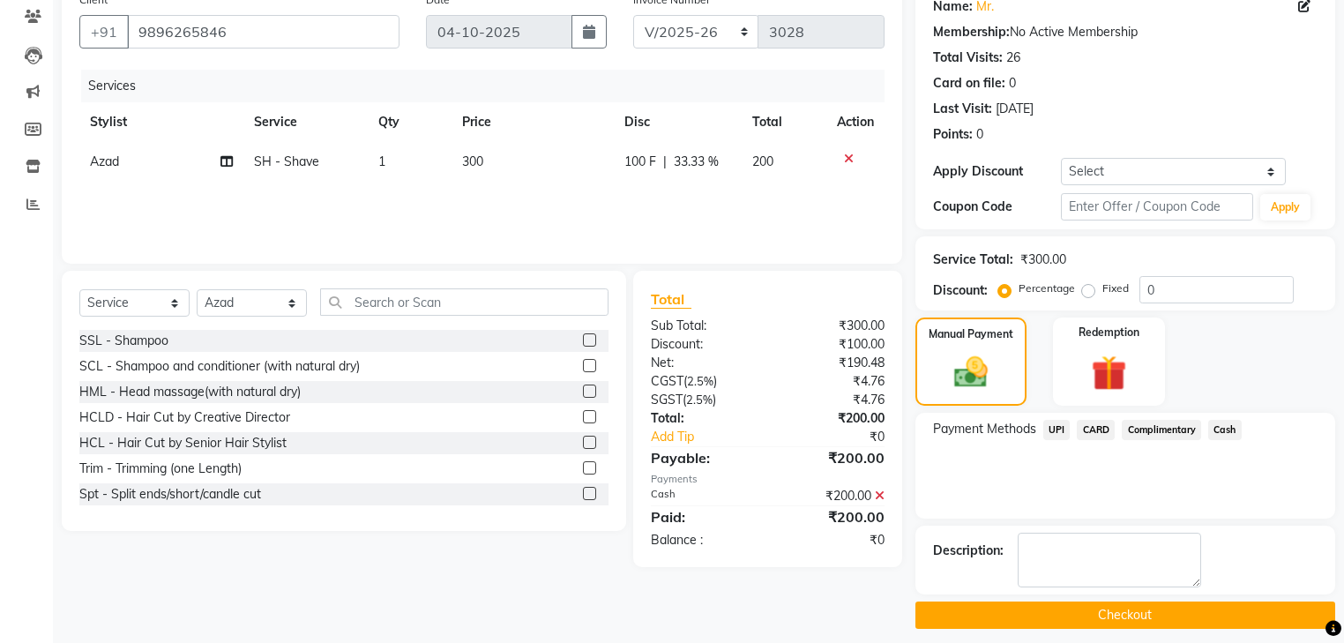
scroll to position [160, 0]
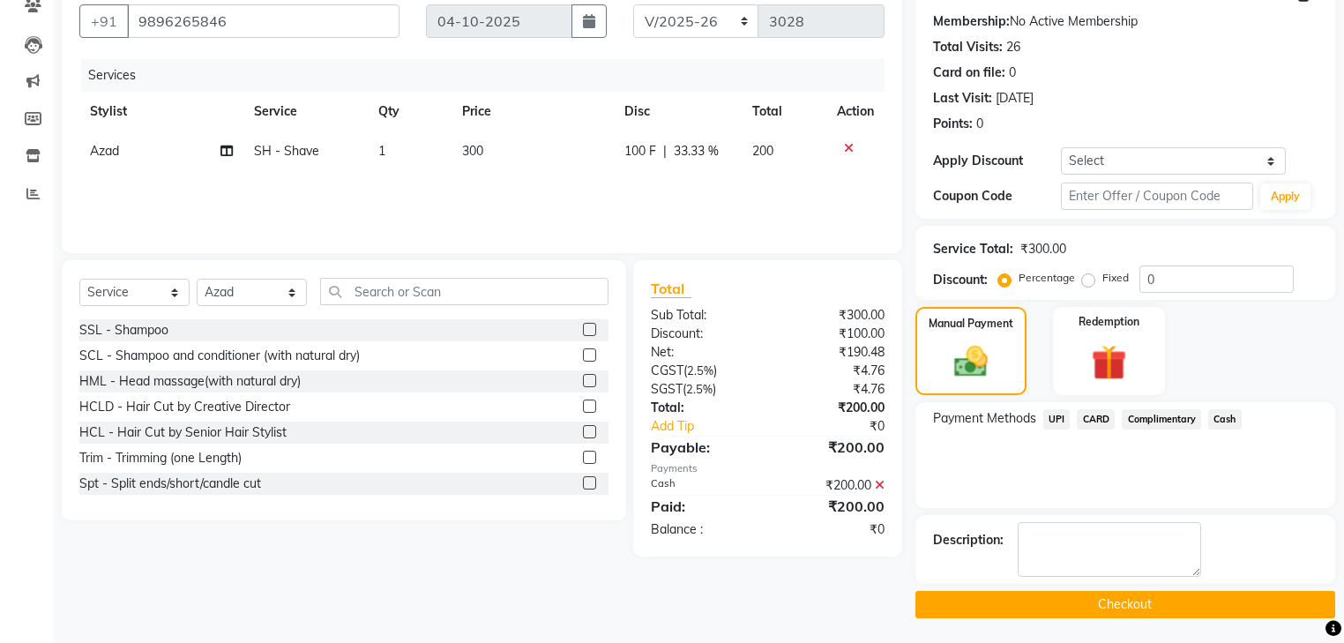
click at [1181, 591] on button "Checkout" at bounding box center [1125, 604] width 420 height 27
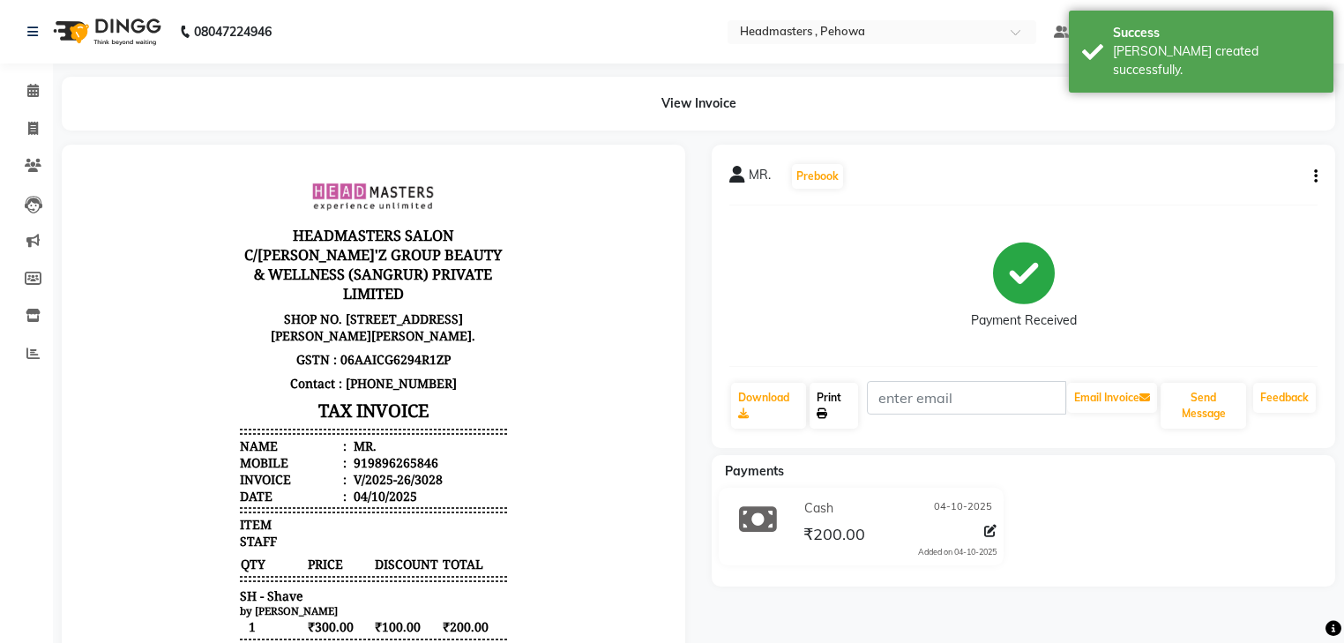
click at [853, 423] on link "Print" at bounding box center [833, 406] width 48 height 46
click at [839, 410] on link "Print" at bounding box center [833, 406] width 48 height 46
click at [36, 93] on icon at bounding box center [32, 90] width 11 height 13
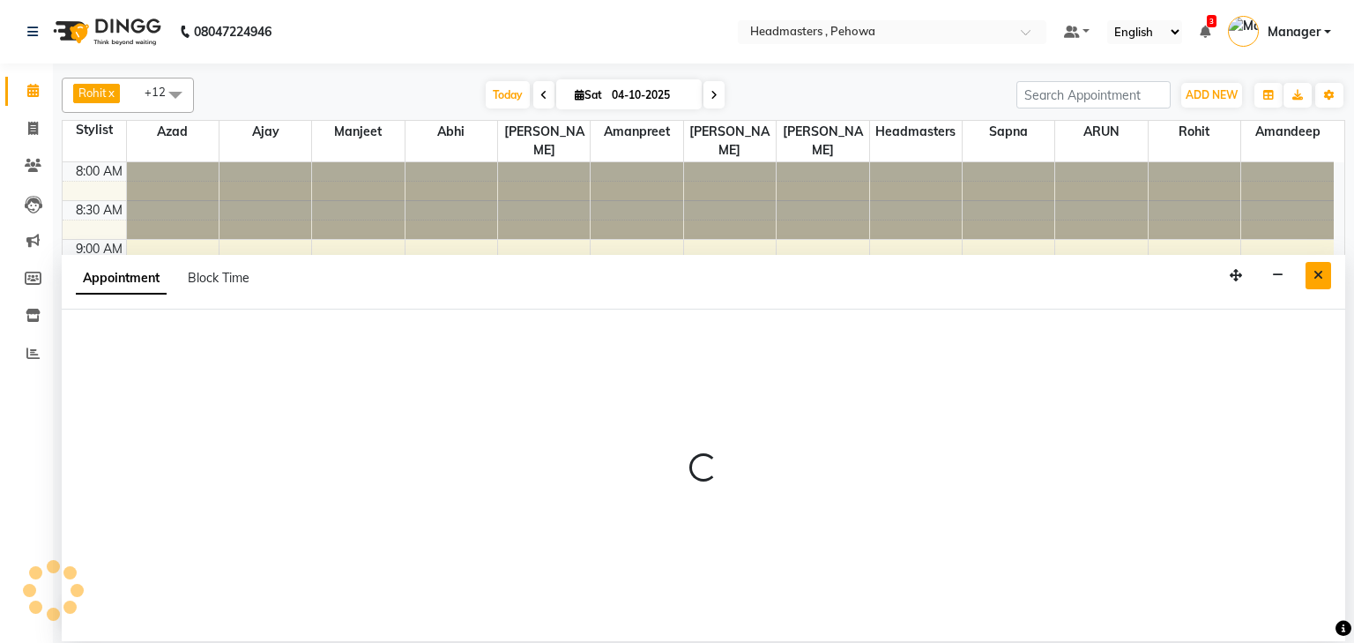
click at [1312, 272] on button "Close" at bounding box center [1319, 275] width 26 height 27
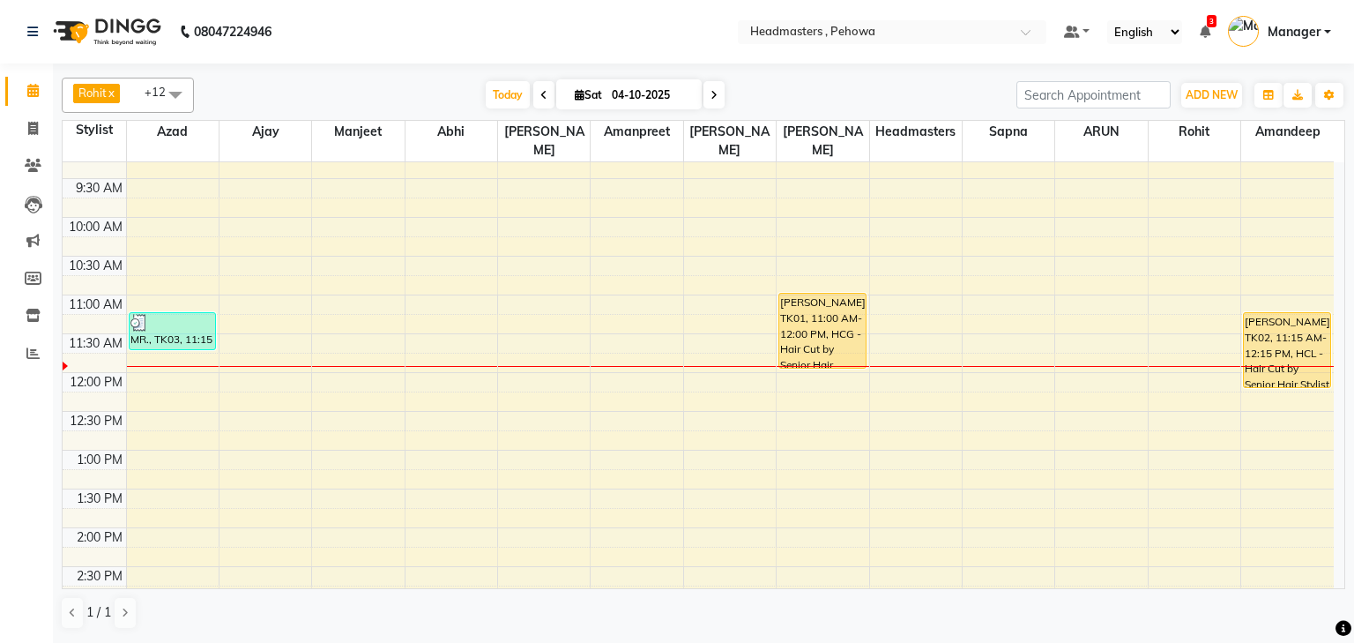
scroll to position [212, 0]
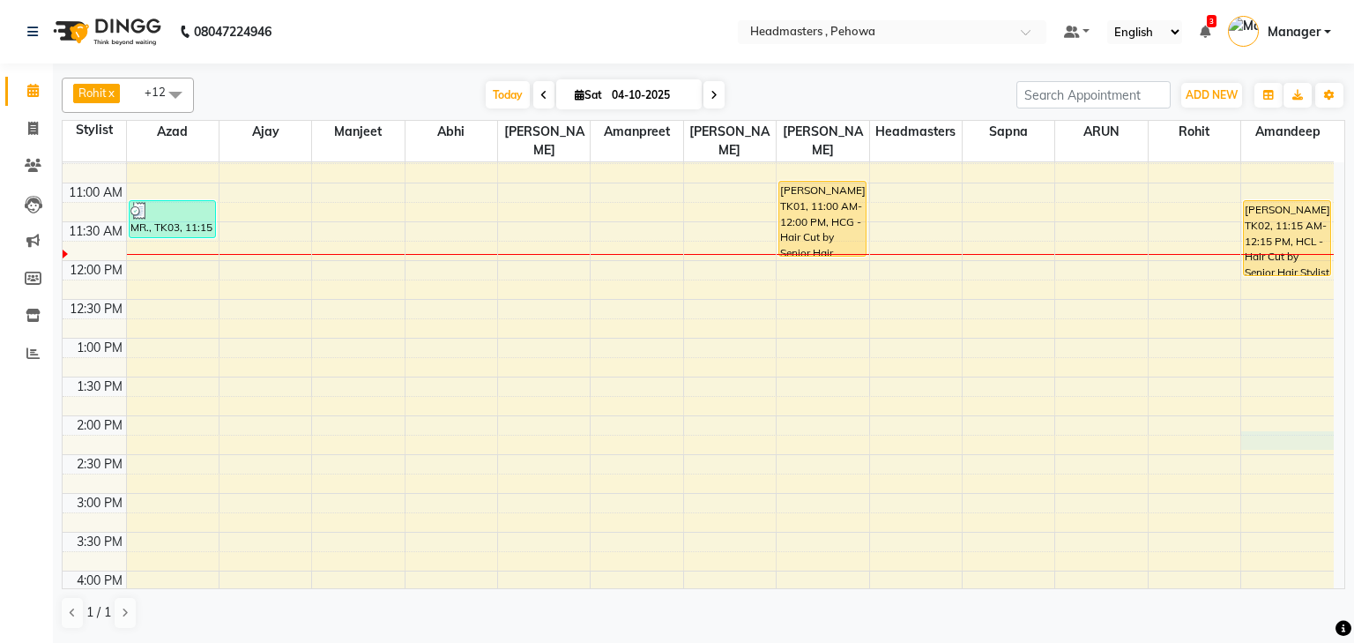
click at [1261, 419] on div "8:00 AM 8:30 AM 9:00 AM 9:30 AM 10:00 AM 10:30 AM 11:00 AM 11:30 AM 12:00 PM 12…" at bounding box center [698, 493] width 1271 height 1085
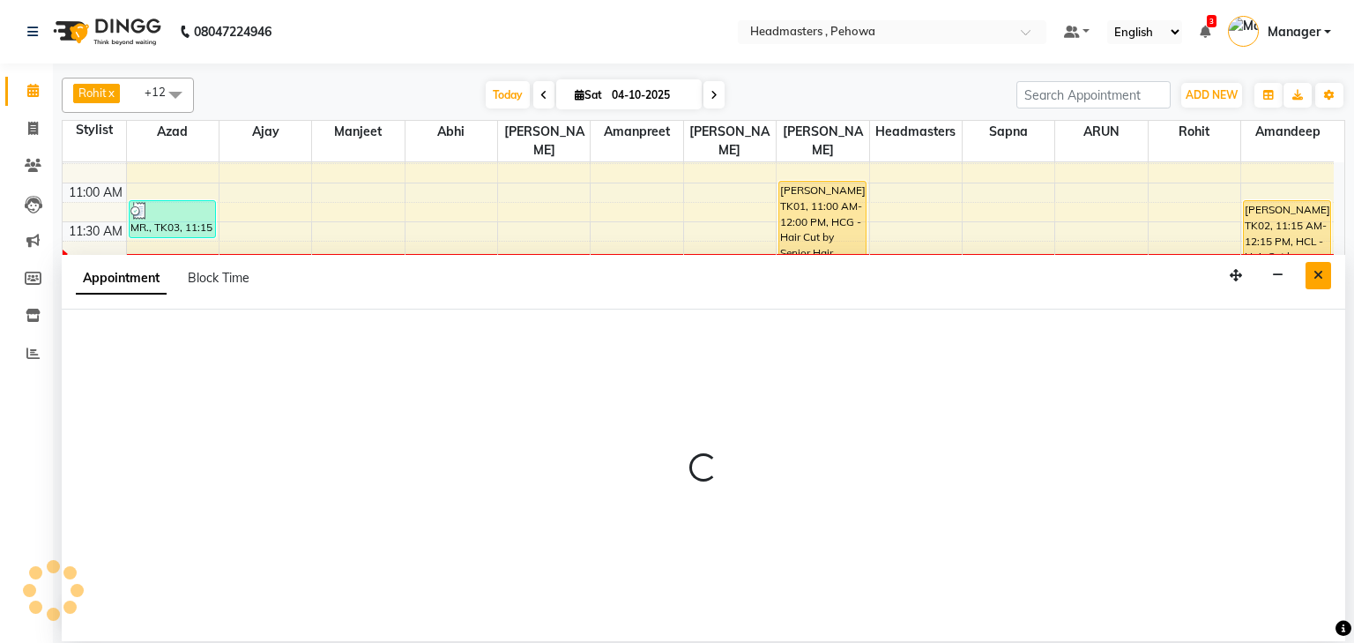
click at [1319, 278] on icon "Close" at bounding box center [1319, 275] width 10 height 12
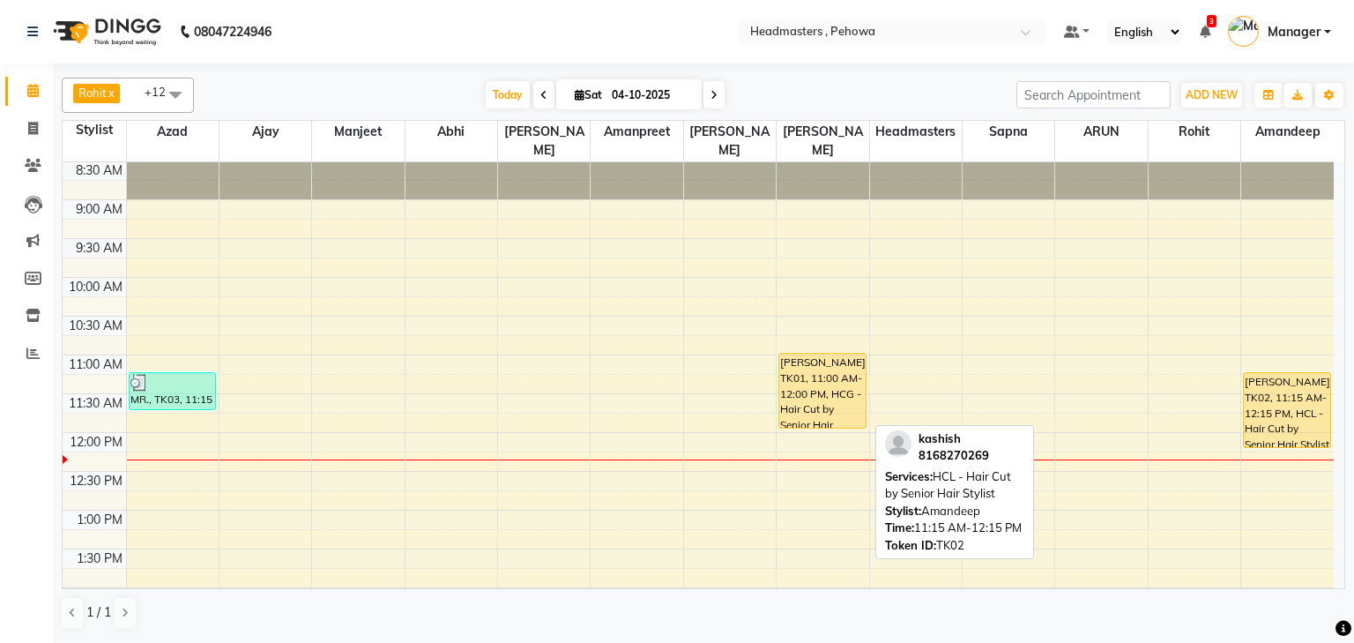
scroll to position [71, 0]
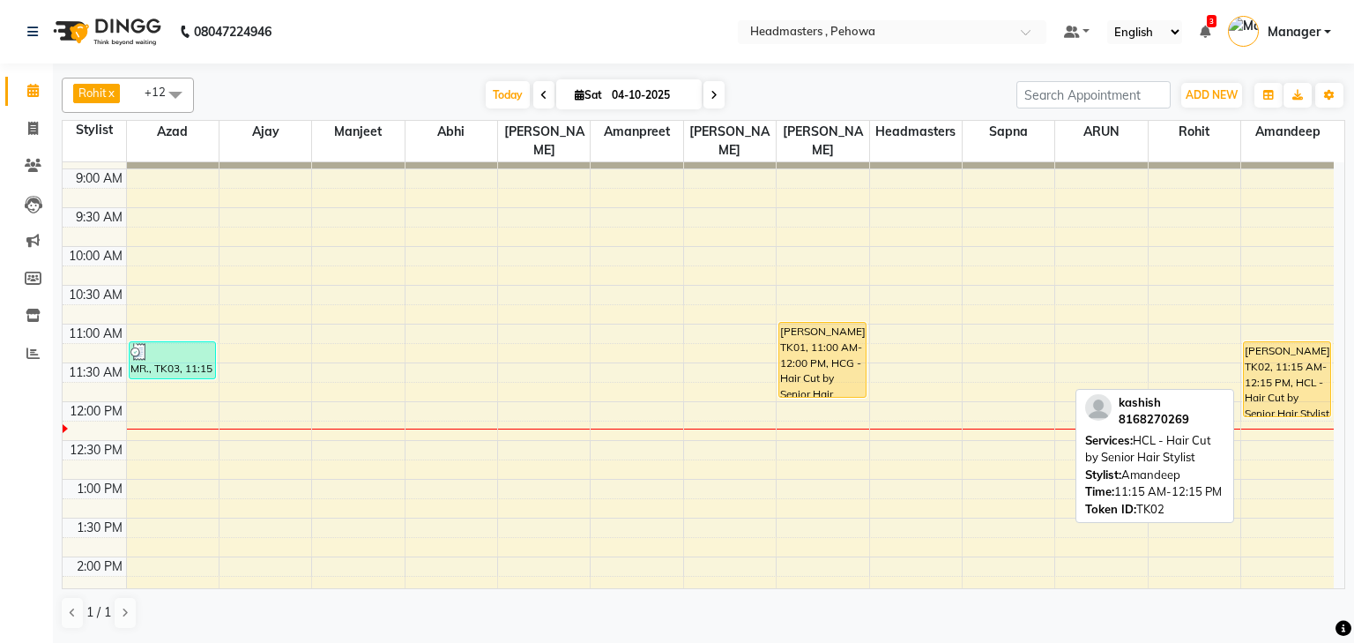
click at [1286, 381] on div "[PERSON_NAME], TK02, 11:15 AM-12:15 PM, HCL - Hair Cut by Senior Hair Stylist" at bounding box center [1287, 379] width 86 height 74
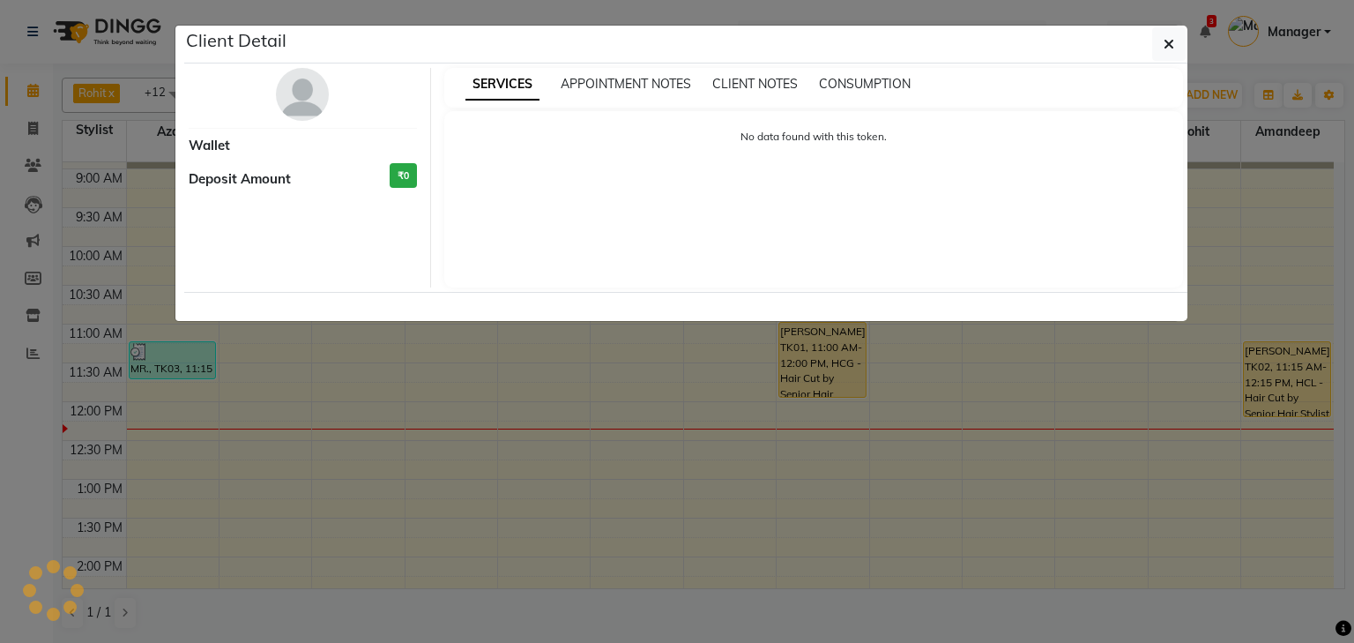
select select "1"
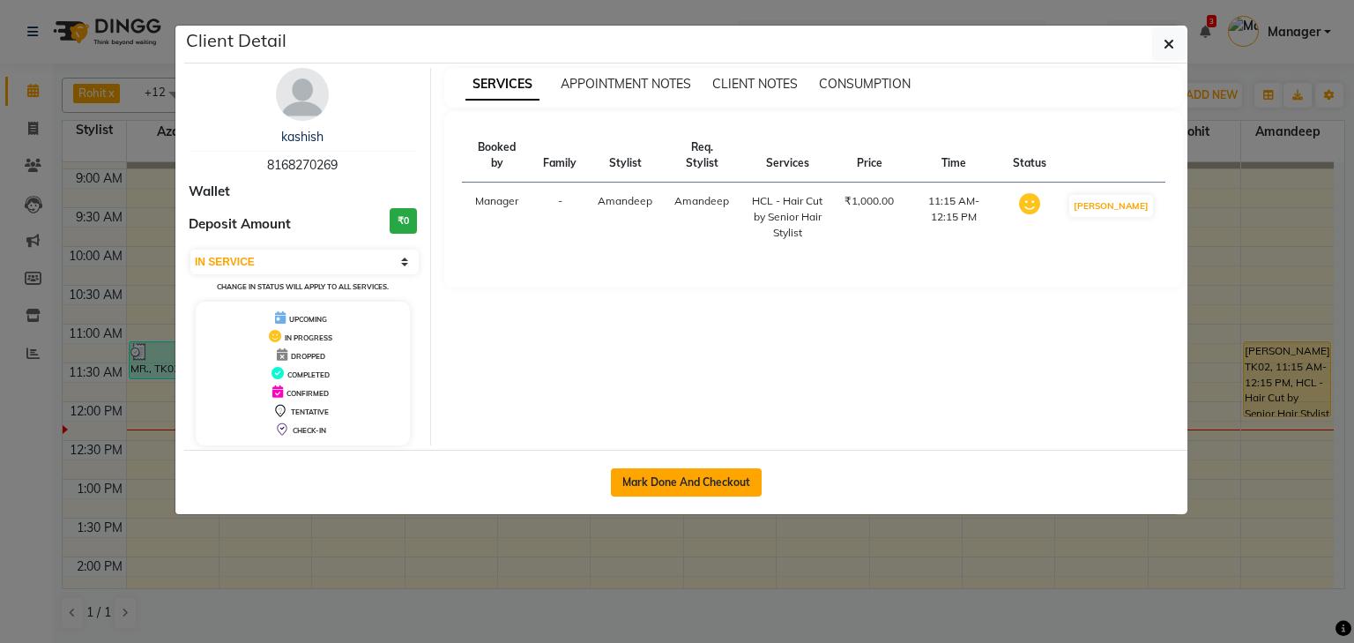
click at [748, 480] on button "Mark Done And Checkout" at bounding box center [686, 482] width 151 height 28
select select "service"
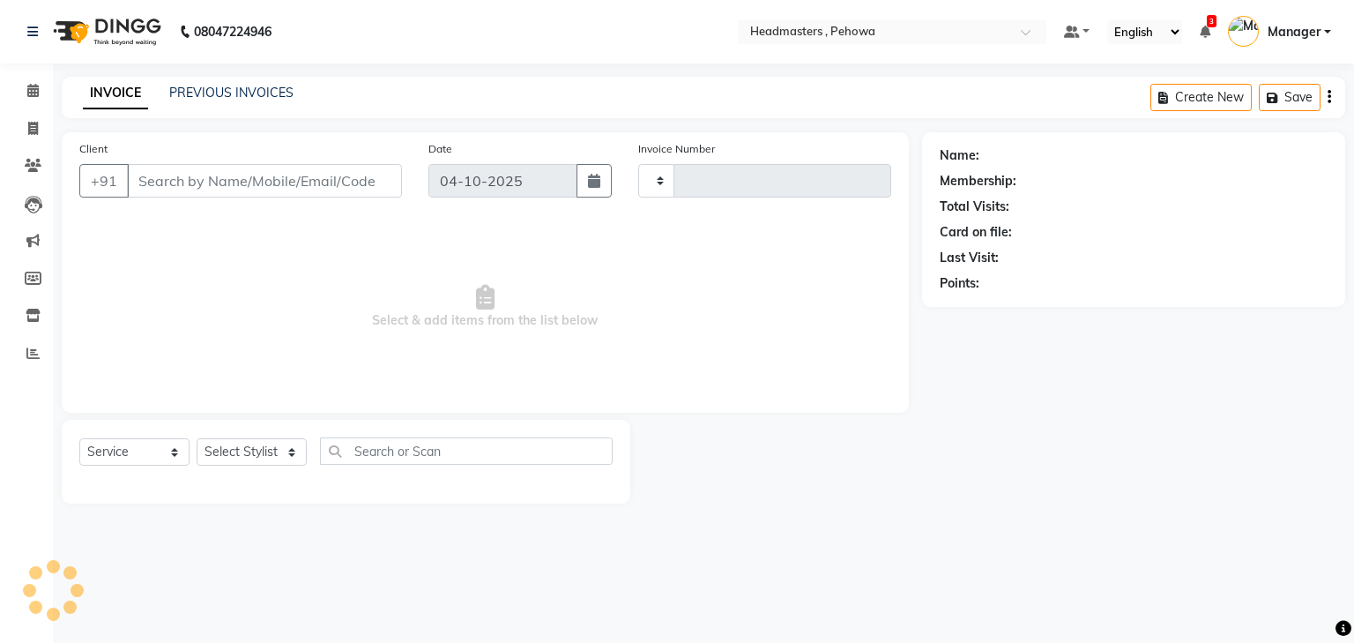
type input "3029"
select select "7727"
click at [31, 90] on icon at bounding box center [32, 90] width 11 height 13
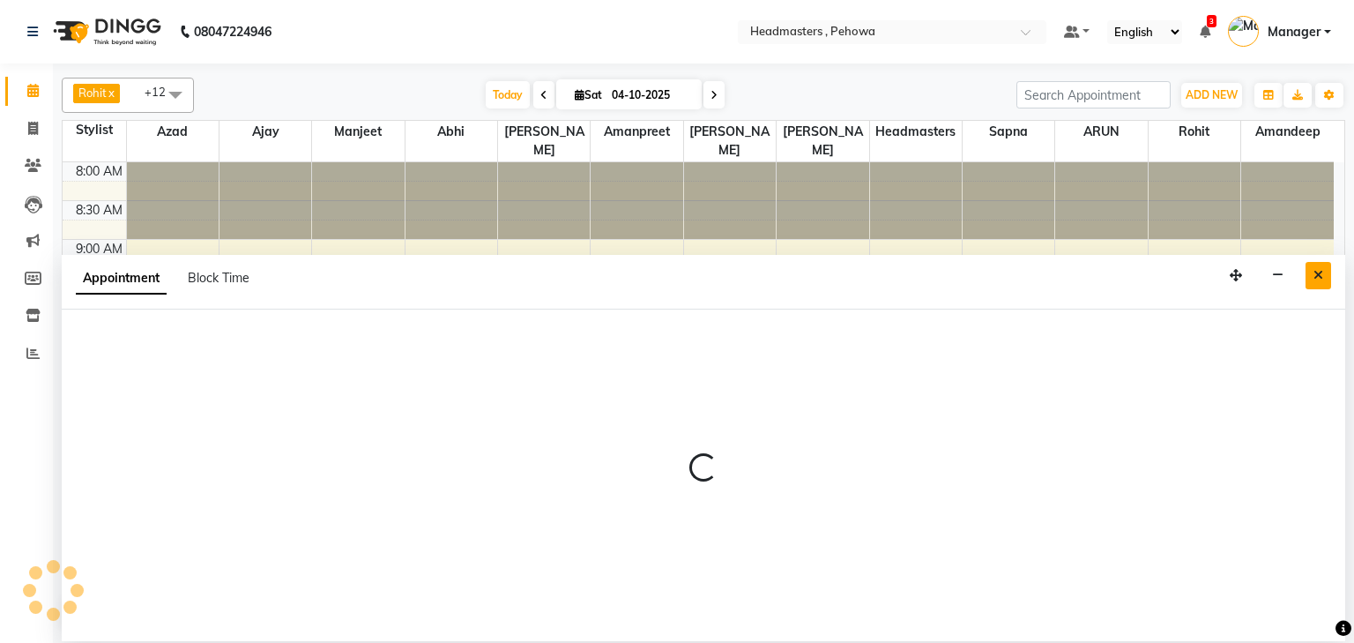
click at [1316, 273] on icon "Close" at bounding box center [1319, 275] width 10 height 12
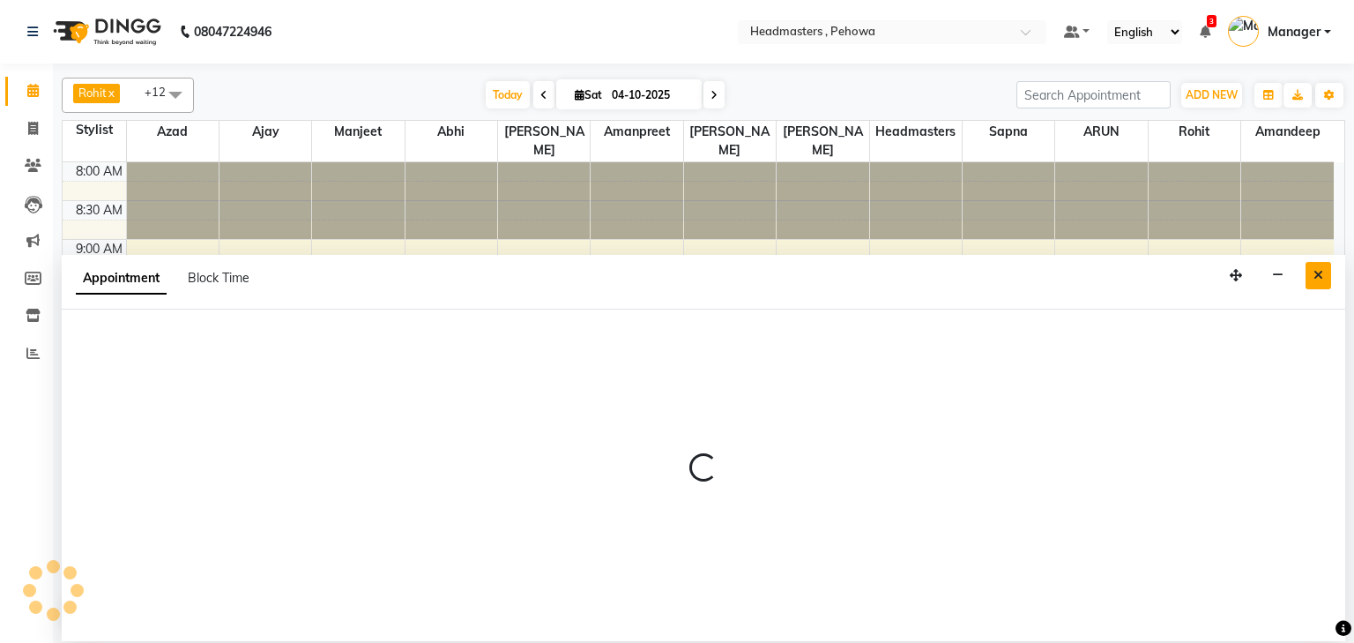
click at [1324, 278] on button "Close" at bounding box center [1319, 275] width 26 height 27
